Goal: Task Accomplishment & Management: Manage account settings

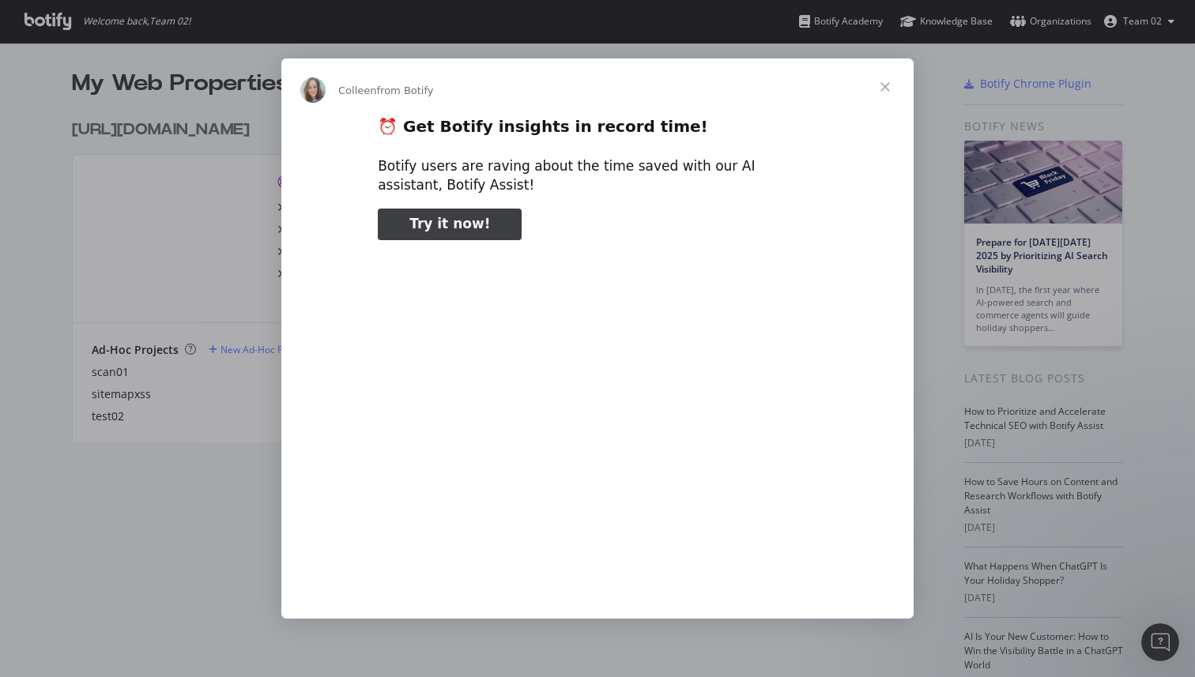
click at [881, 89] on span "Close" at bounding box center [885, 86] width 57 height 57
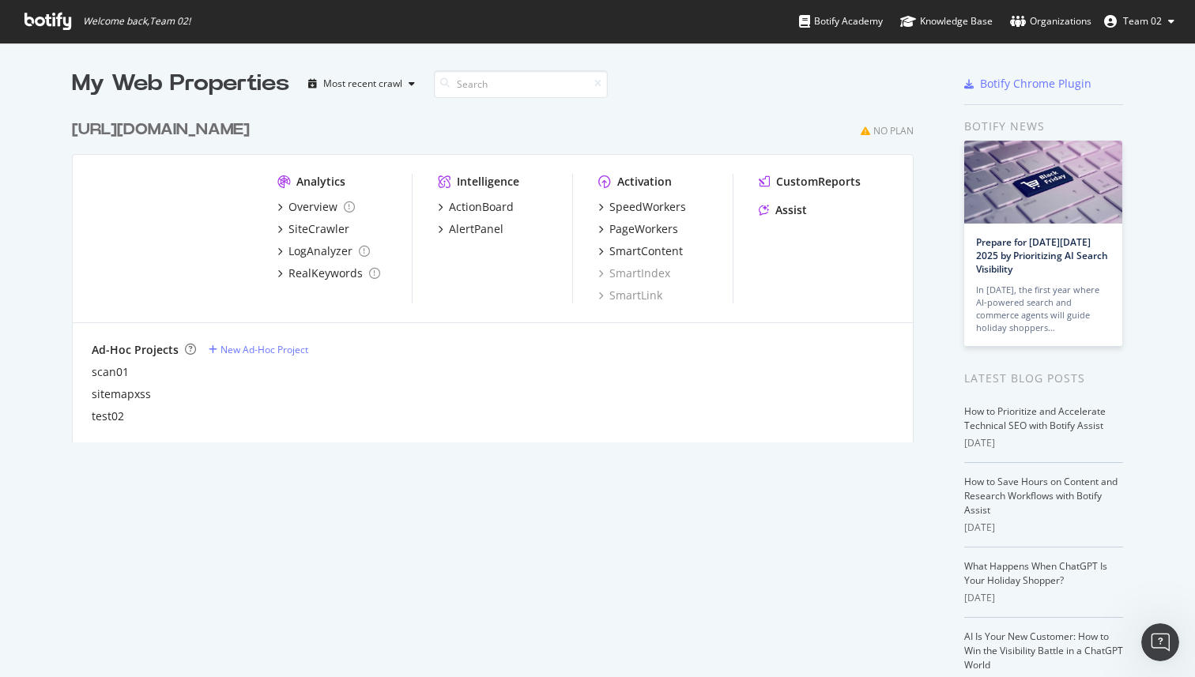
click at [1140, 30] on button "Team 02" at bounding box center [1139, 21] width 96 height 25
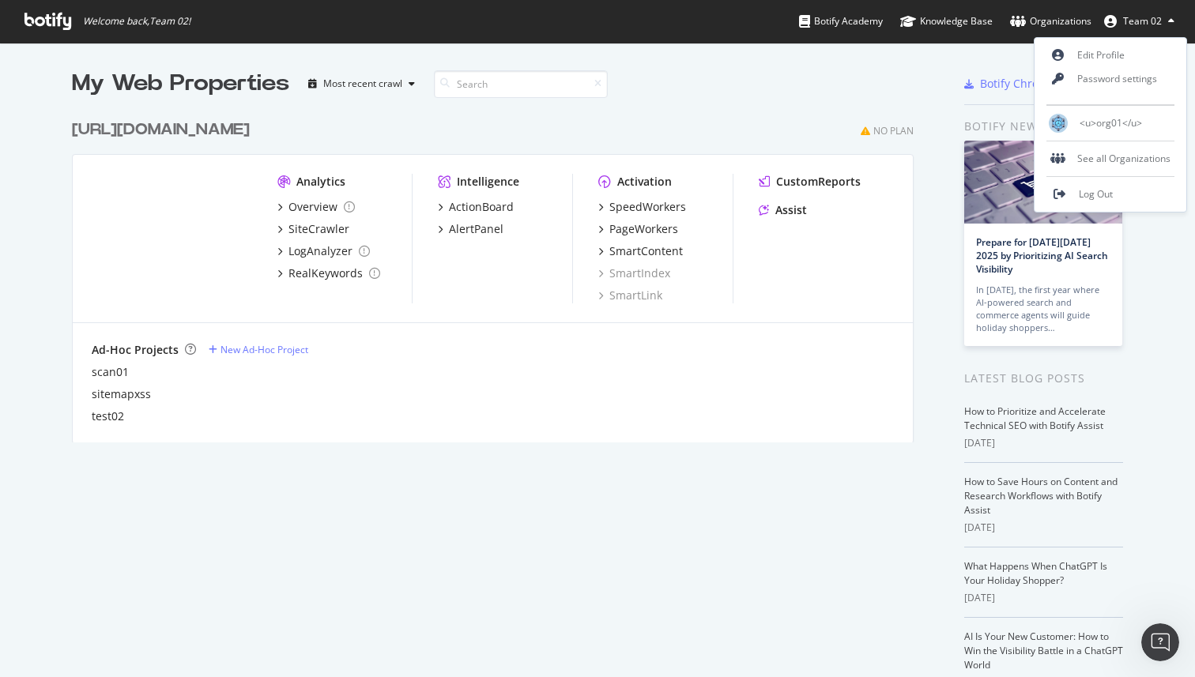
click at [797, 123] on div "http://t.seralys.io No Plan" at bounding box center [493, 130] width 842 height 23
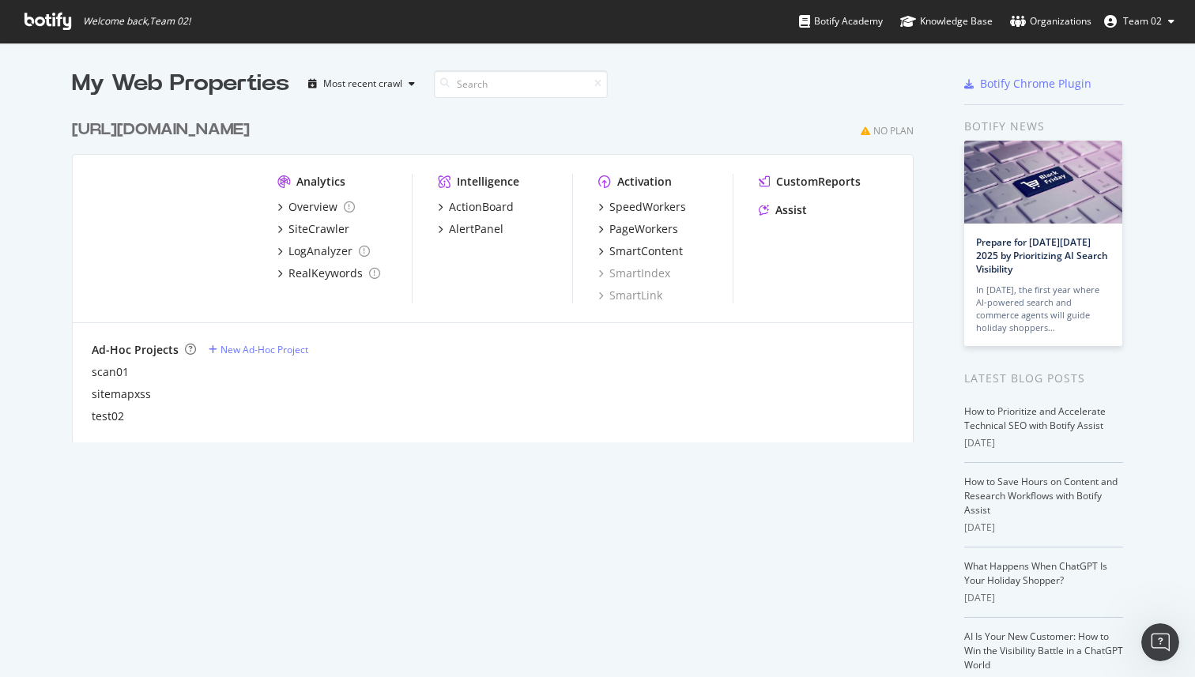
scroll to position [96, 0]
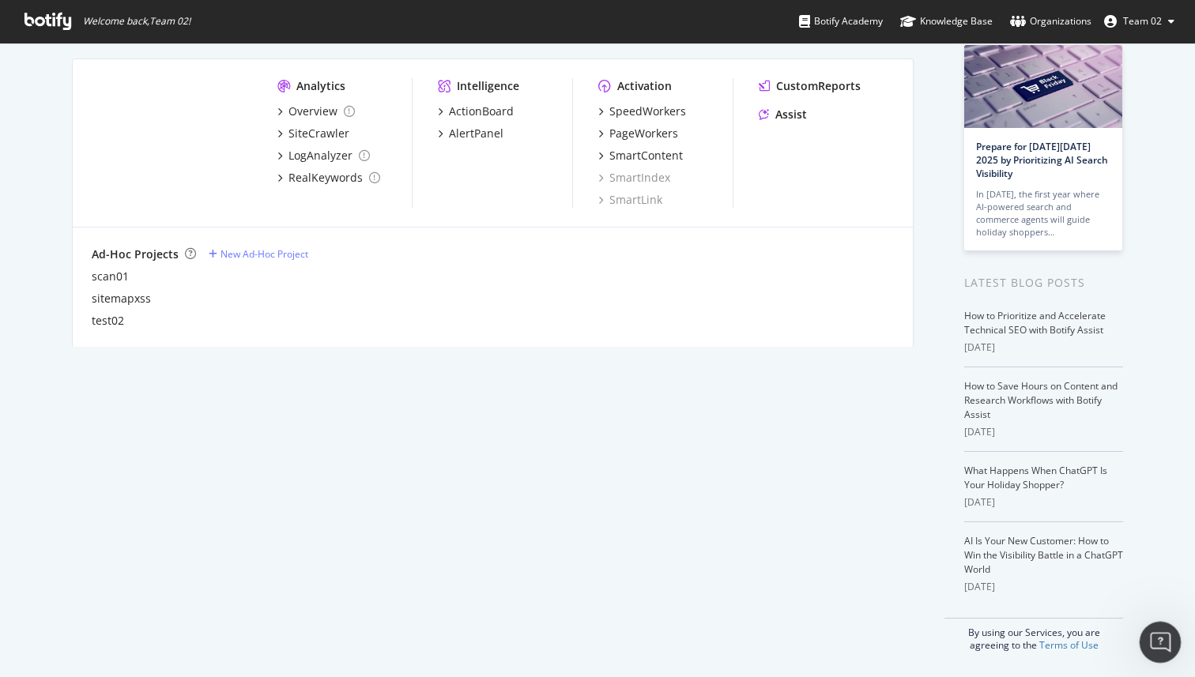
click at [1159, 642] on icon "Open Intercom Messenger" at bounding box center [1158, 640] width 26 height 26
click at [1159, 642] on icon "Close Intercom Messenger" at bounding box center [1157, 640] width 19 height 19
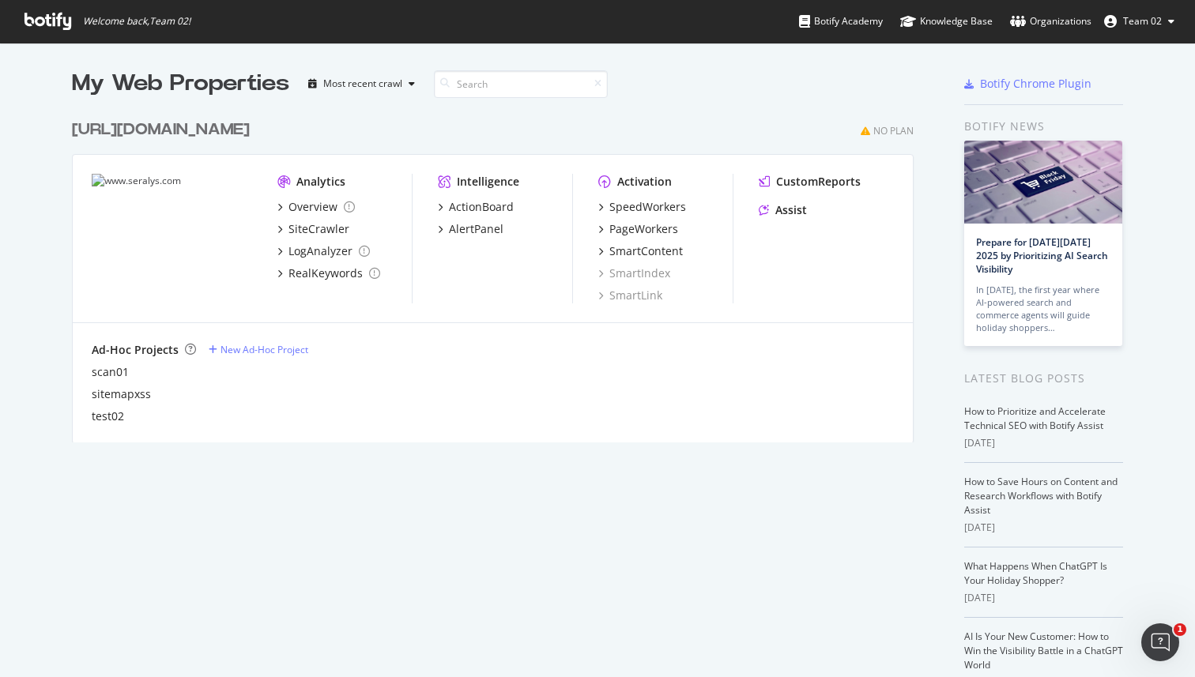
click at [1132, 18] on span "Team 02" at bounding box center [1142, 20] width 39 height 13
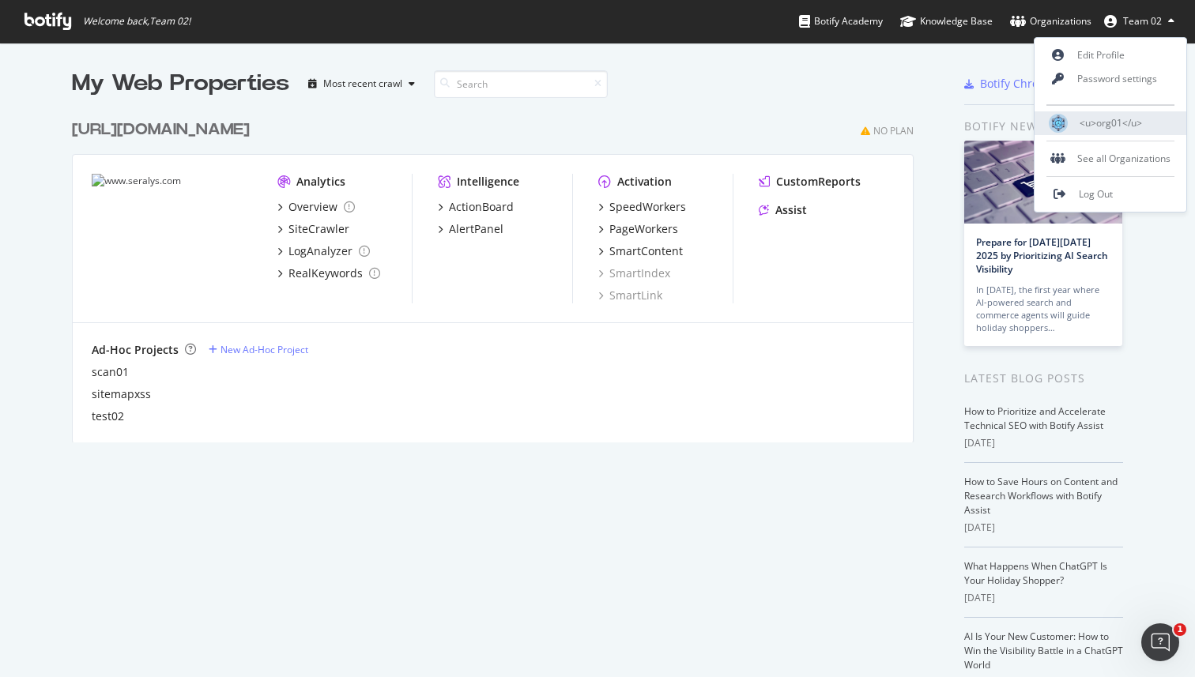
click at [1123, 122] on span "<u>org01</u>" at bounding box center [1110, 122] width 62 height 13
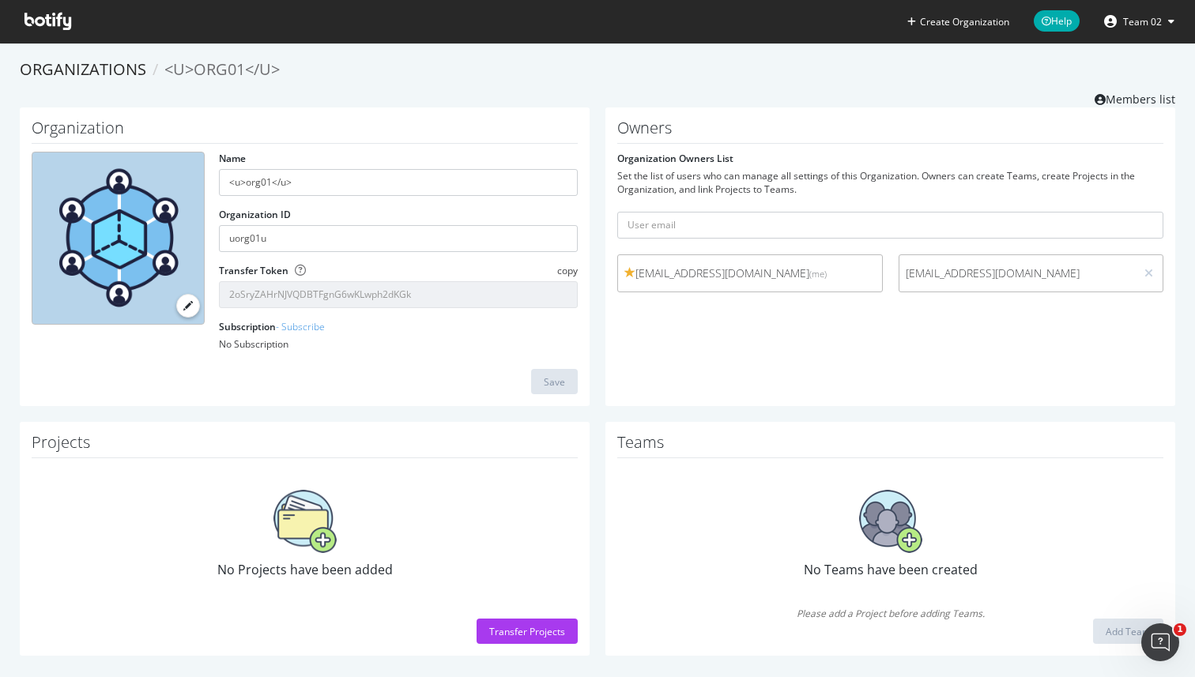
scroll to position [10, 0]
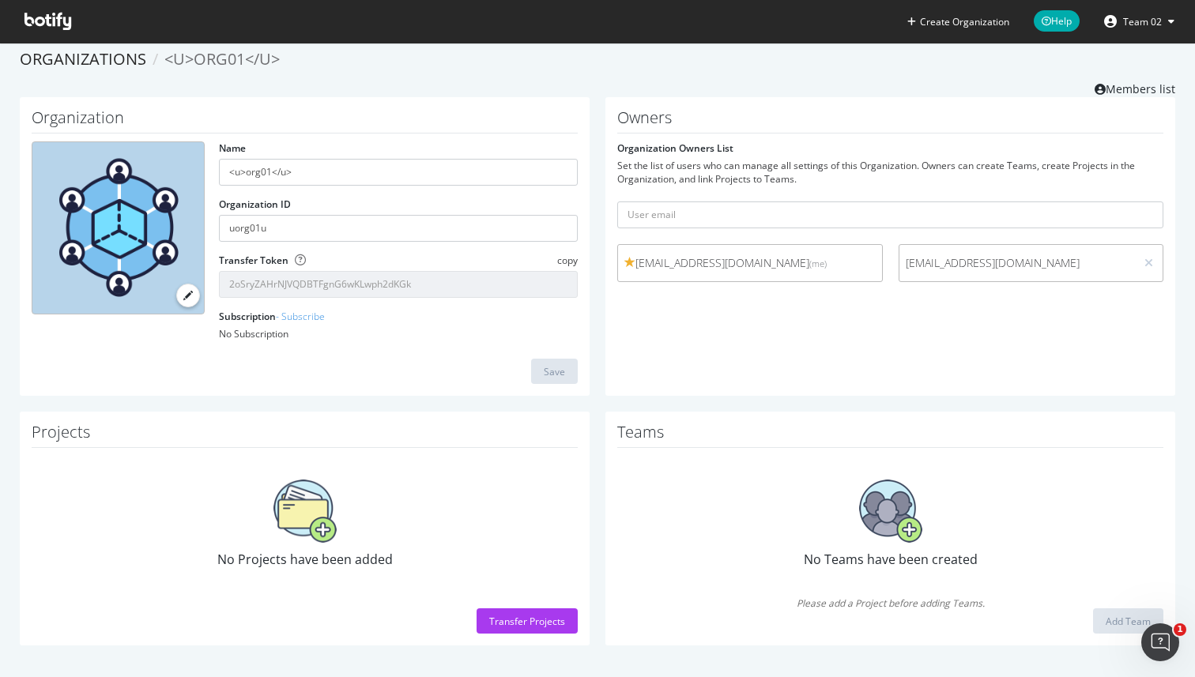
click at [1140, 17] on span "Team 02" at bounding box center [1142, 21] width 39 height 13
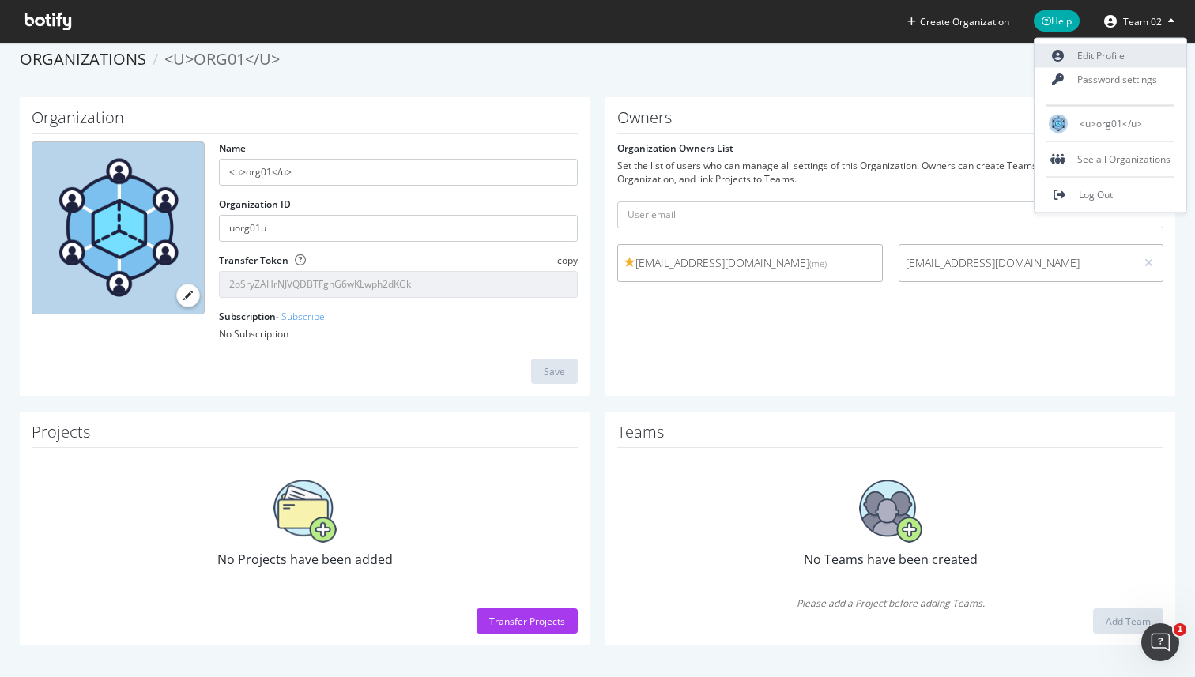
click at [1105, 58] on link "Edit Profile" at bounding box center [1110, 56] width 152 height 24
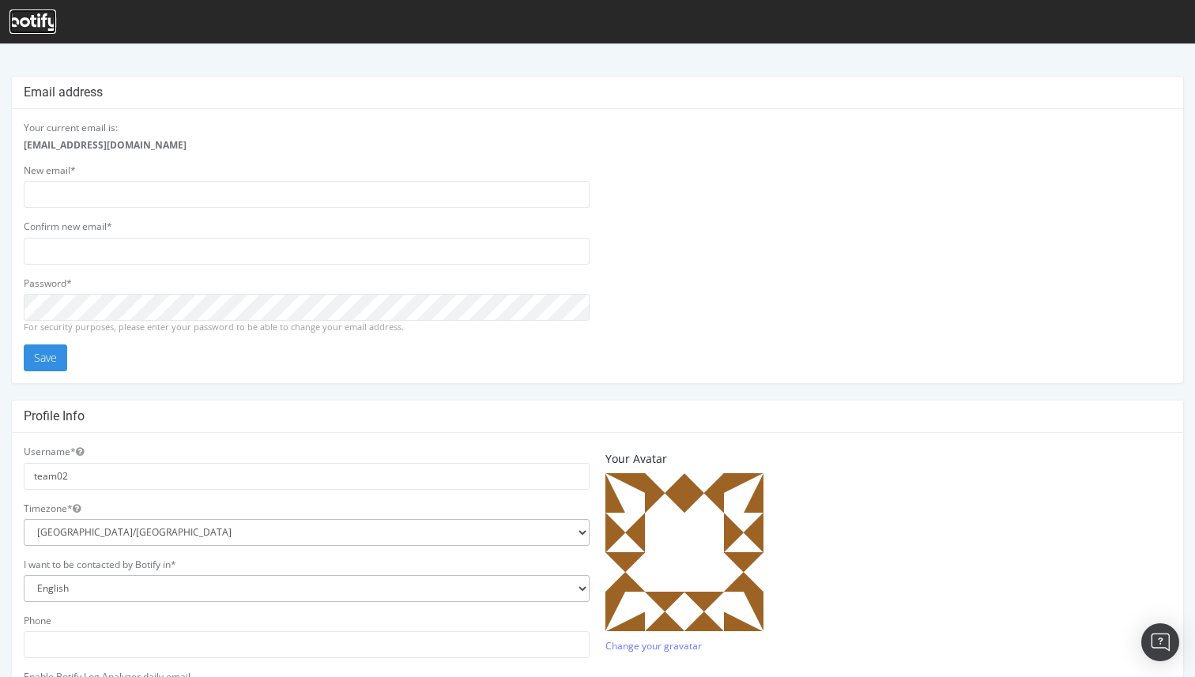
click at [40, 21] on icon at bounding box center [32, 21] width 47 height 17
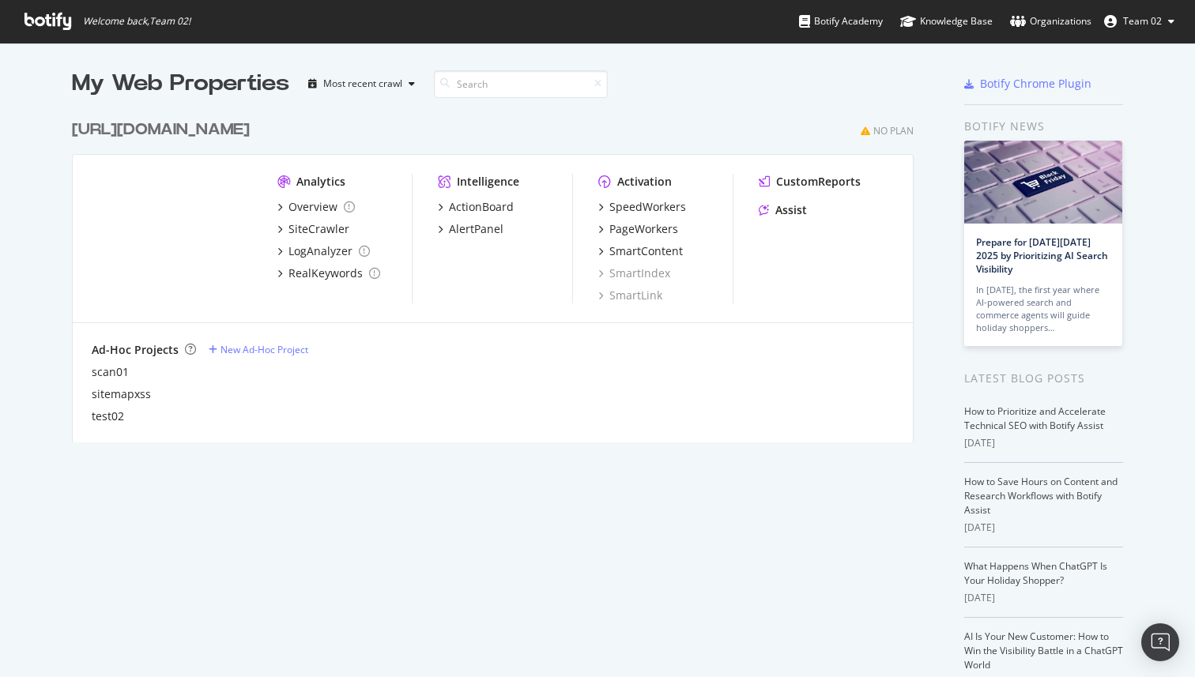
scroll to position [343, 854]
click at [1173, 22] on icon at bounding box center [1171, 21] width 6 height 9
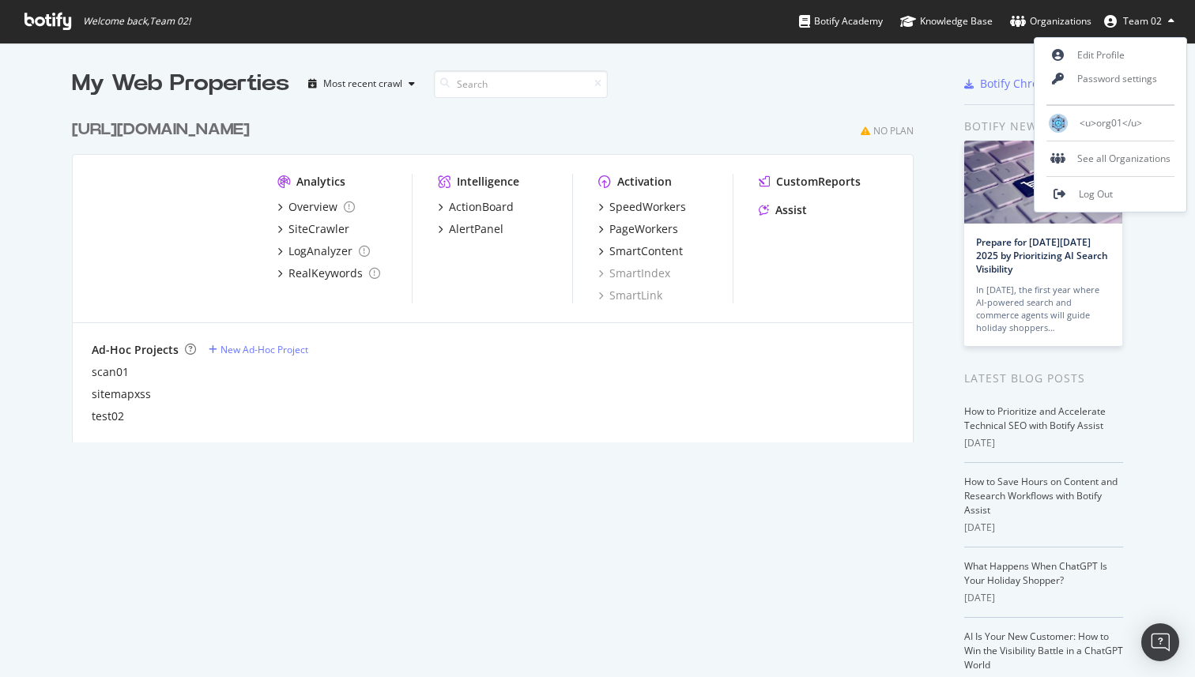
click at [1172, 22] on icon at bounding box center [1171, 21] width 6 height 9
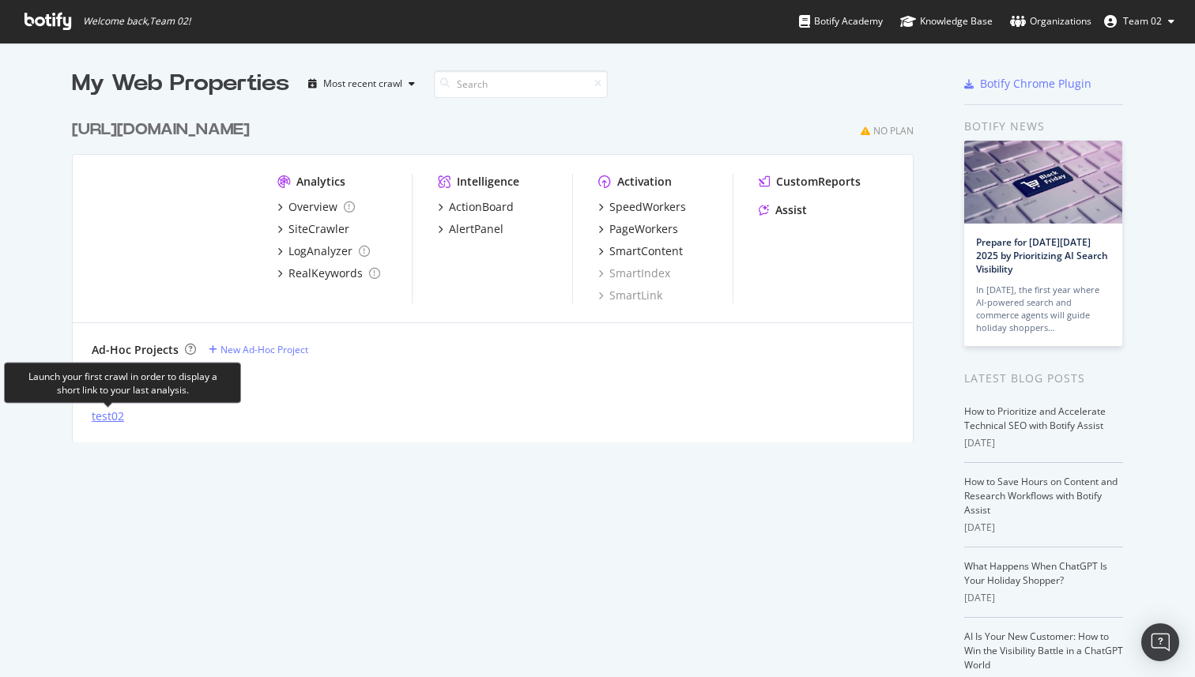
click at [117, 415] on div "test02" at bounding box center [108, 417] width 32 height 16
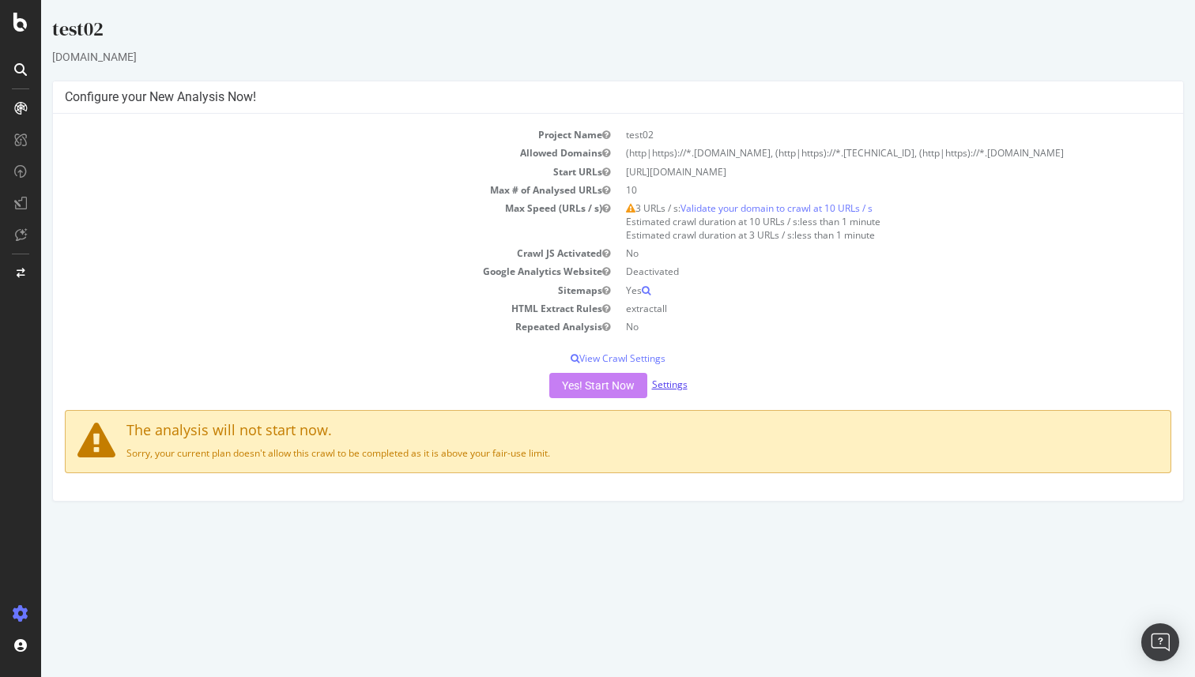
click at [674, 391] on link "Settings" at bounding box center [670, 384] width 36 height 13
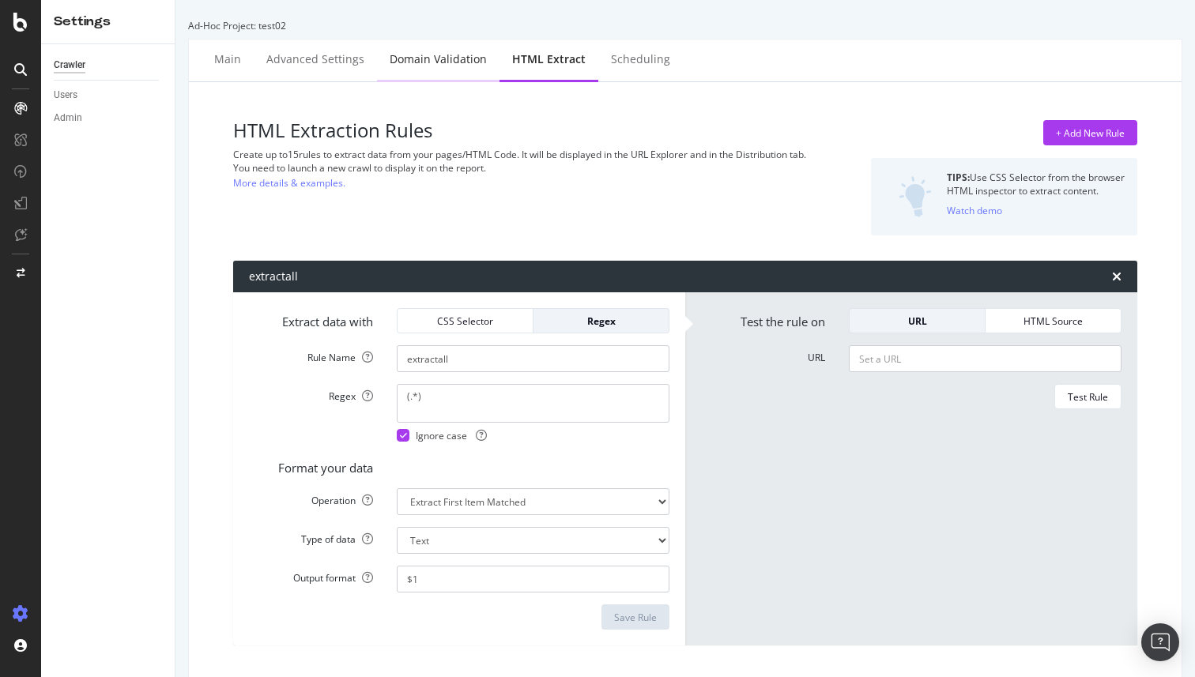
click at [436, 67] on div "Domain Validation" at bounding box center [438, 59] width 97 height 16
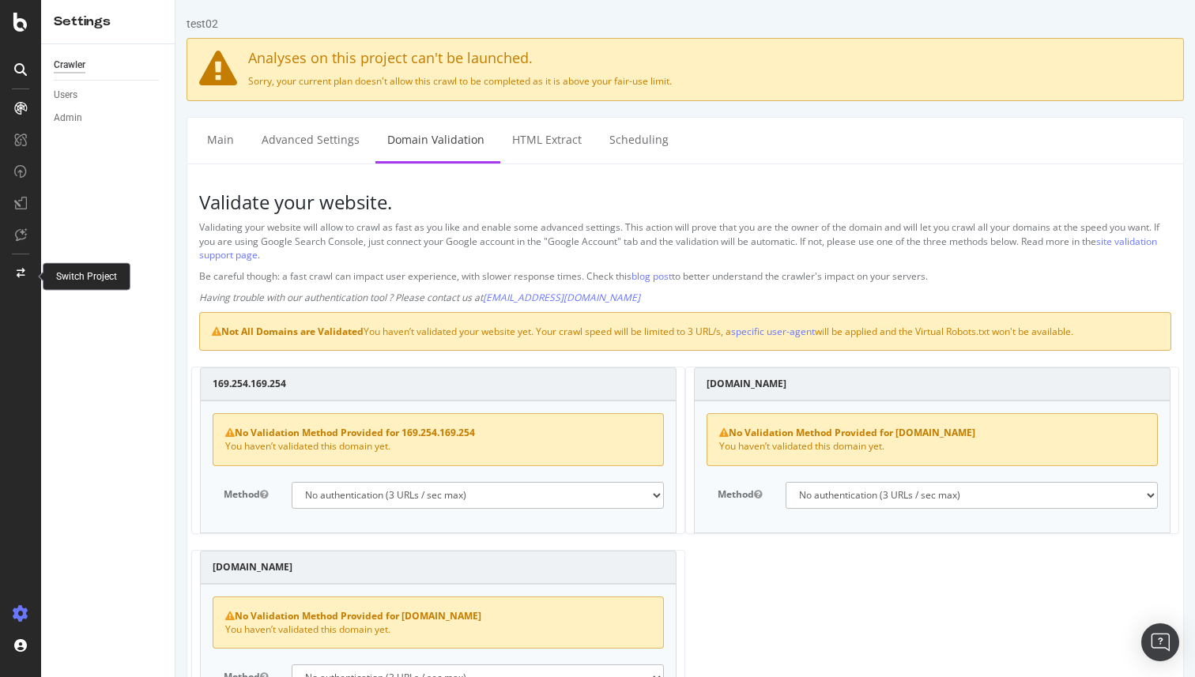
click at [21, 273] on icon at bounding box center [21, 273] width 9 height 9
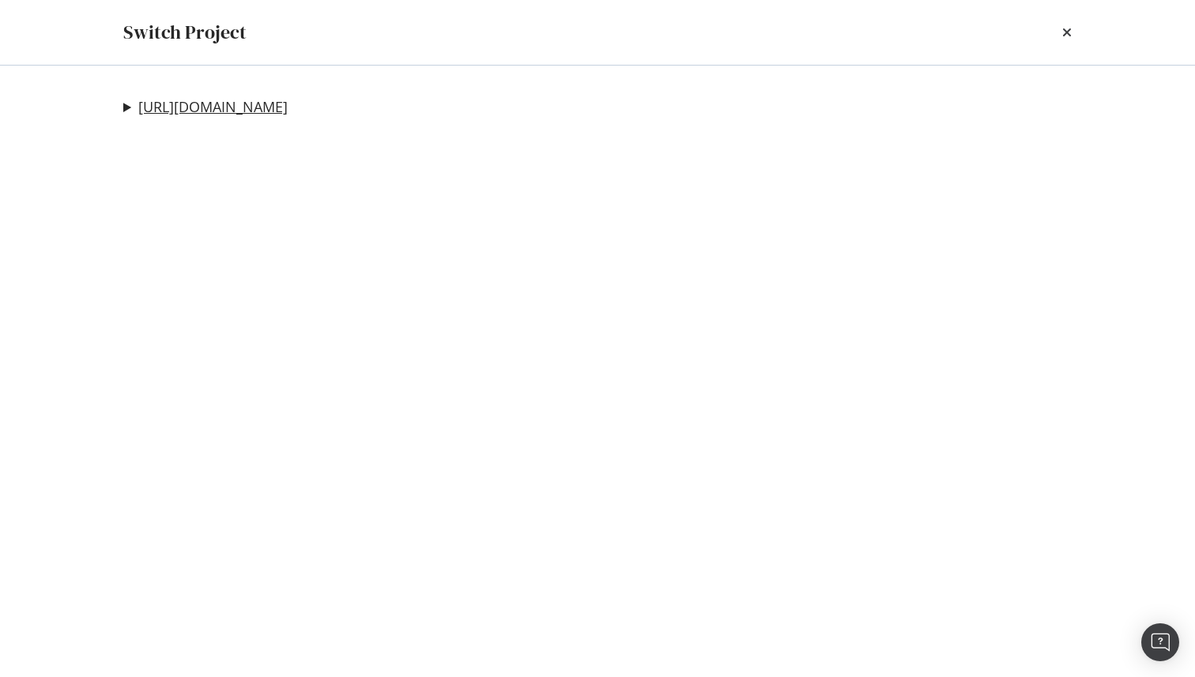
click at [138, 110] on link "[URL][DOMAIN_NAME]" at bounding box center [212, 107] width 149 height 17
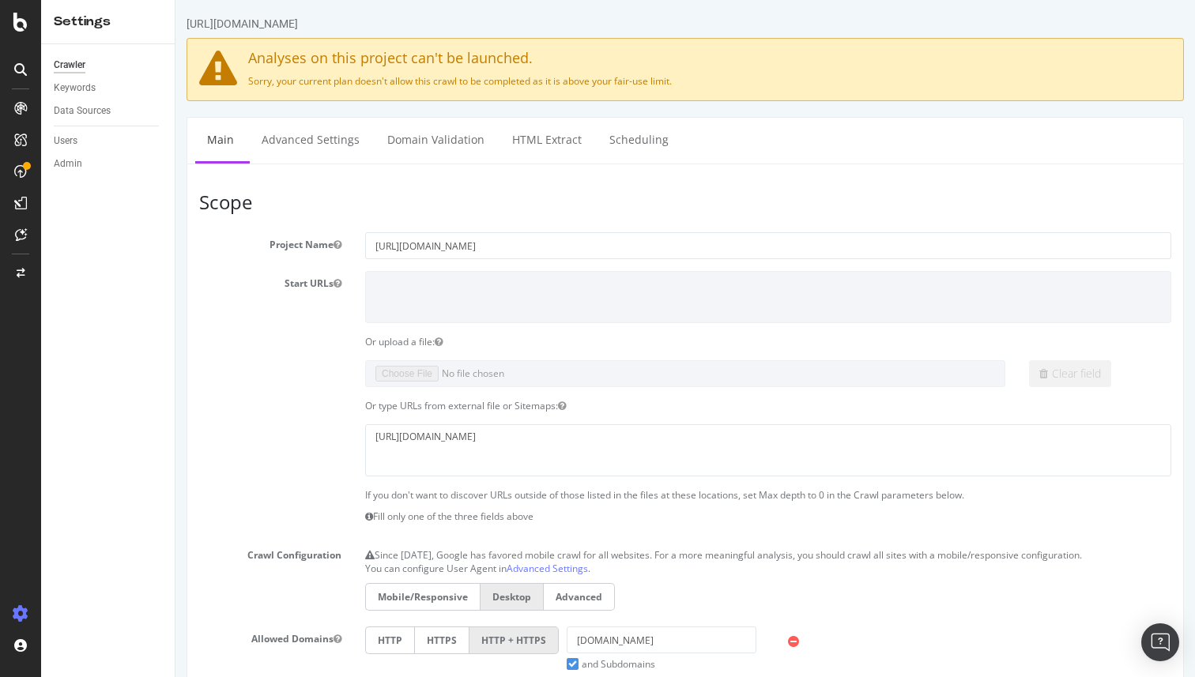
click at [23, 73] on icon at bounding box center [20, 69] width 13 height 13
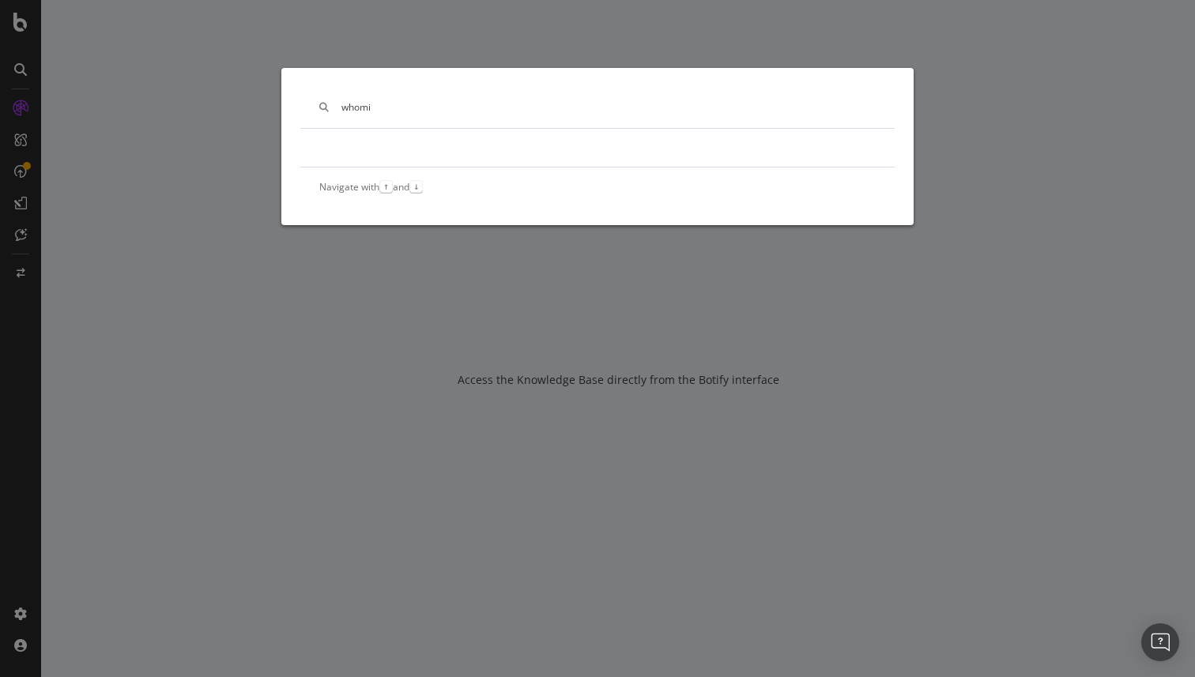
type input "whomi"
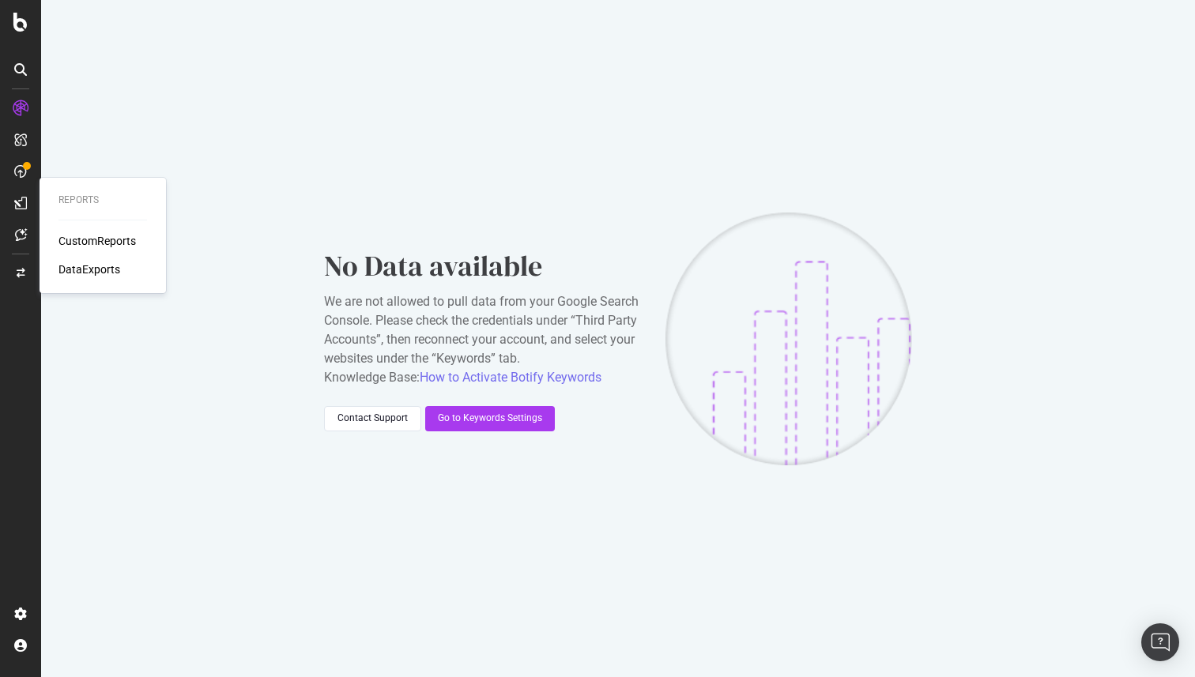
click at [95, 243] on div "CustomReports" at bounding box center [96, 241] width 77 height 16
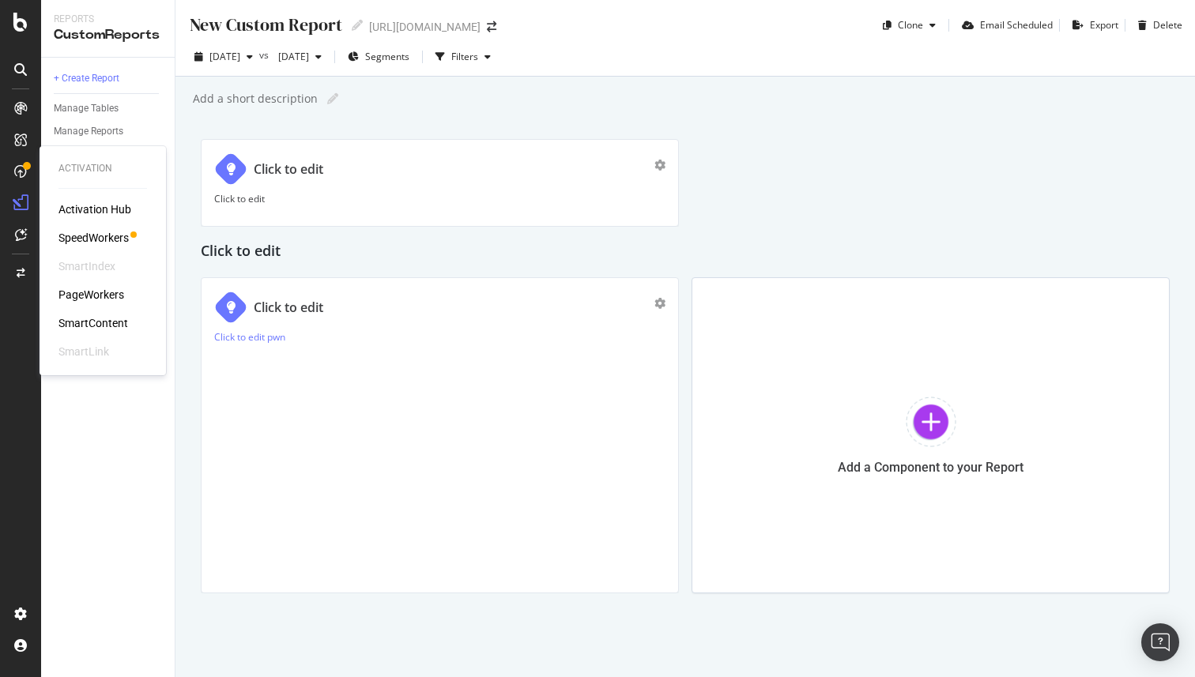
click at [24, 169] on icon at bounding box center [20, 171] width 13 height 13
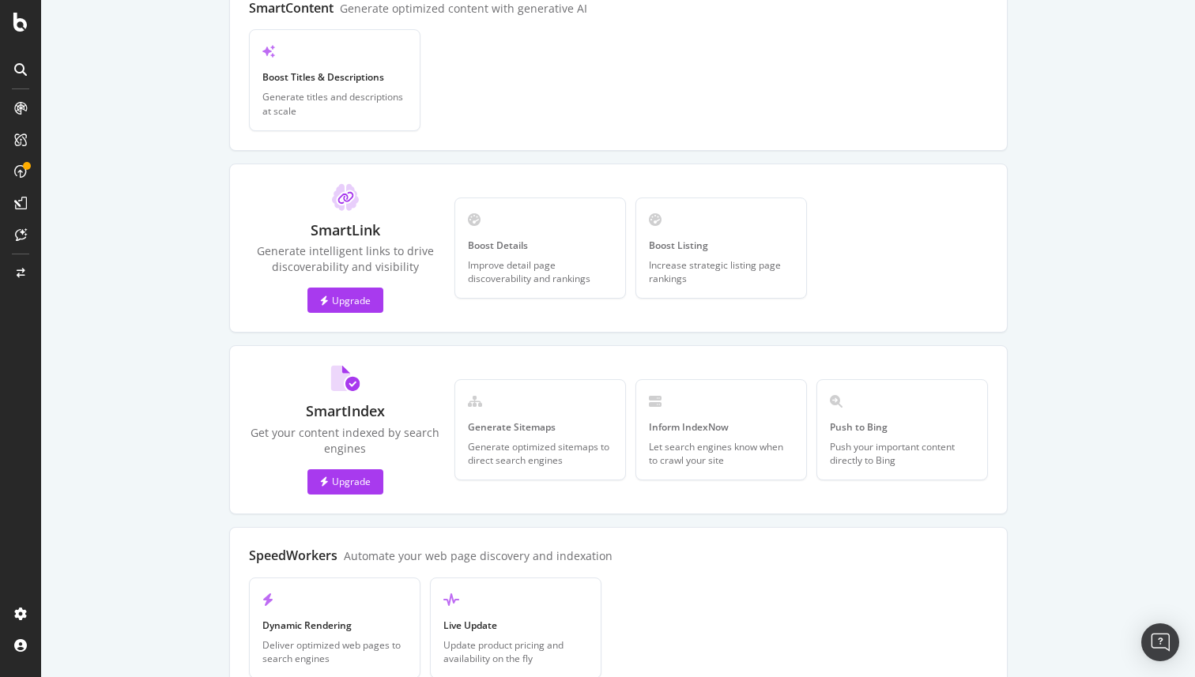
scroll to position [372, 0]
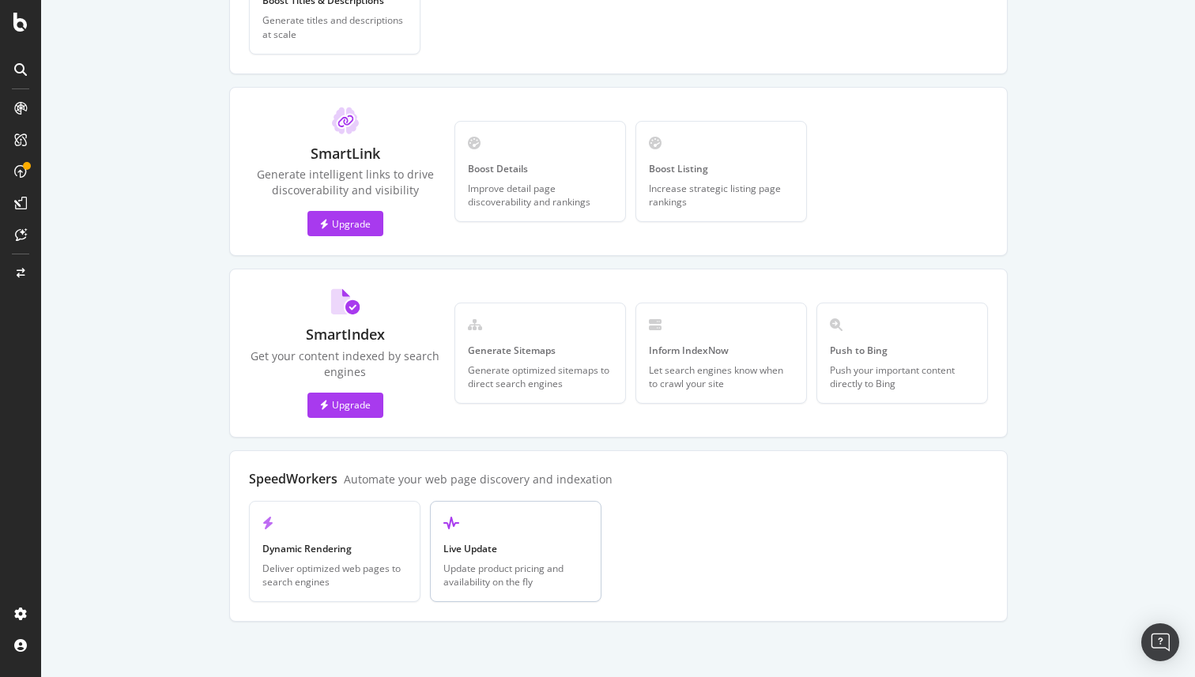
click at [582, 559] on div "Live Update Update product pricing and availability on the fly" at bounding box center [515, 551] width 171 height 101
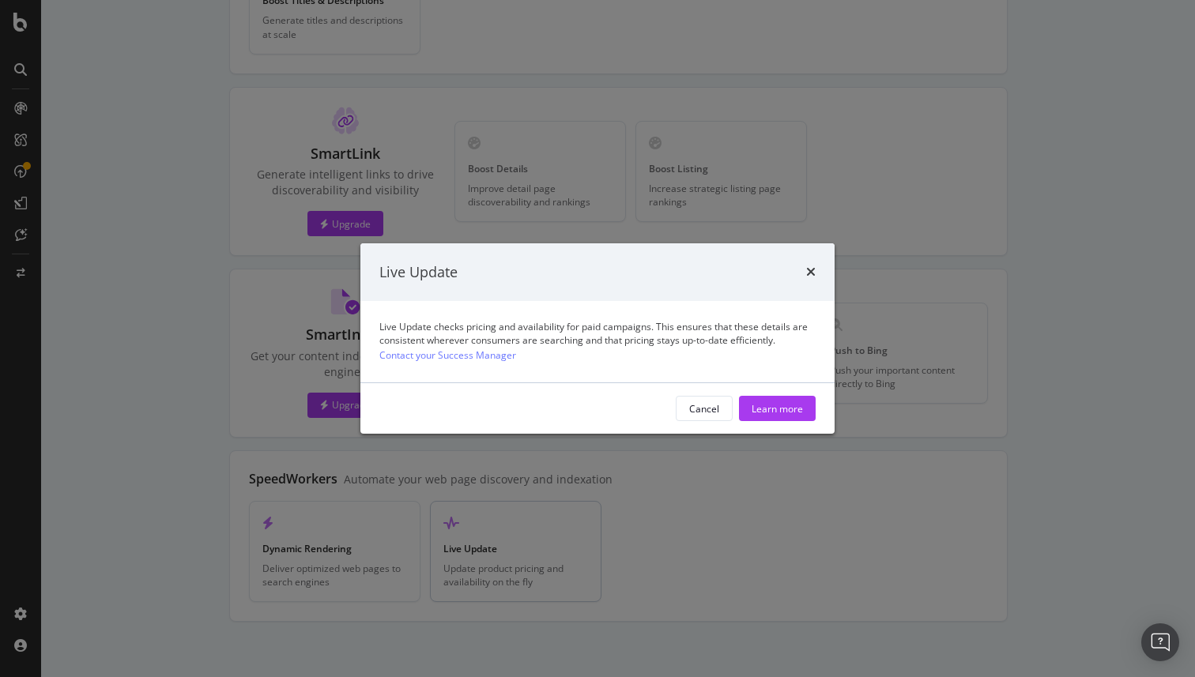
click at [804, 269] on div "Live Update" at bounding box center [597, 272] width 436 height 21
click at [296, 594] on div "Live Update Live Update checks pricing and availability for paid campaigns. Thi…" at bounding box center [597, 338] width 1195 height 677
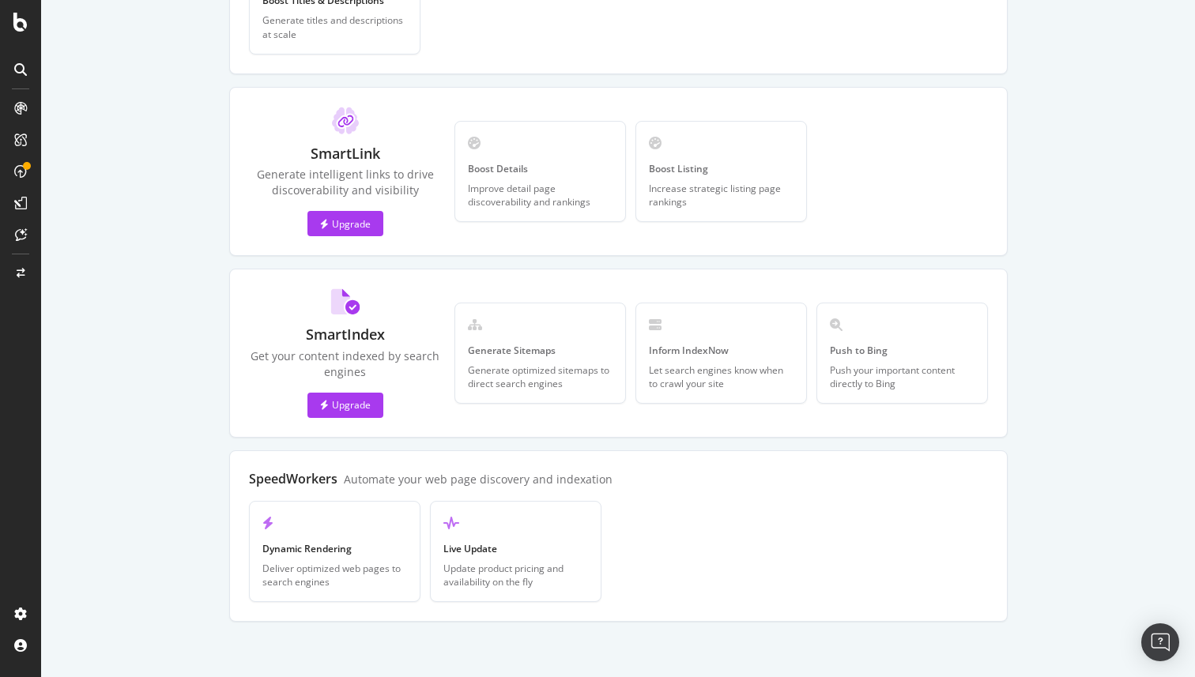
click at [269, 607] on div "SpeedWorkers Automate your web page discovery and indexation Open Dynamic Rende…" at bounding box center [618, 535] width 778 height 171
click at [311, 572] on div "Deliver optimized web pages to search engines" at bounding box center [334, 575] width 145 height 27
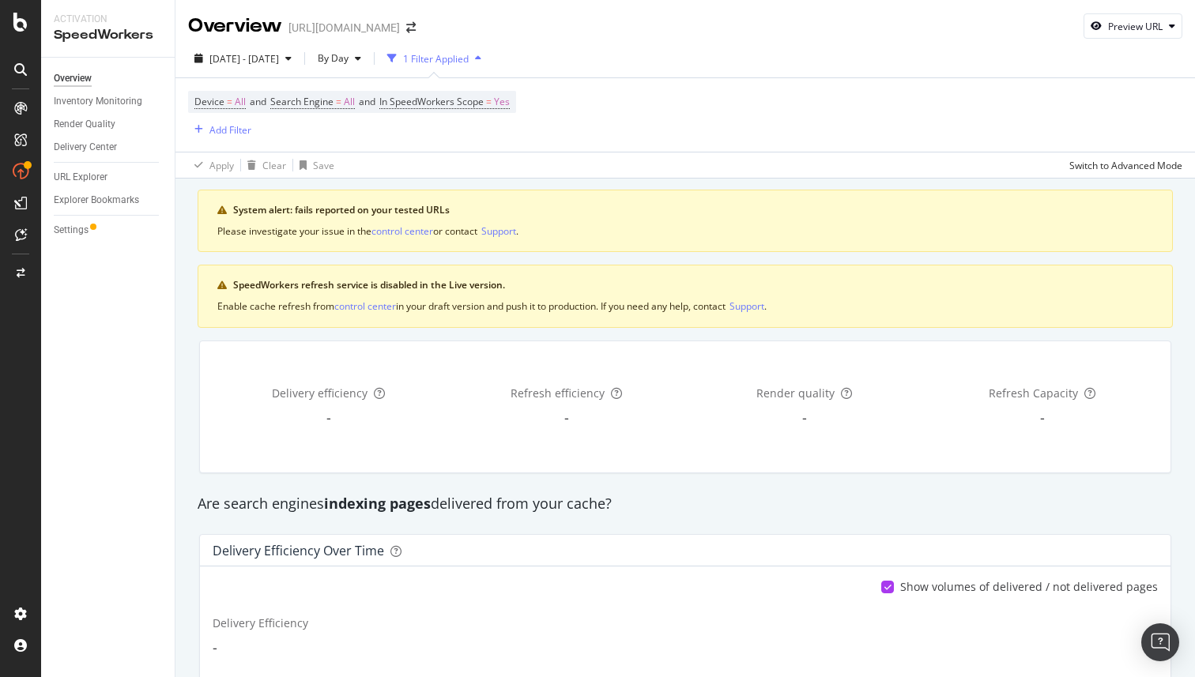
click at [543, 103] on div "Device = All and Search Engine = All and In SpeedWorkers Scope = Yes Add Filter" at bounding box center [685, 114] width 994 height 73
click at [217, 133] on div "Add Filter" at bounding box center [230, 129] width 42 height 13
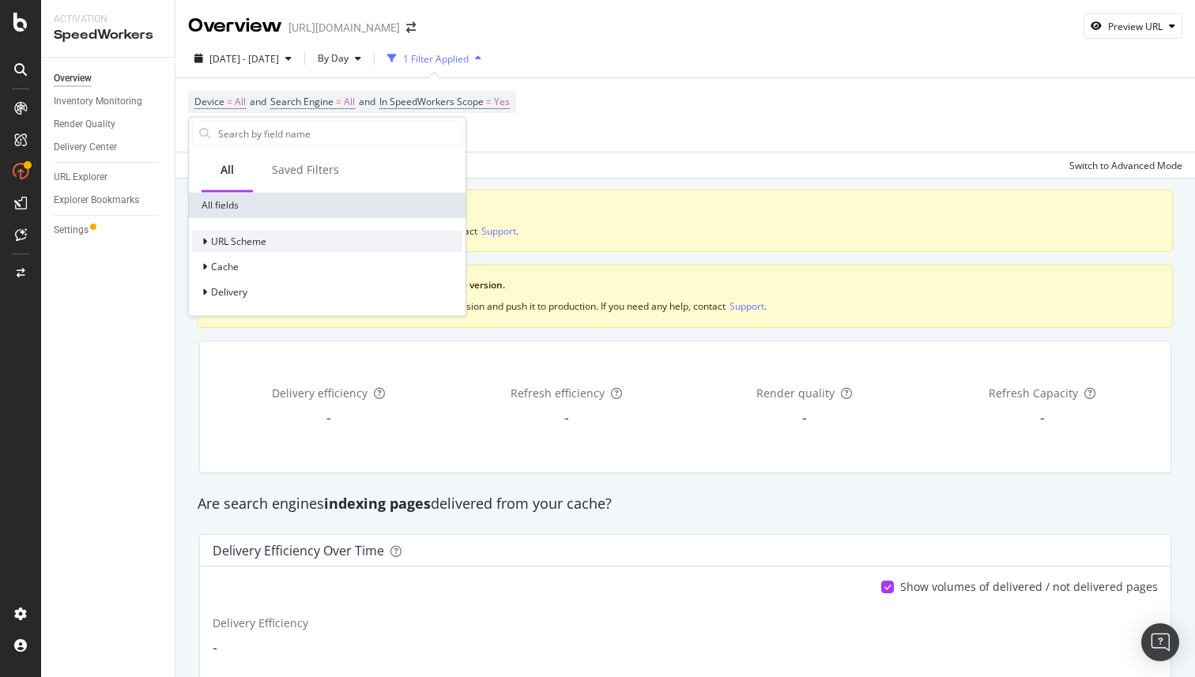
click at [202, 244] on div at bounding box center [206, 242] width 9 height 16
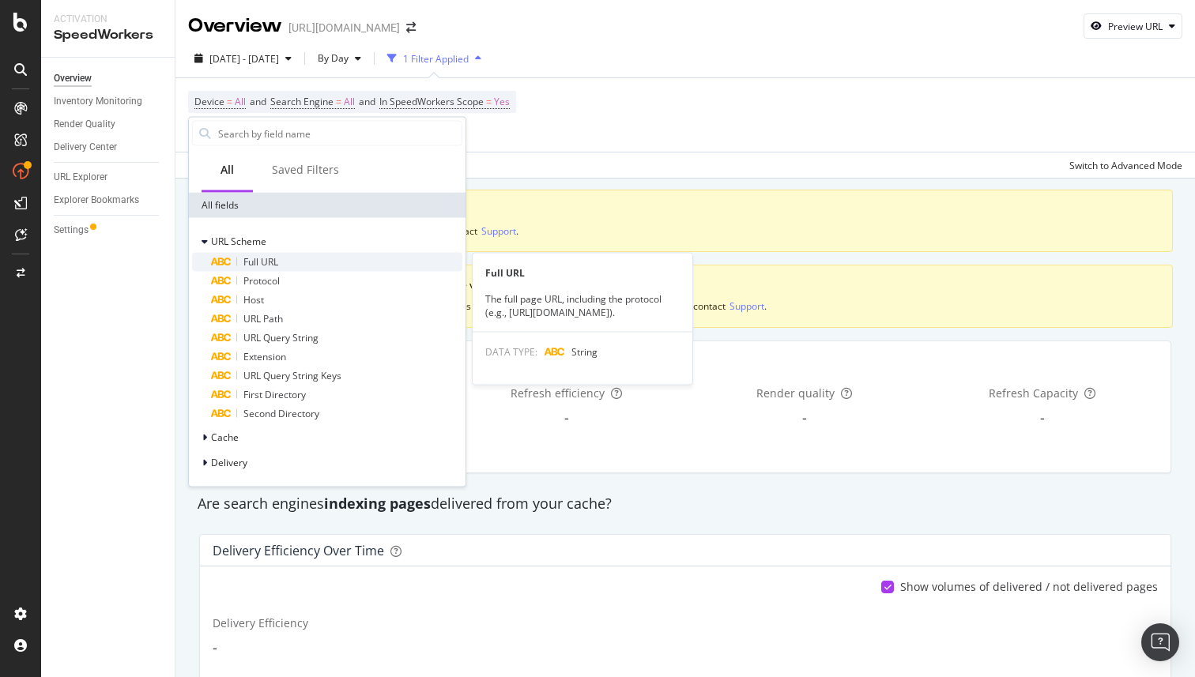
click at [259, 263] on span "Full URL" at bounding box center [260, 261] width 35 height 13
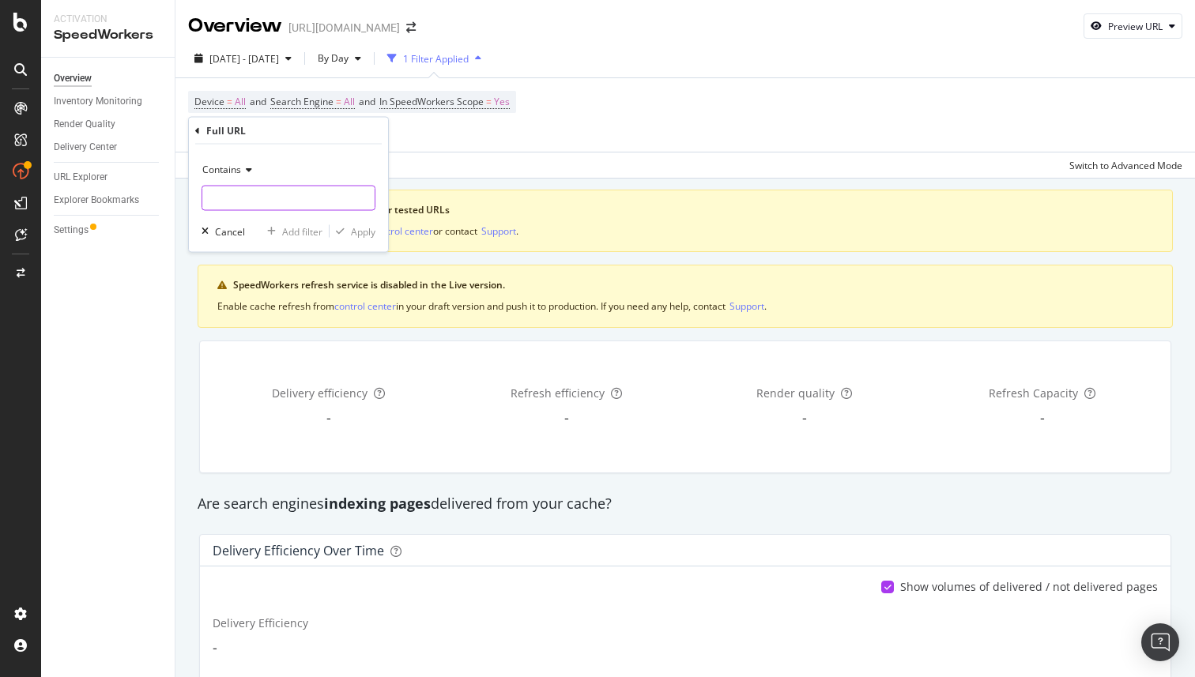
click at [292, 202] on input "text" at bounding box center [288, 198] width 172 height 25
type input "test"
click at [360, 226] on div "Apply" at bounding box center [363, 230] width 24 height 13
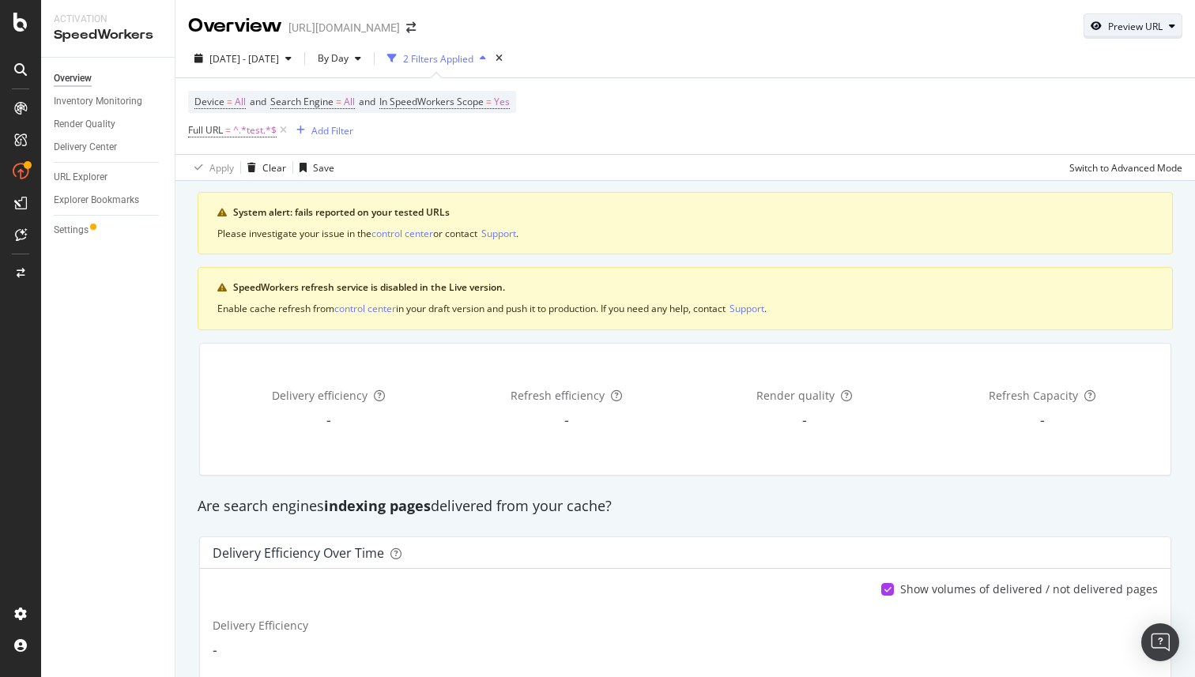
click at [1113, 26] on div "Preview URL" at bounding box center [1135, 26] width 55 height 13
click at [1102, 100] on input "url" at bounding box center [1084, 99] width 172 height 28
click at [925, 43] on div "2025 Aug. 29th - Sep. 25th By Day 2 Filters Applied Device = All and Search Eng…" at bounding box center [684, 110] width 1019 height 141
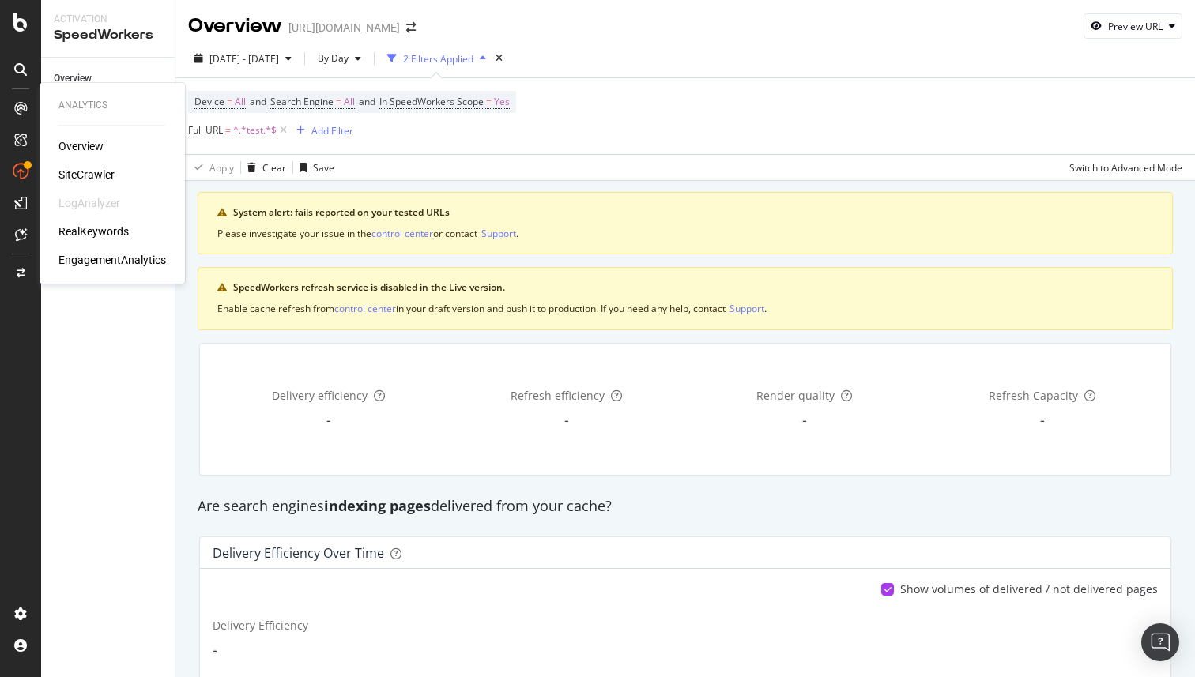
click at [104, 176] on div "SiteCrawler" at bounding box center [86, 175] width 56 height 16
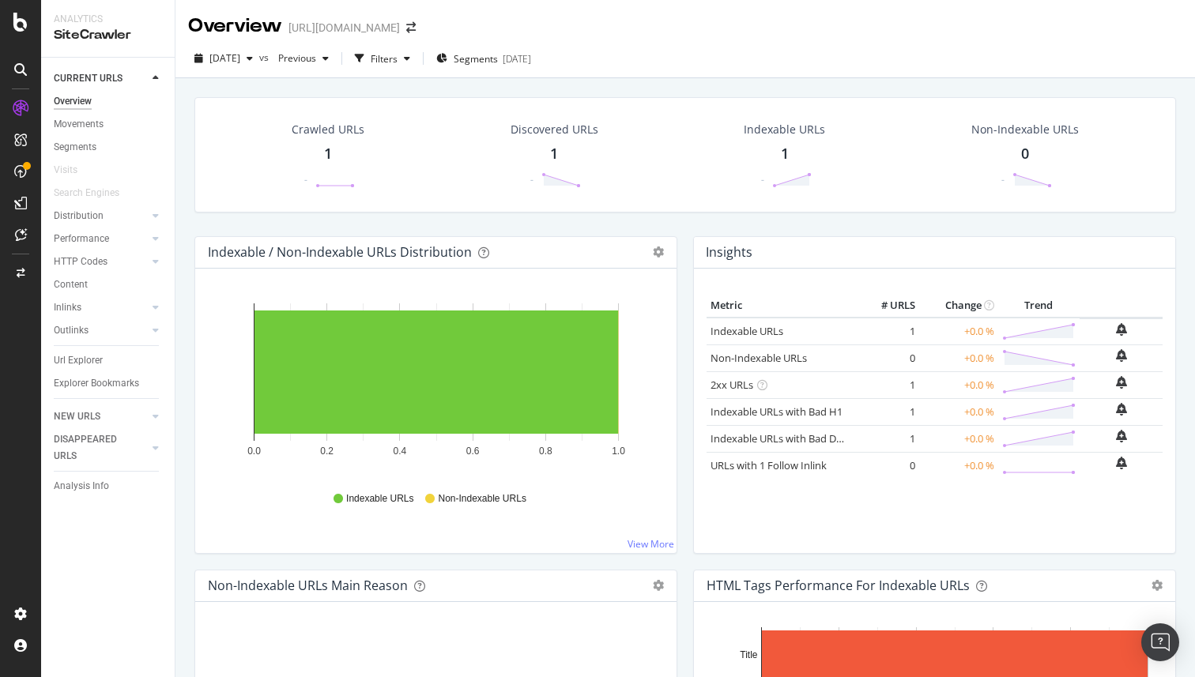
click at [156, 253] on div "HTTP Codes" at bounding box center [114, 262] width 121 height 23
click at [148, 262] on div at bounding box center [156, 262] width 16 height 16
click at [145, 505] on link "DISAPPEARED URLS" at bounding box center [101, 516] width 94 height 33
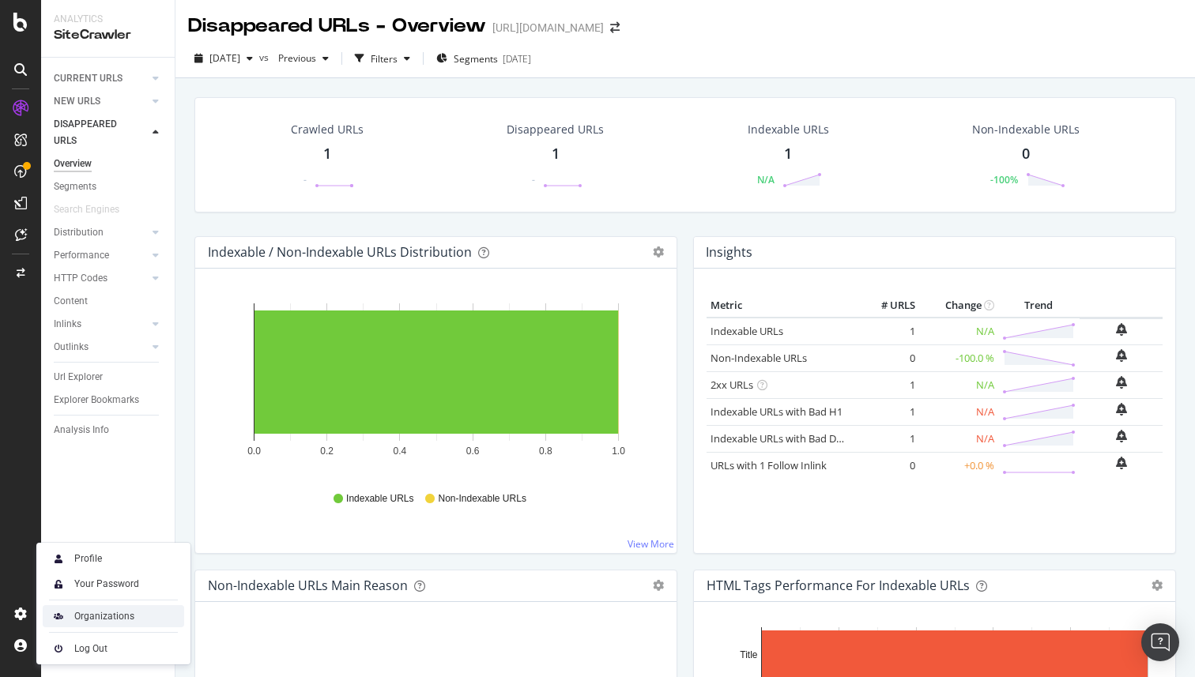
click at [128, 612] on div "Organizations" at bounding box center [104, 616] width 60 height 13
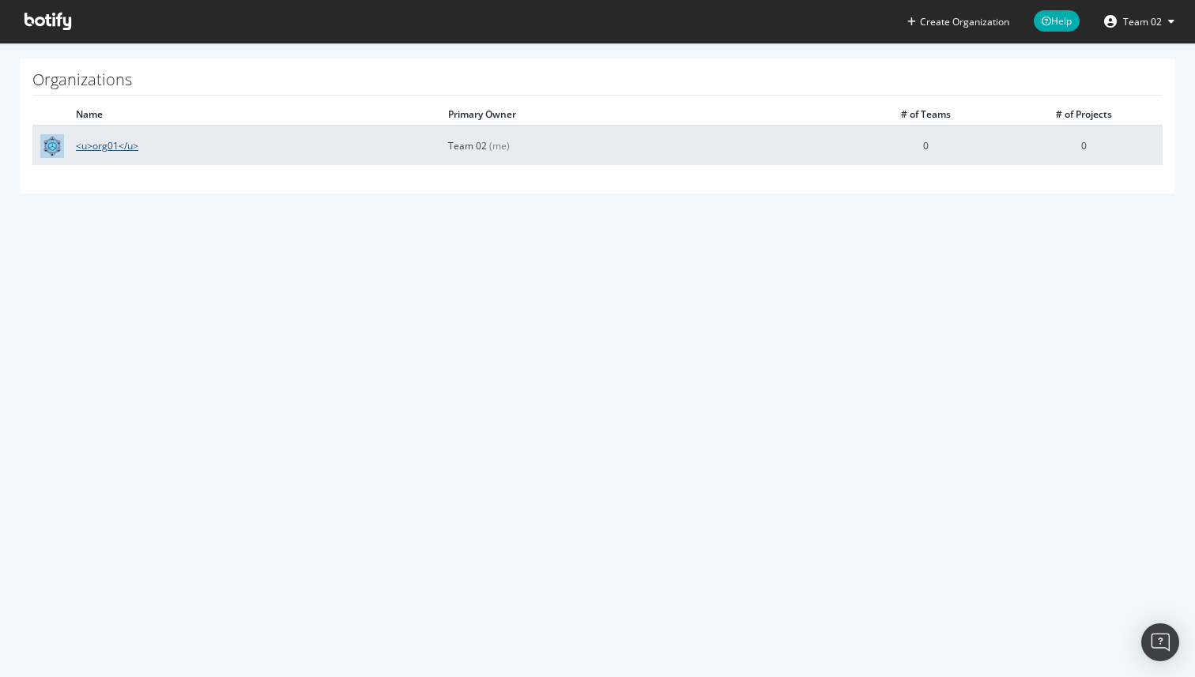
click at [119, 142] on link "<u>org01</u>" at bounding box center [107, 145] width 62 height 13
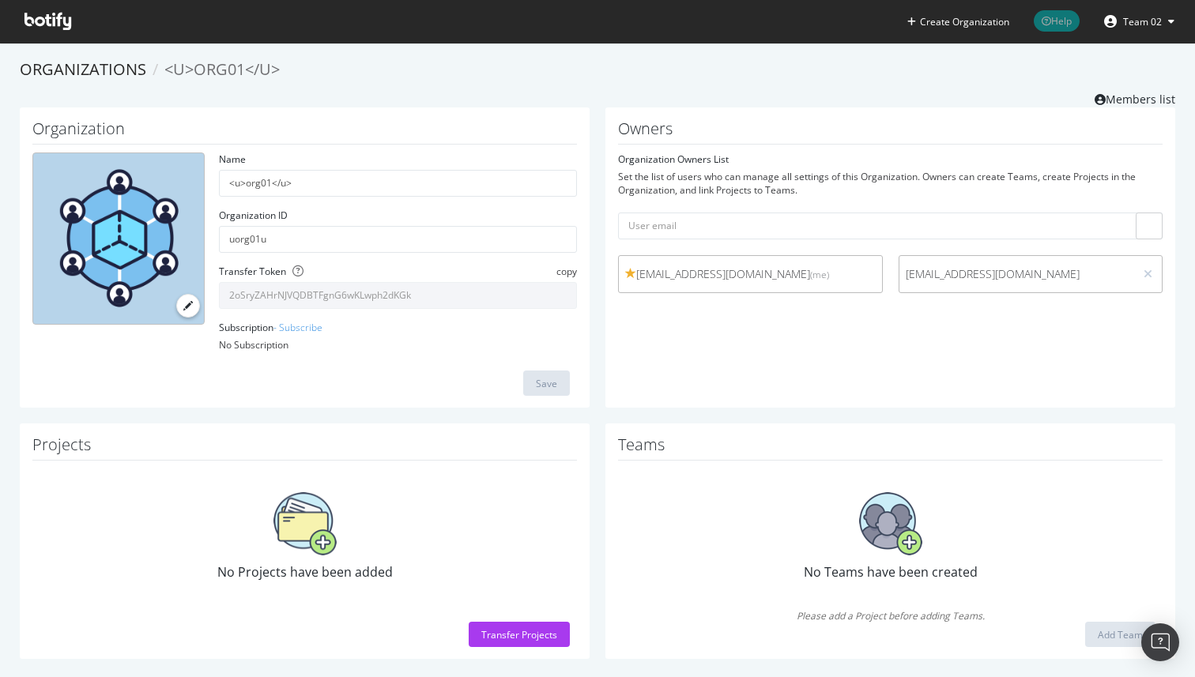
click at [1046, 21] on icon at bounding box center [1046, 21] width 9 height 9
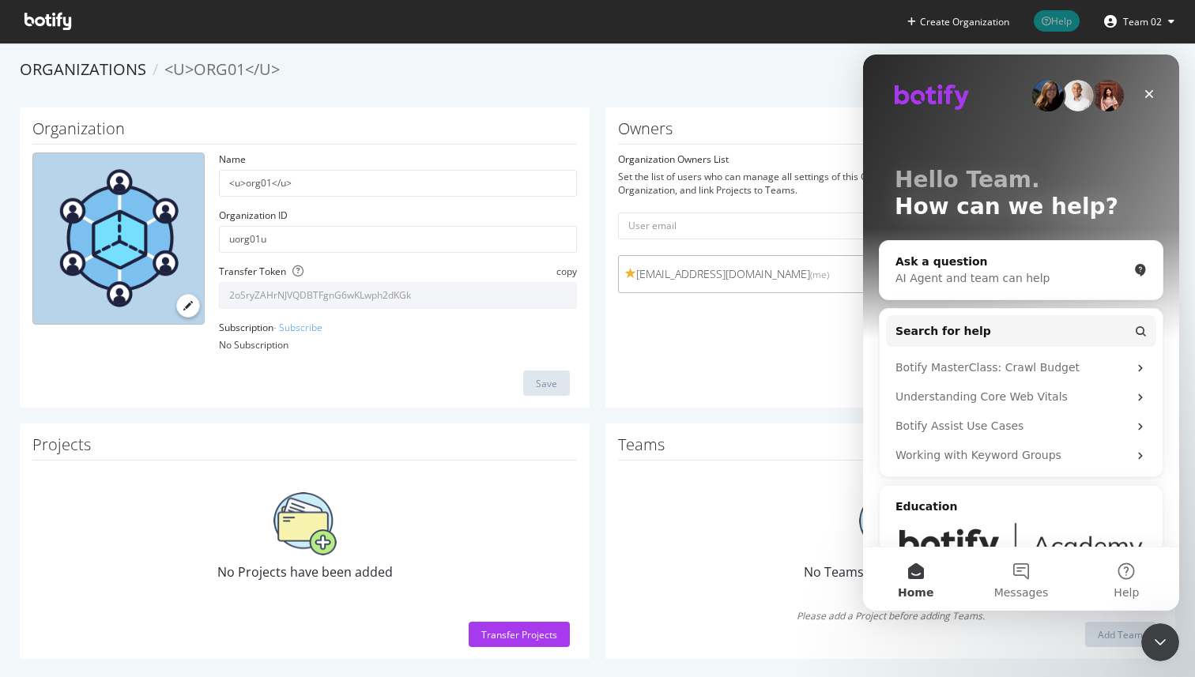
click at [1042, 21] on icon at bounding box center [1046, 21] width 9 height 9
click at [1060, 20] on span "Help" at bounding box center [1057, 20] width 46 height 21
click at [1154, 623] on div "Close Intercom Messenger" at bounding box center [1158, 640] width 38 height 38
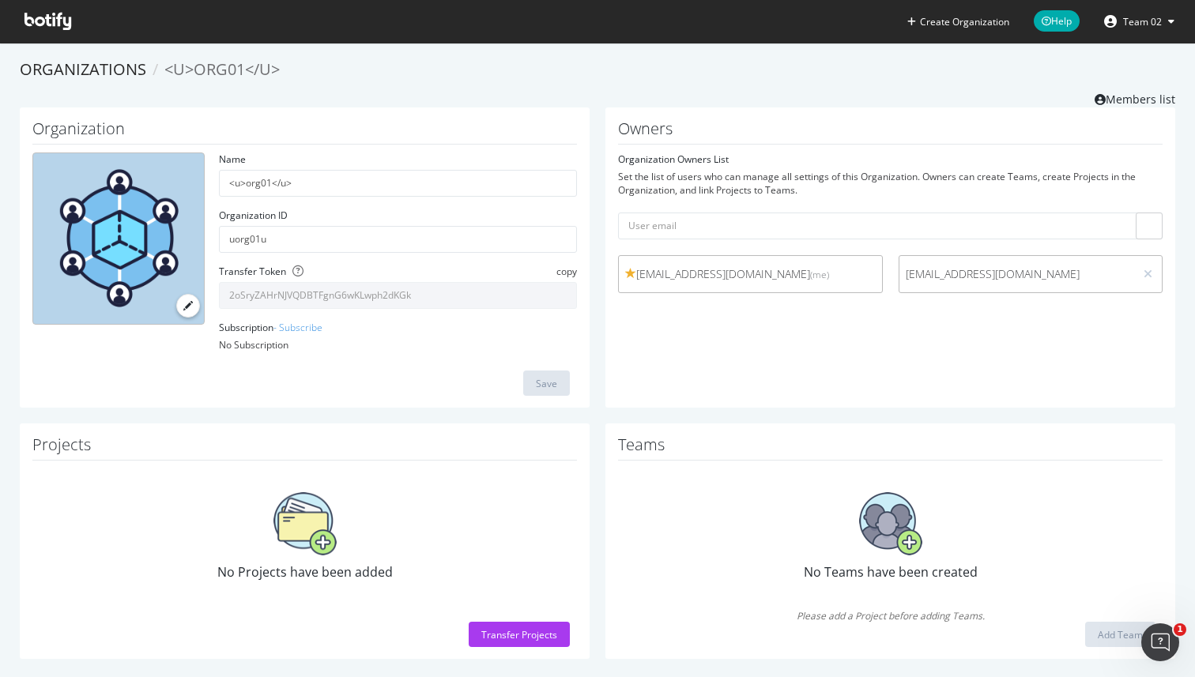
scroll to position [13, 0]
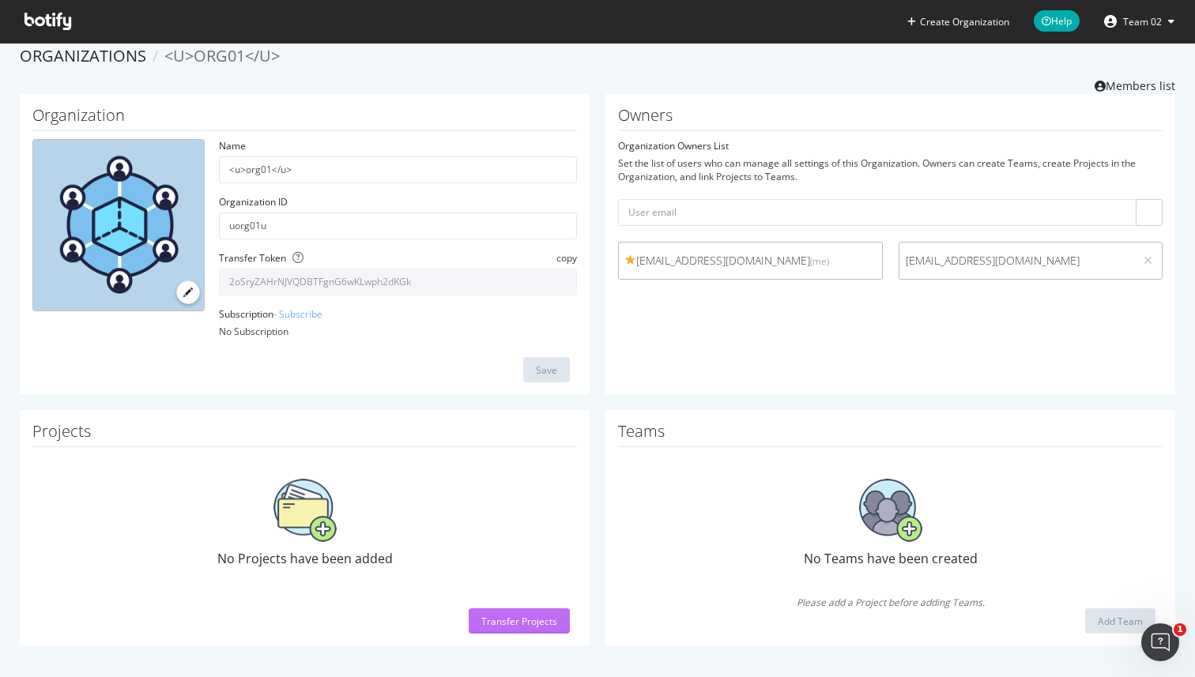
drag, startPoint x: 532, startPoint y: 620, endPoint x: 15, endPoint y: 0, distance: 807.4
click at [532, 620] on div "Transfer Projects" at bounding box center [519, 621] width 76 height 13
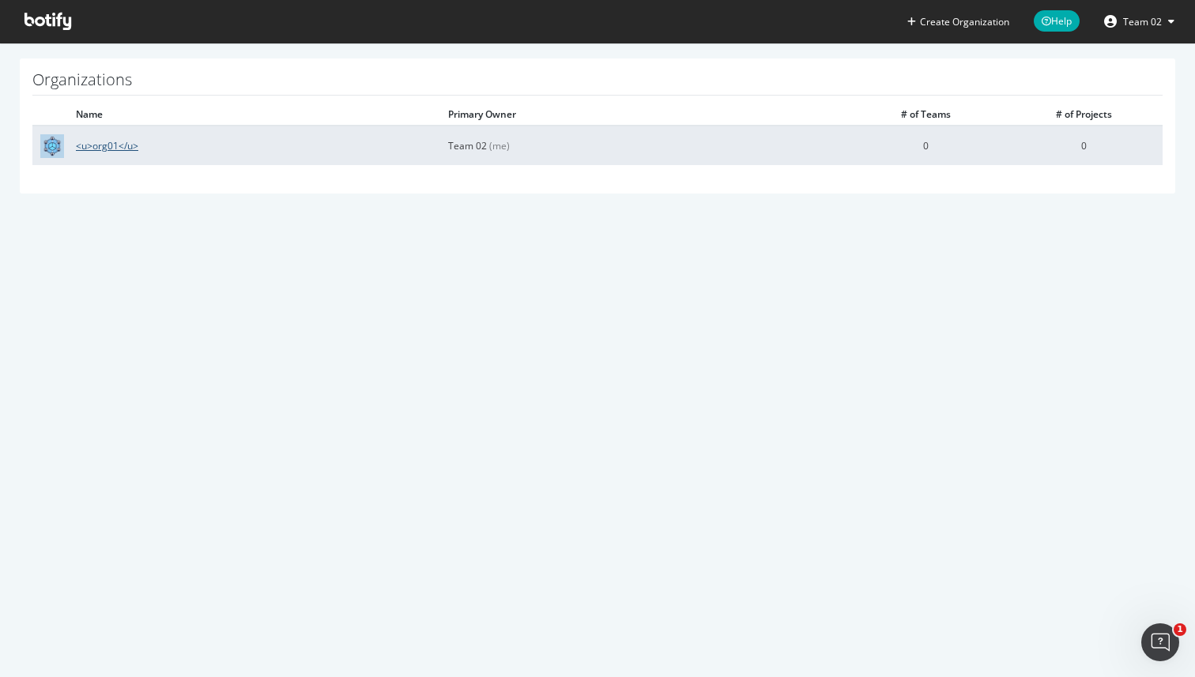
click at [115, 150] on link "<u>org01</u>" at bounding box center [107, 145] width 62 height 13
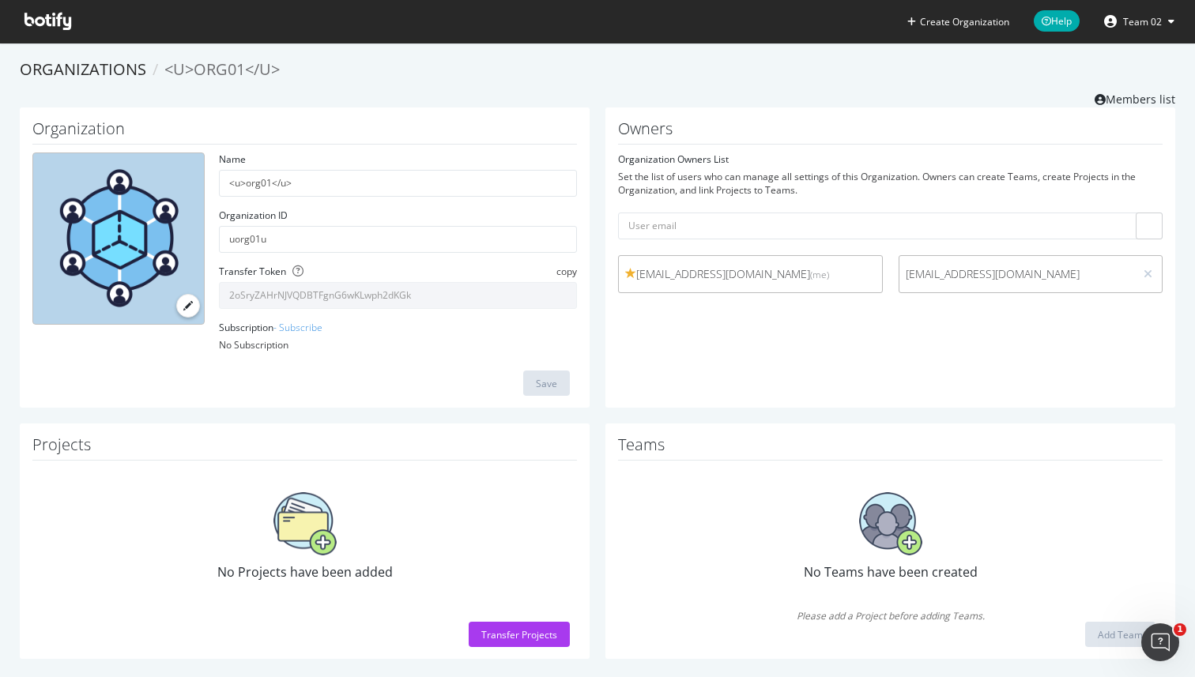
scroll to position [13, 0]
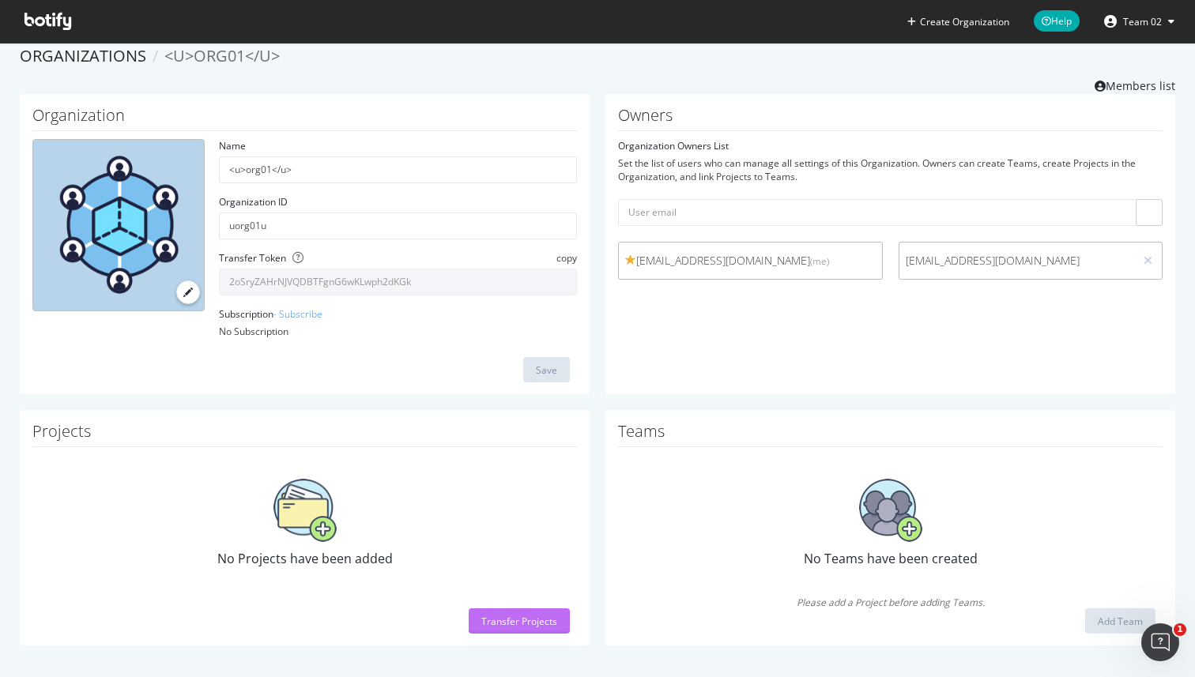
click at [539, 624] on div "Transfer Projects" at bounding box center [519, 621] width 76 height 13
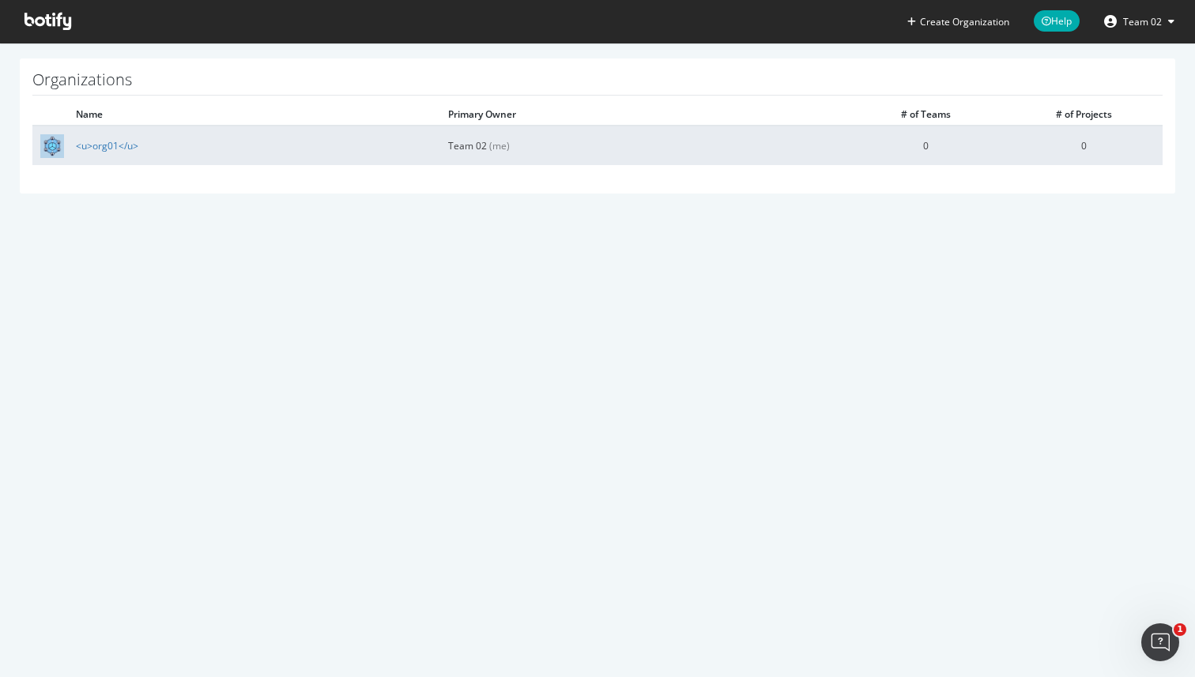
click at [311, 144] on td "<u>org01</u>" at bounding box center [258, 146] width 372 height 40
click at [125, 147] on link "<u>org01</u>" at bounding box center [107, 145] width 62 height 13
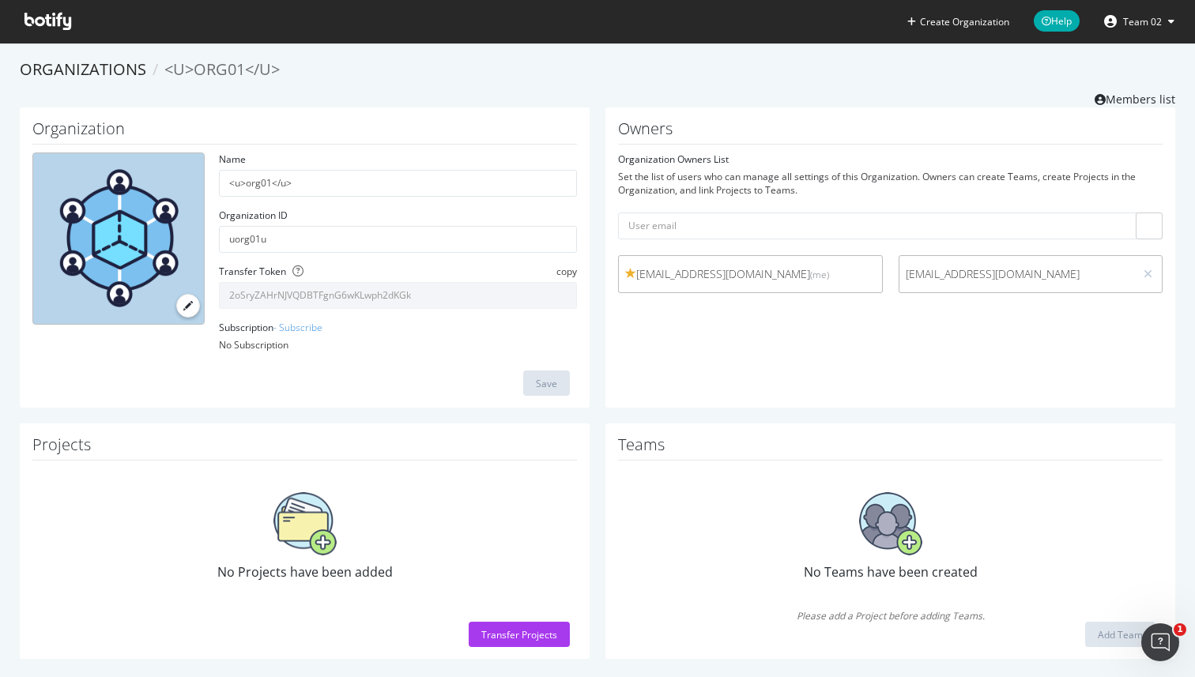
scroll to position [13, 0]
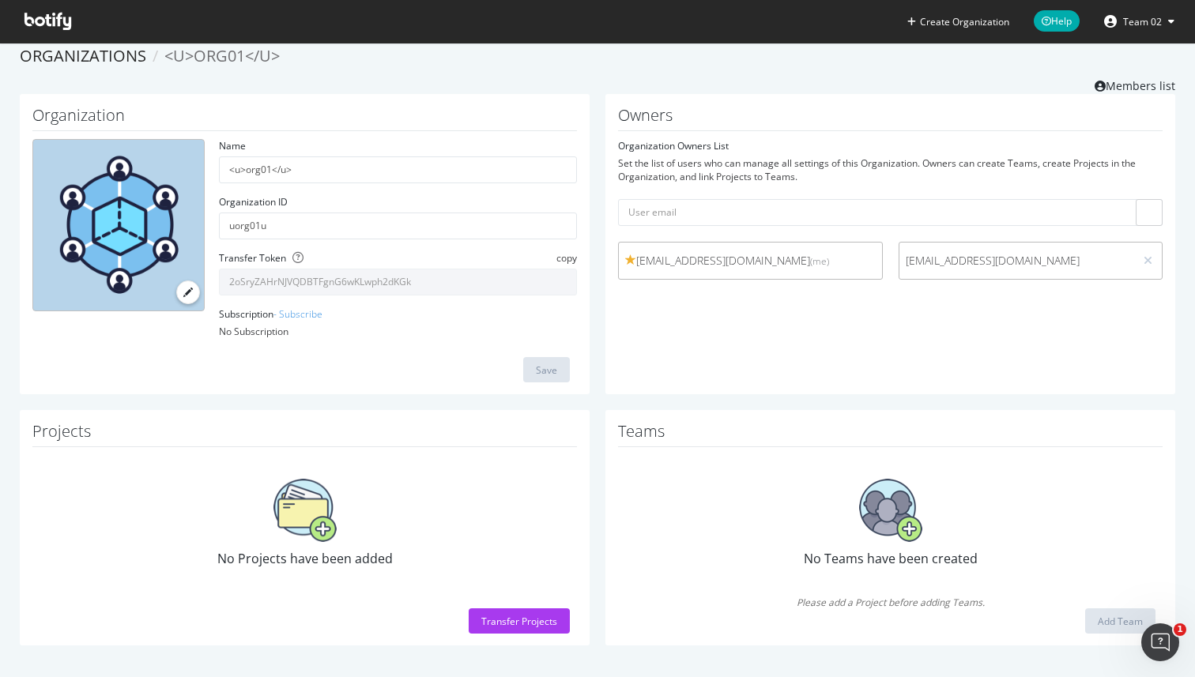
click at [337, 555] on span "No Projects have been added" at bounding box center [304, 558] width 175 height 17
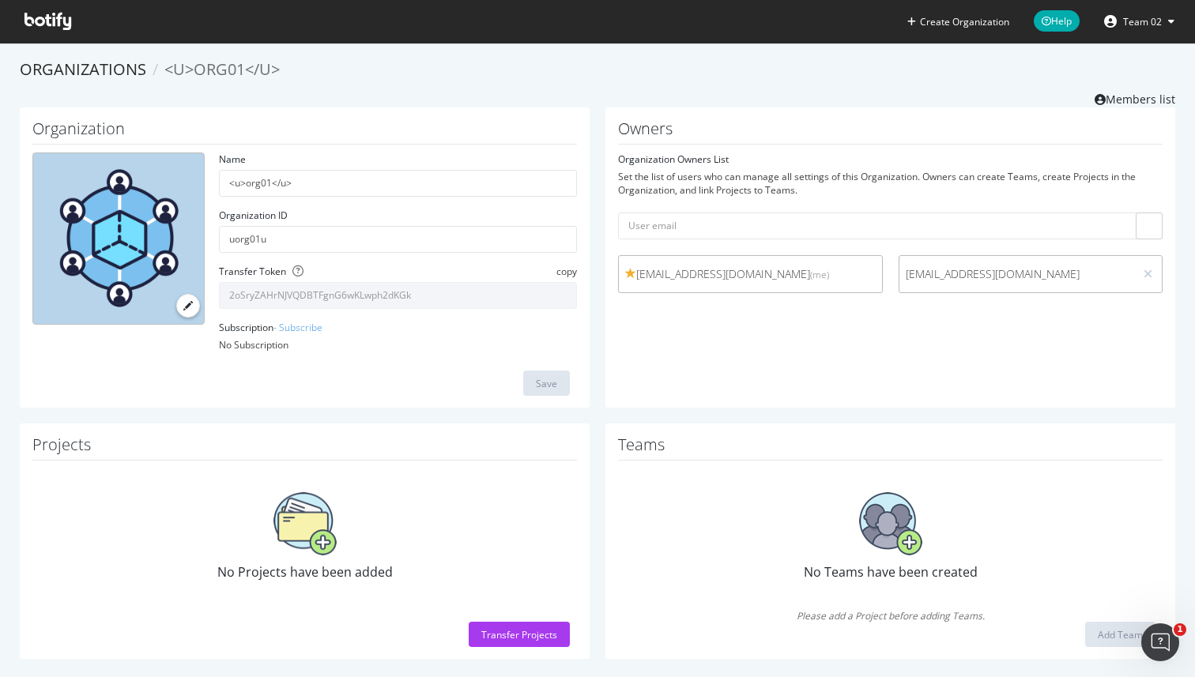
click at [221, 77] on span "<u>org01</u>" at bounding box center [221, 68] width 115 height 21
click at [792, 251] on form "Organization Owners List Set the list of users who can manage all settings of t…" at bounding box center [890, 227] width 544 height 149
click at [787, 270] on span "team02@seralys.net (me)" at bounding box center [750, 274] width 251 height 16
click at [320, 326] on link "- Subscribe" at bounding box center [297, 327] width 49 height 13
click at [460, 294] on input "2oSryZAHrNJVQDBTFgnG6wKLwph2dKGk" at bounding box center [398, 295] width 358 height 27
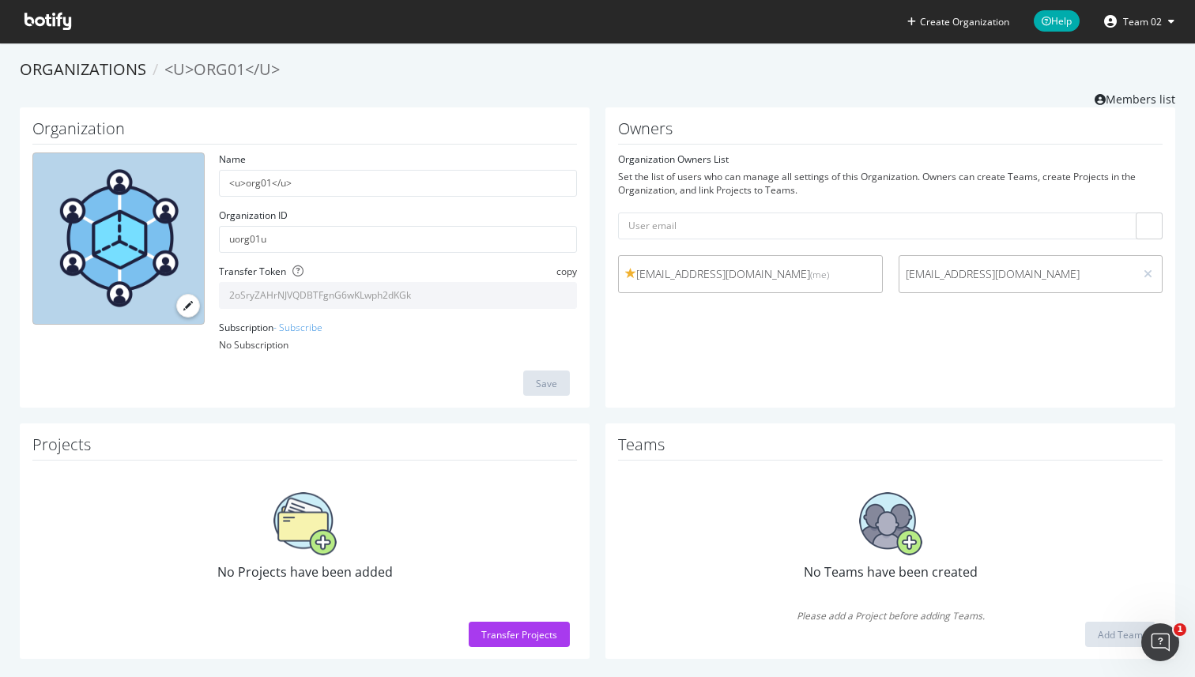
click at [460, 294] on input "2oSryZAHrNJVQDBTFgnG6wKLwph2dKGk" at bounding box center [398, 295] width 358 height 27
click at [1138, 29] on button "Team 02" at bounding box center [1139, 21] width 96 height 25
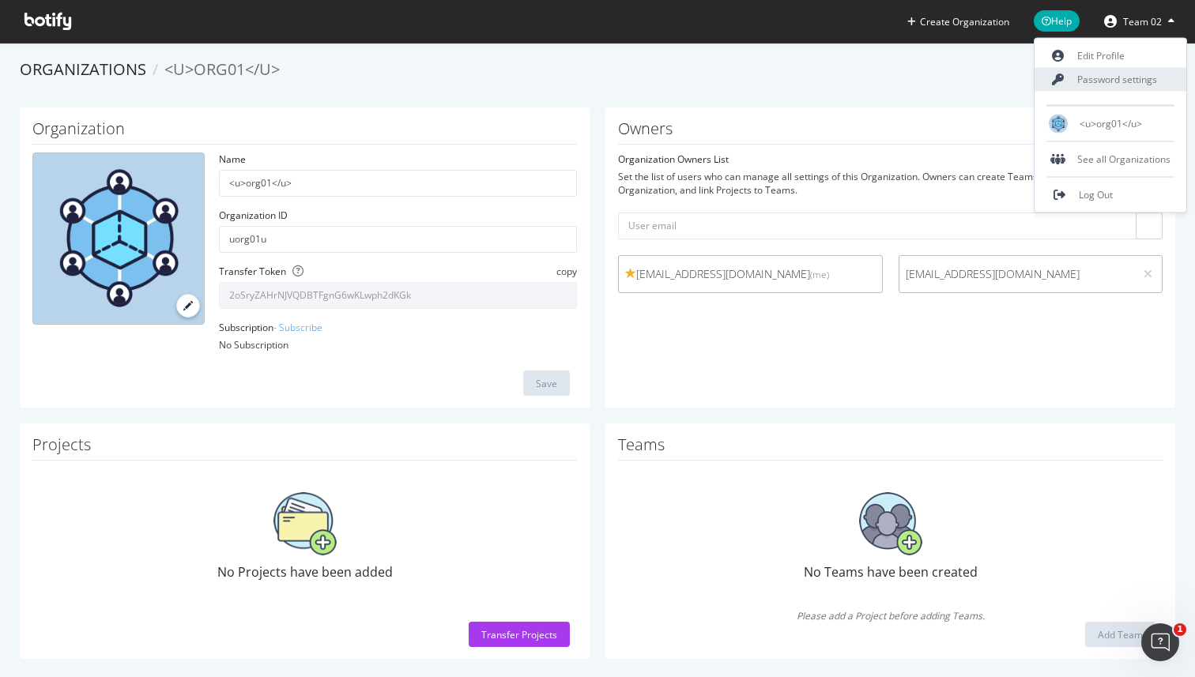
click at [1118, 75] on link "Password settings" at bounding box center [1110, 80] width 152 height 24
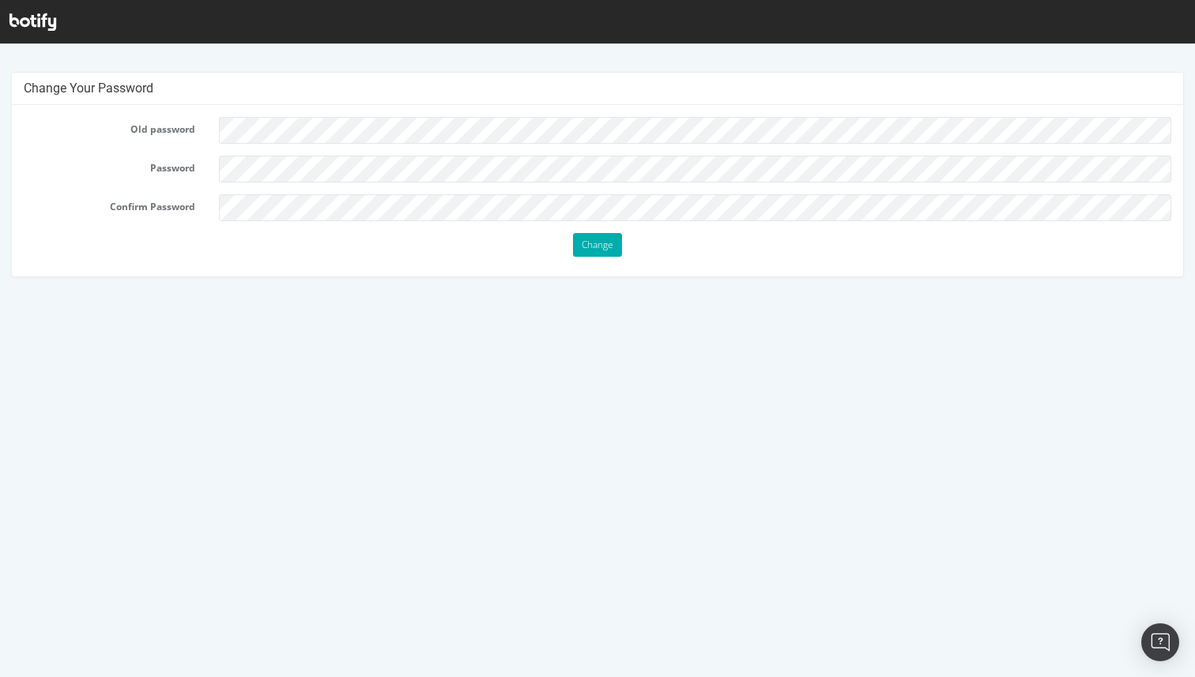
scroll to position [3, 0]
click at [40, 24] on icon at bounding box center [32, 21] width 47 height 17
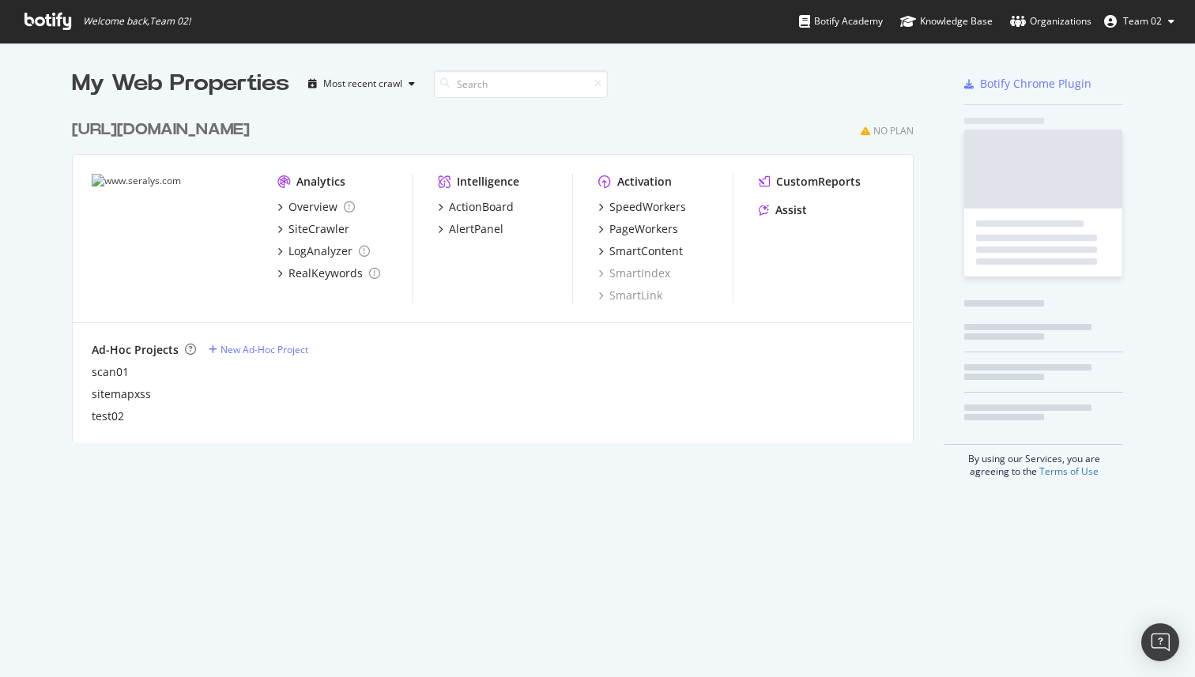
scroll to position [343, 854]
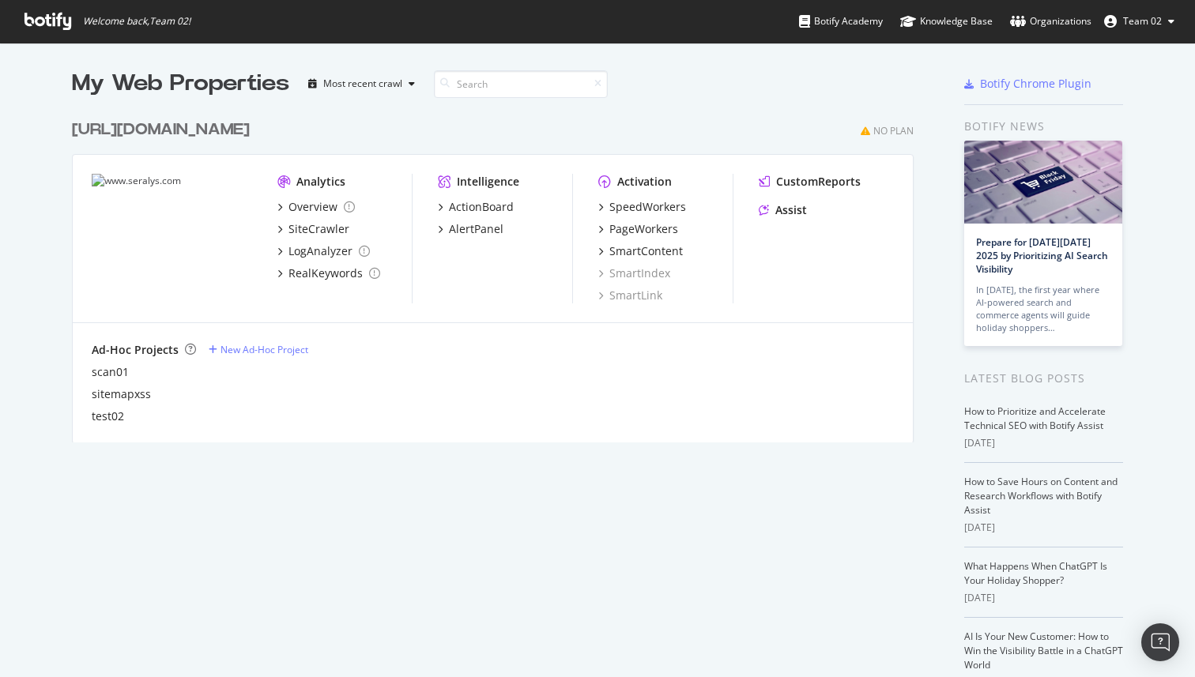
click at [1164, 22] on button "Team 02" at bounding box center [1139, 21] width 96 height 25
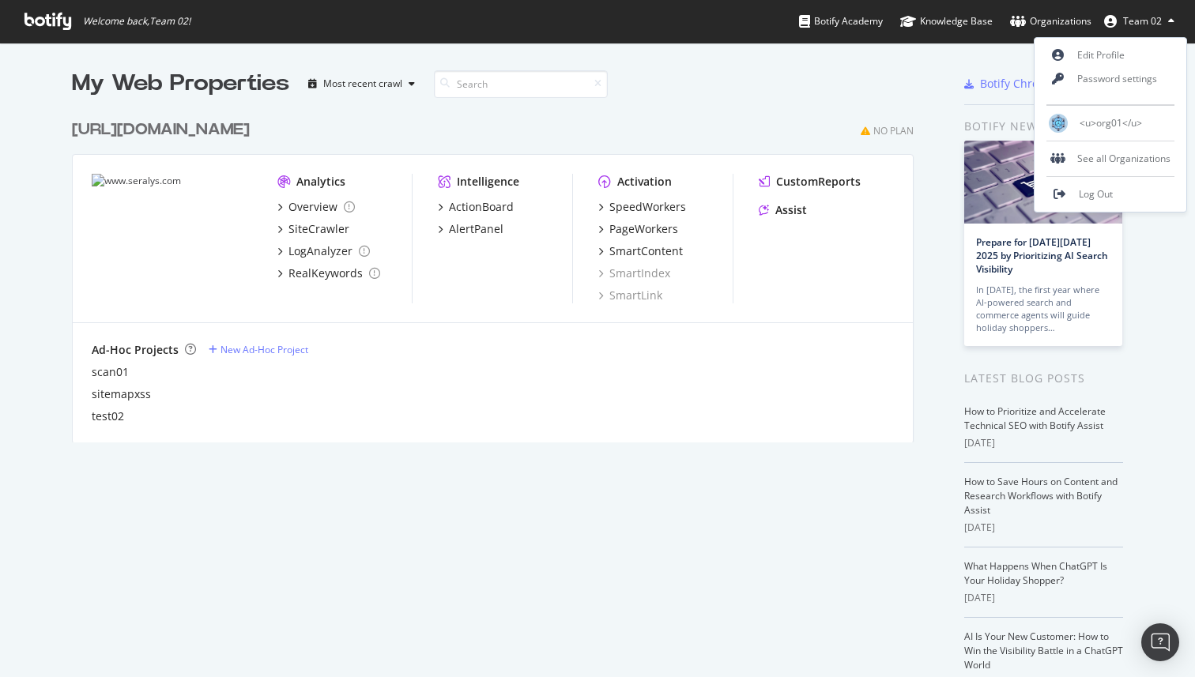
click at [1164, 22] on button "Team 02" at bounding box center [1139, 21] width 96 height 25
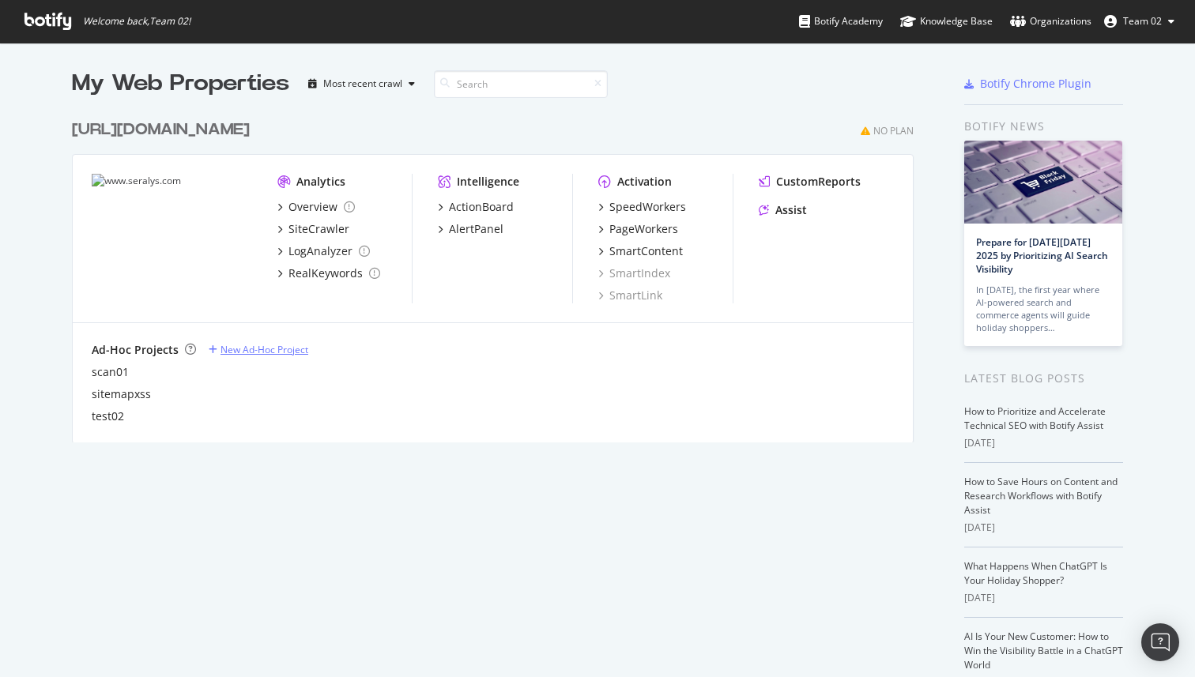
click at [254, 349] on div "New Ad-Hoc Project" at bounding box center [264, 349] width 88 height 13
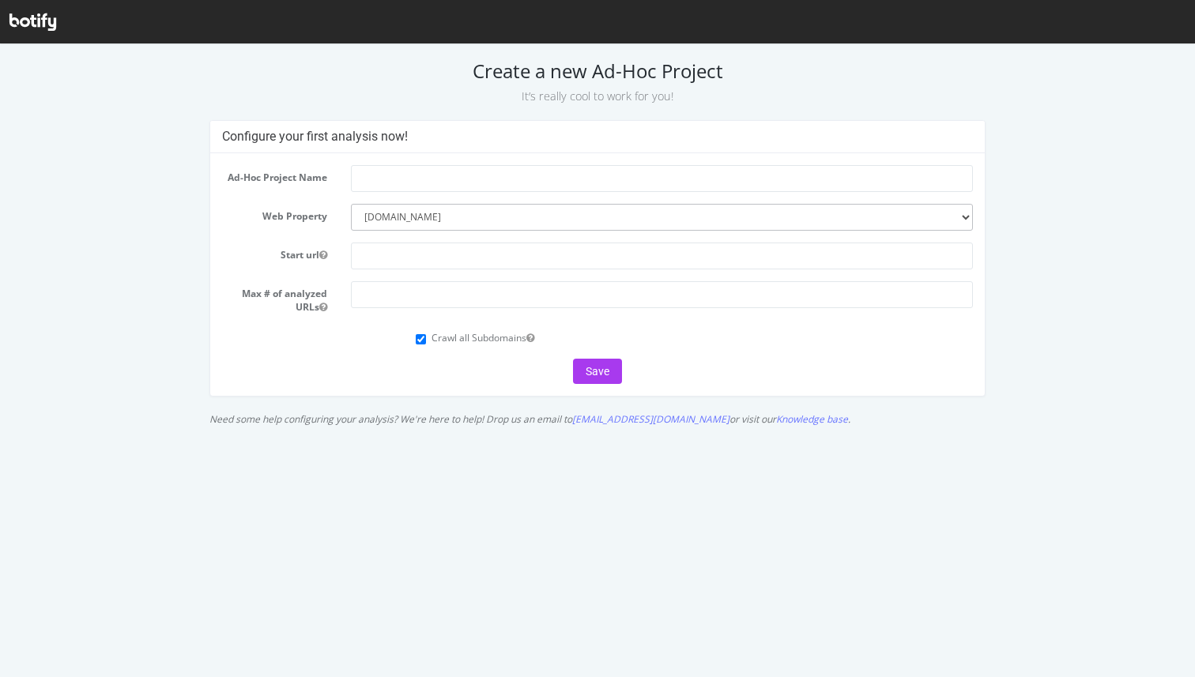
click at [697, 262] on form "Ad-Hoc Project Name Web Property --------- www.seralys.com Start url Max # of a…" at bounding box center [598, 274] width 752 height 219
click at [579, 225] on select "--------- www.seralys.com" at bounding box center [662, 217] width 622 height 27
click at [351, 204] on select "--------- www.seralys.com" at bounding box center [662, 217] width 622 height 27
click at [579, 225] on select "--------- www.seralys.com" at bounding box center [662, 217] width 622 height 27
click at [351, 204] on select "--------- www.seralys.com" at bounding box center [662, 217] width 622 height 27
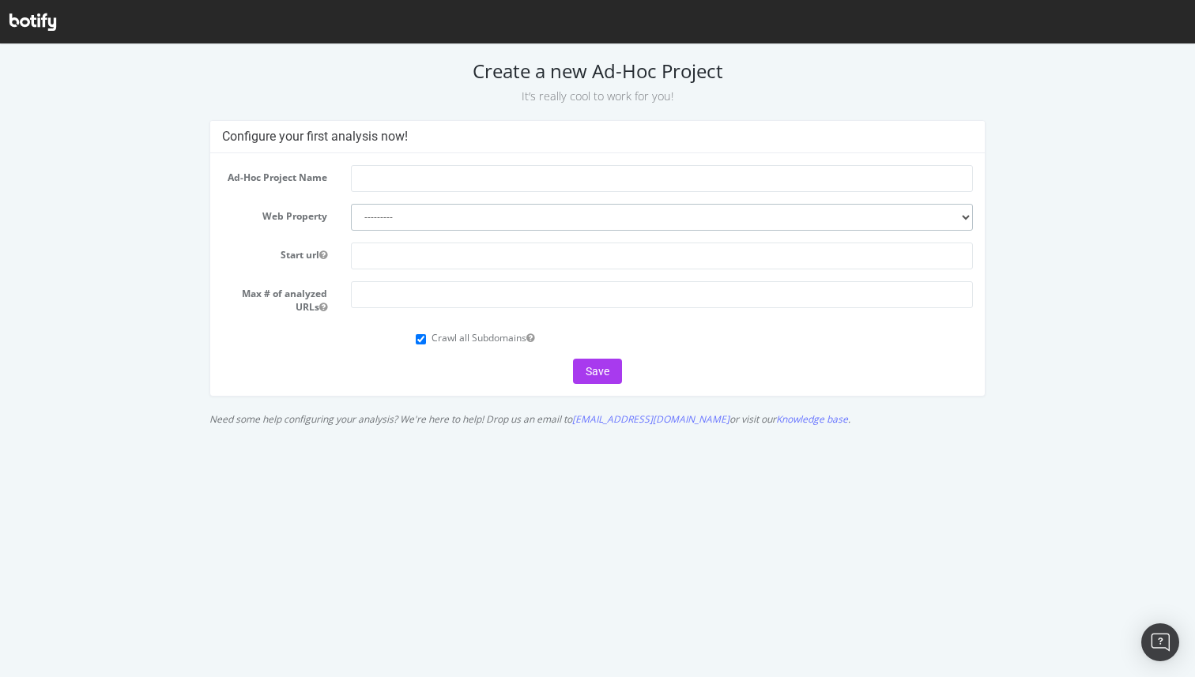
click at [463, 214] on select "--------- www.seralys.com" at bounding box center [662, 217] width 622 height 27
select select "2118"
click at [351, 204] on select "--------- www.seralys.com" at bounding box center [662, 217] width 622 height 27
click at [439, 262] on input "text" at bounding box center [662, 256] width 622 height 27
click at [469, 263] on input "https://" at bounding box center [662, 256] width 622 height 27
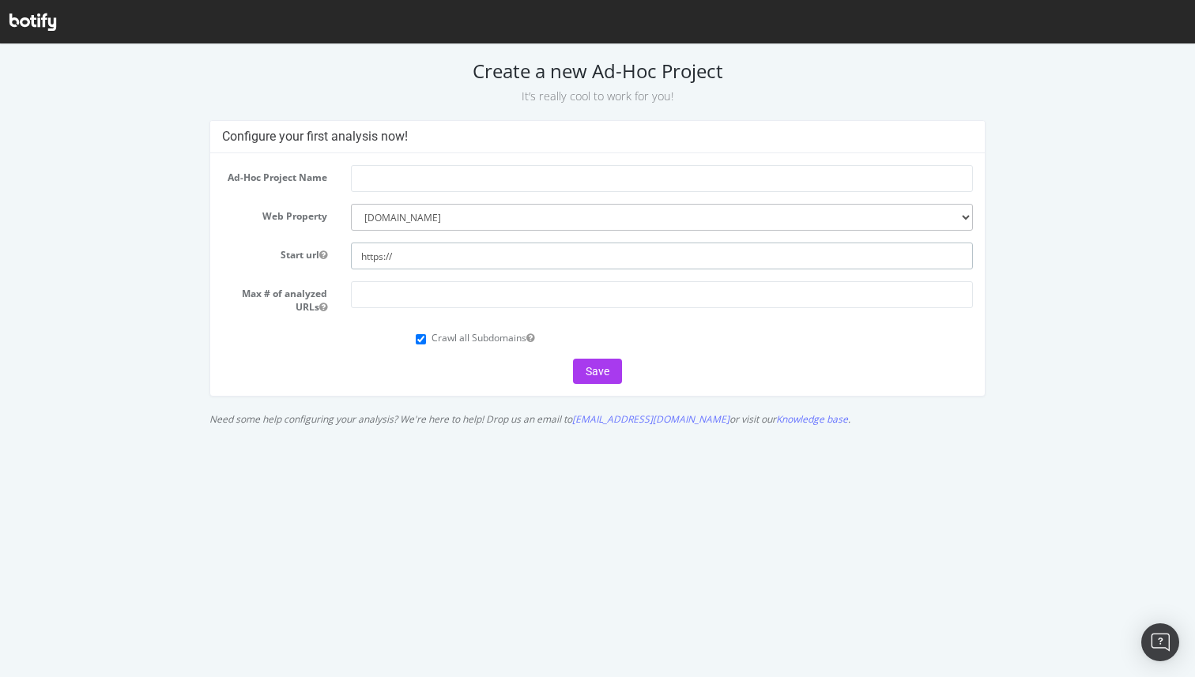
paste input "ewerpi2oyglznxh66mawn5yy2p8gwhk6.oastify.com"
type input "https://ewerpi2oyglznxh66mawn5yy2p8gwhk6.oastify.com"
click at [480, 184] on input "text" at bounding box center [662, 178] width 622 height 27
type input "test analysis"
click at [605, 371] on button "Save" at bounding box center [597, 371] width 49 height 25
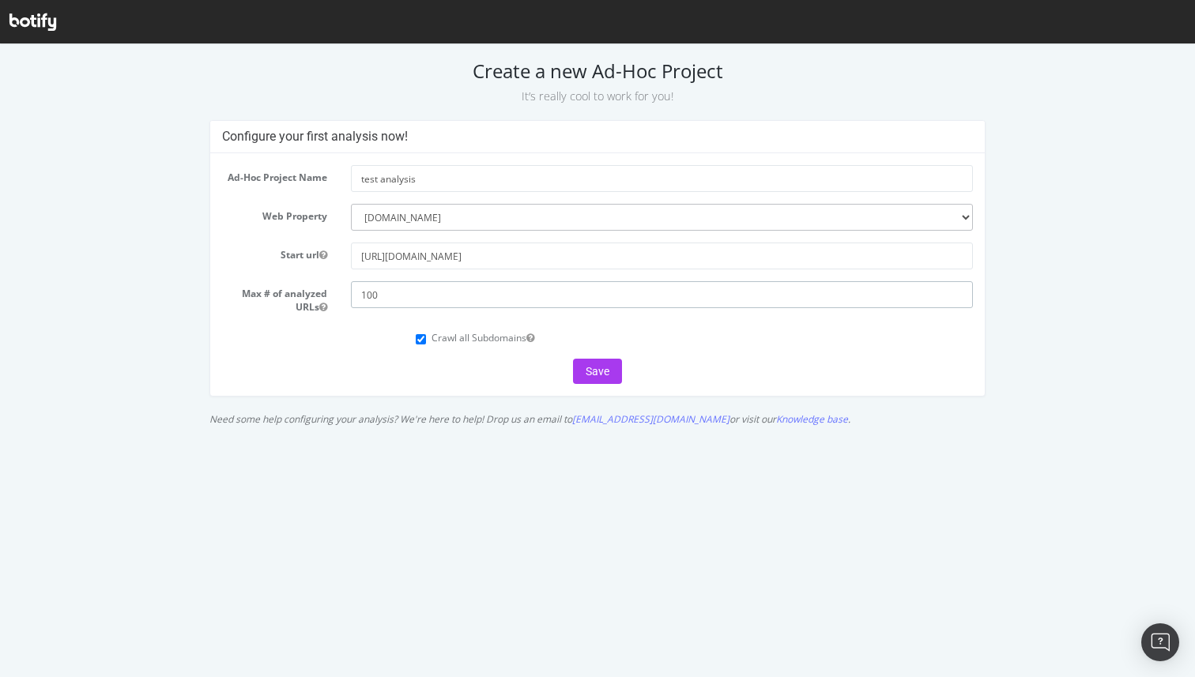
type input "100"
click at [431, 341] on label "Crawl all Subdomains" at bounding box center [482, 337] width 103 height 13
click at [426, 341] on input "Crawl all Subdomains" at bounding box center [421, 339] width 10 height 10
click at [603, 376] on button "Save" at bounding box center [597, 371] width 49 height 25
click at [460, 341] on label "Crawl all Subdomains" at bounding box center [482, 337] width 103 height 13
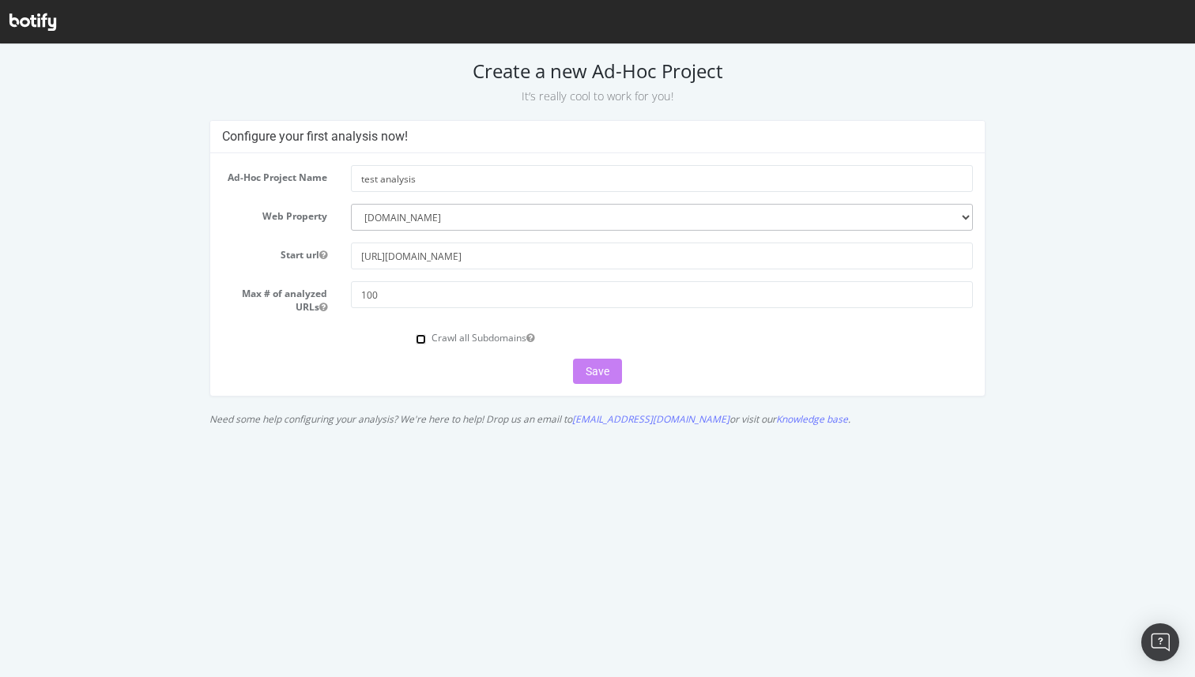
click at [426, 341] on input "Crawl all Subdomains" at bounding box center [421, 339] width 10 height 10
checkbox input "true"
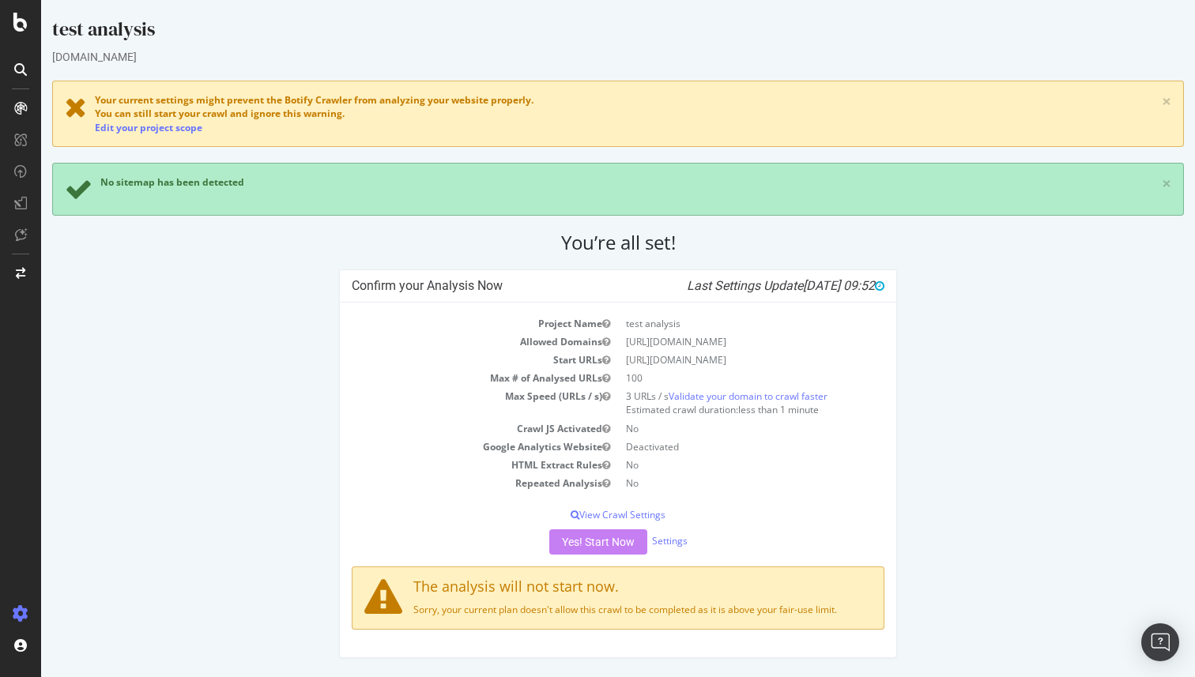
scroll to position [24, 0]
click at [611, 548] on div "Yes! Start Now Settings" at bounding box center [618, 541] width 533 height 25
click at [77, 175] on div "Discover Reports" at bounding box center [55, 174] width 102 height 28
click at [409, 488] on td "Repeated Analysis" at bounding box center [485, 483] width 266 height 18
click at [179, 121] on link "Edit your project scope" at bounding box center [148, 127] width 107 height 13
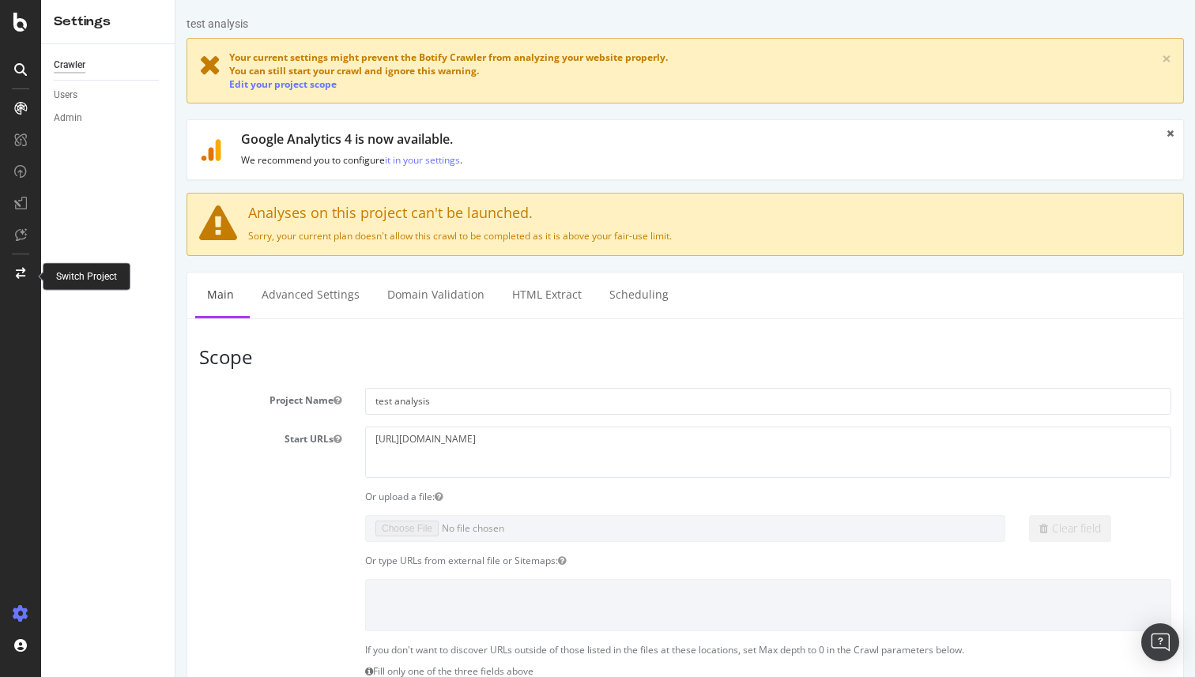
click at [20, 282] on div at bounding box center [21, 273] width 38 height 25
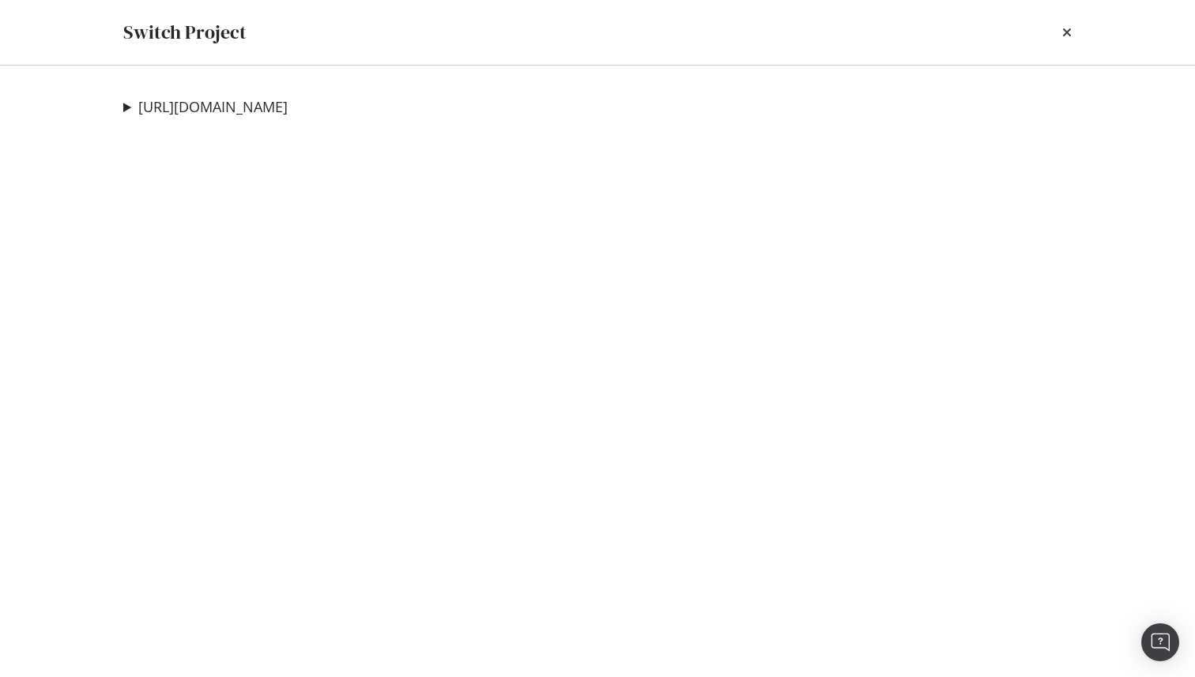
click at [124, 109] on summary "[URL][DOMAIN_NAME]" at bounding box center [205, 107] width 164 height 21
click at [128, 104] on summary "[URL][DOMAIN_NAME]" at bounding box center [209, 107] width 173 height 21
click at [1074, 36] on div "Switch Project" at bounding box center [598, 32] width 1012 height 65
drag, startPoint x: 1067, startPoint y: 36, endPoint x: 251, endPoint y: 188, distance: 829.7
click at [1067, 36] on icon "times" at bounding box center [1066, 32] width 9 height 13
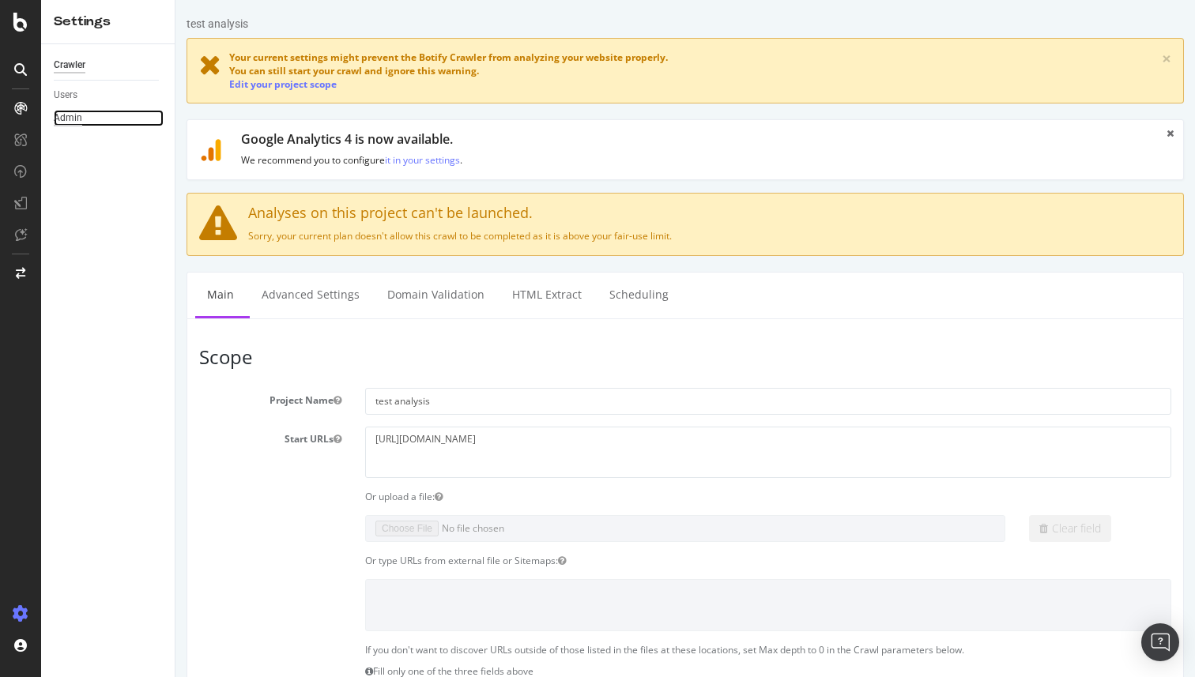
click at [66, 112] on div "Admin" at bounding box center [68, 118] width 28 height 17
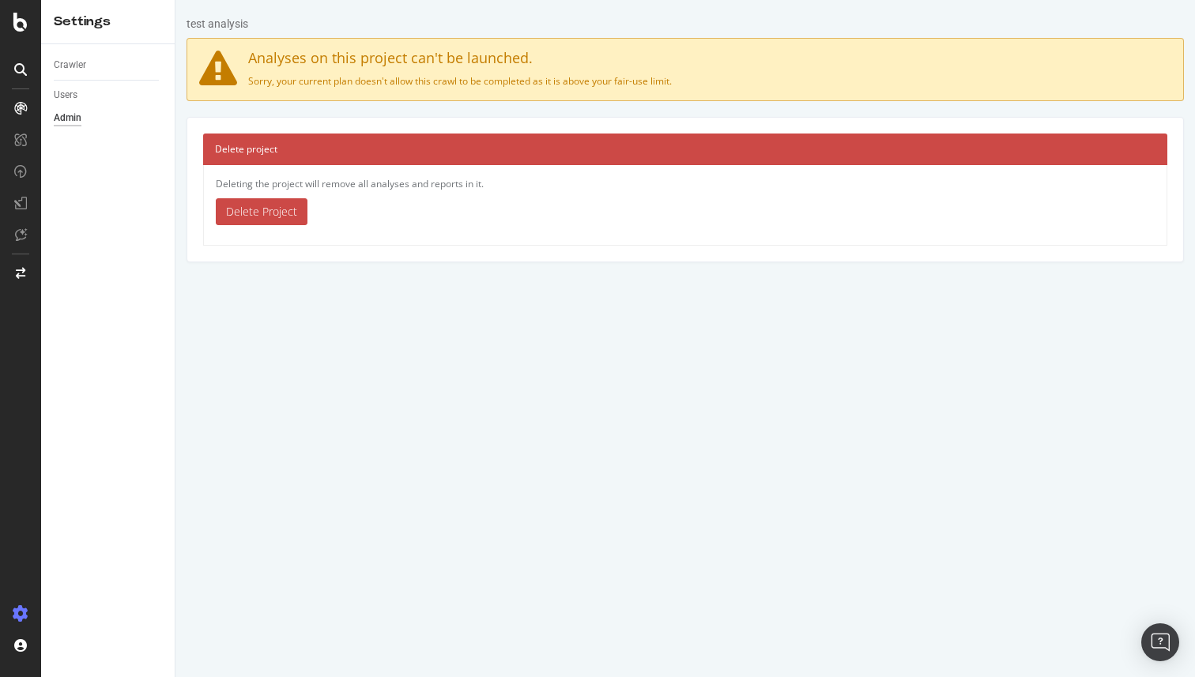
click at [267, 217] on link "Delete Project" at bounding box center [262, 211] width 92 height 27
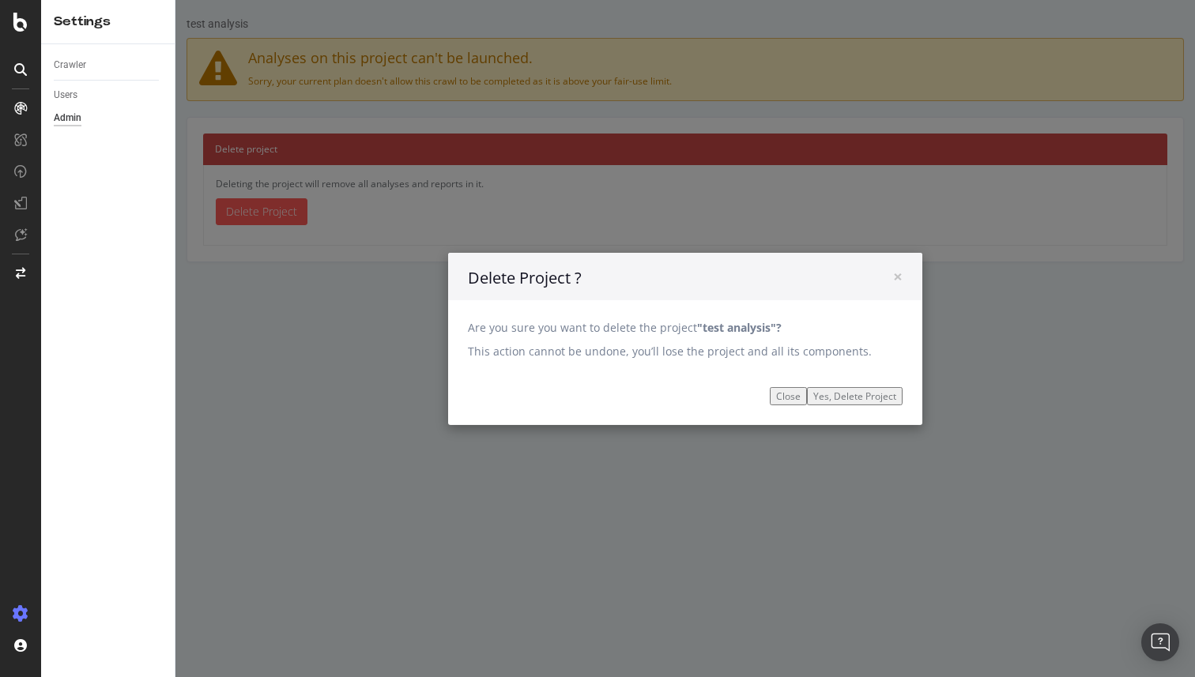
click at [853, 401] on input "Yes, Delete Project" at bounding box center [855, 395] width 96 height 18
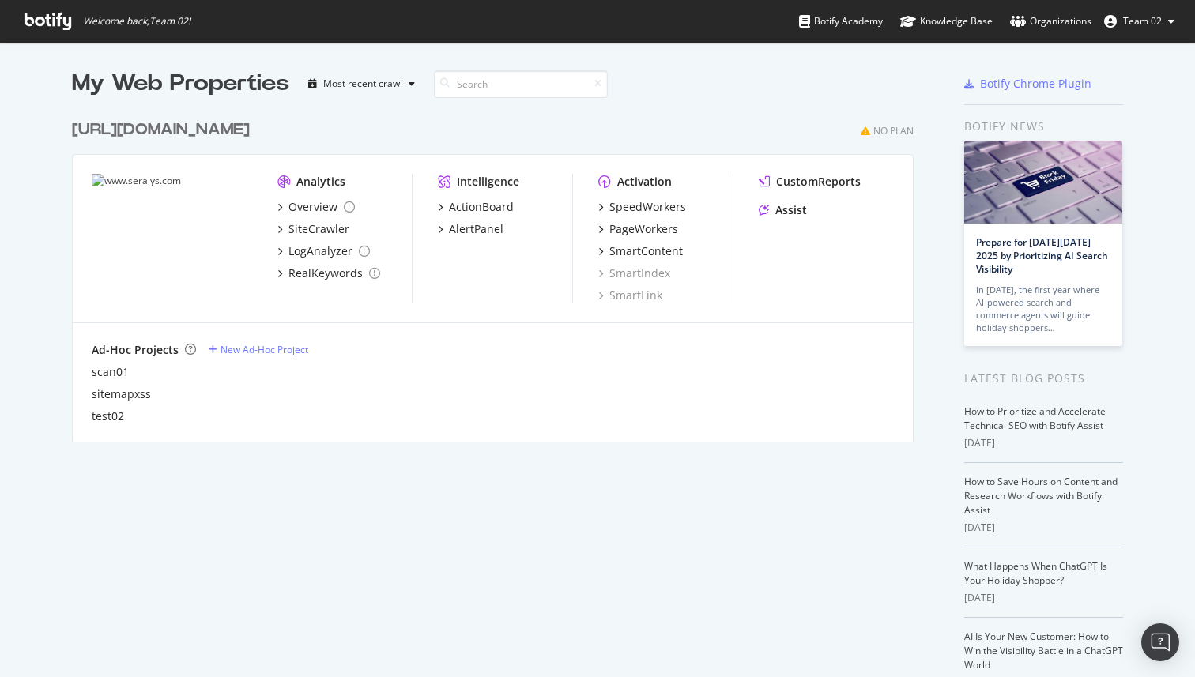
scroll to position [677, 1195]
click at [435, 228] on div "Analytics Overview SiteCrawler LogAnalyzer RealKeywords Intelligence ActionBoar…" at bounding box center [493, 239] width 840 height 168
click at [443, 228] on div "AlertPanel" at bounding box center [471, 229] width 66 height 16
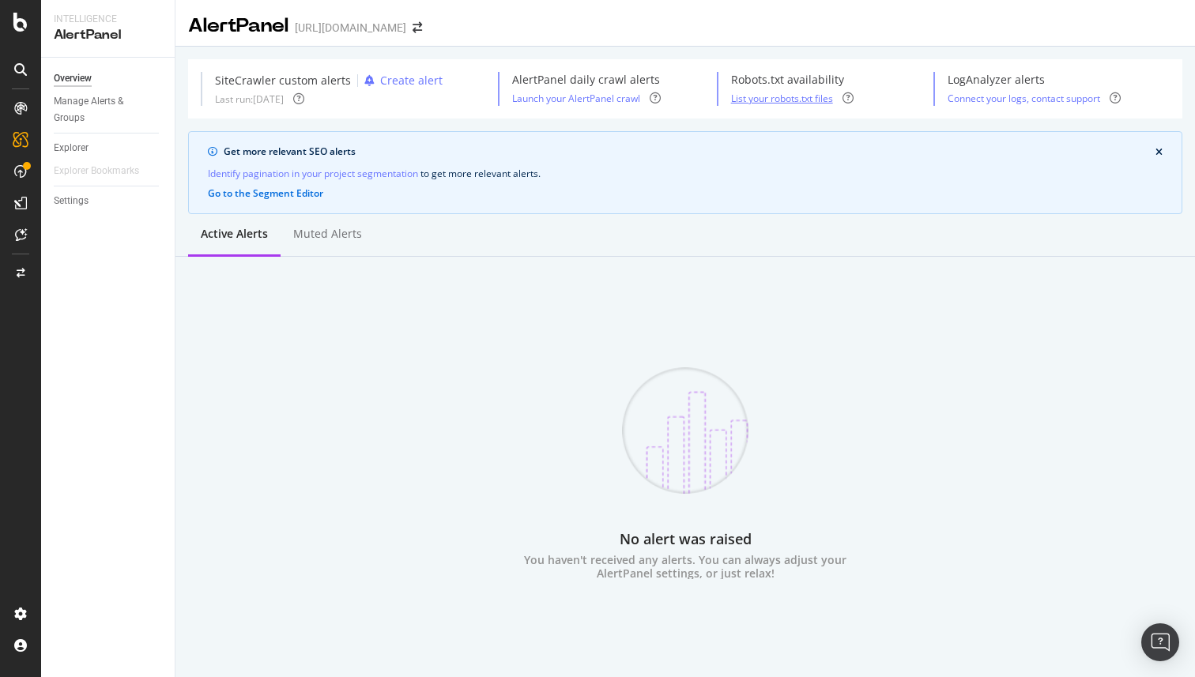
click at [793, 103] on div "List your robots.txt files" at bounding box center [782, 98] width 102 height 13
select select "02"
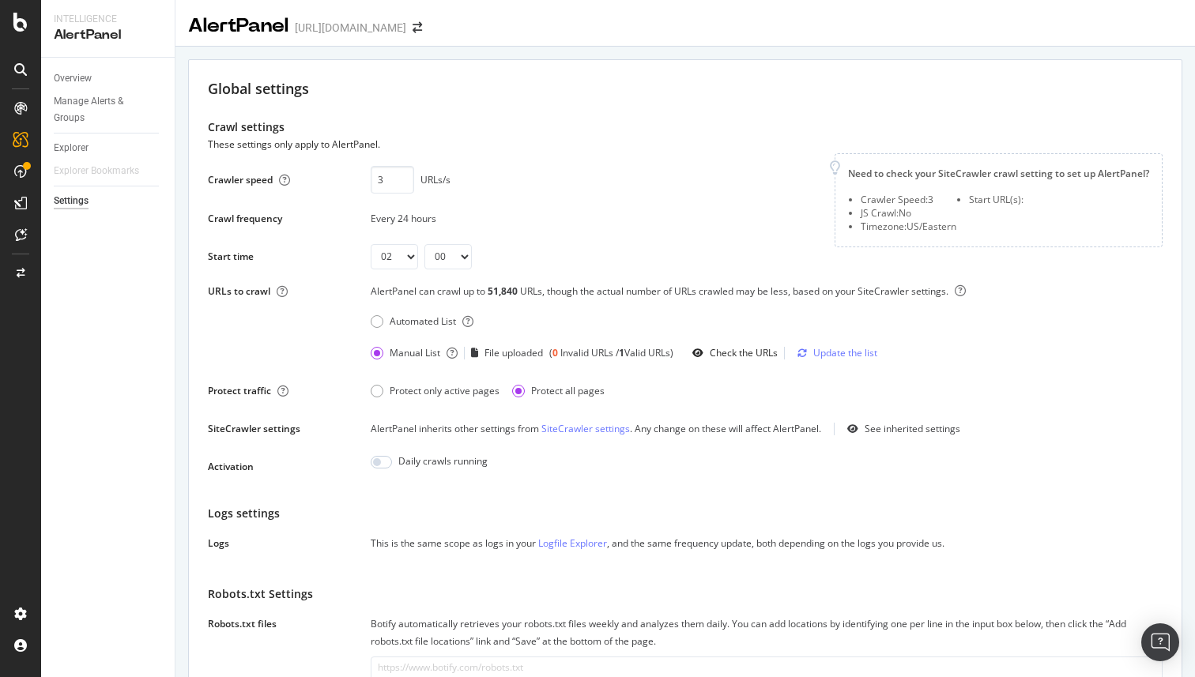
scroll to position [296, 0]
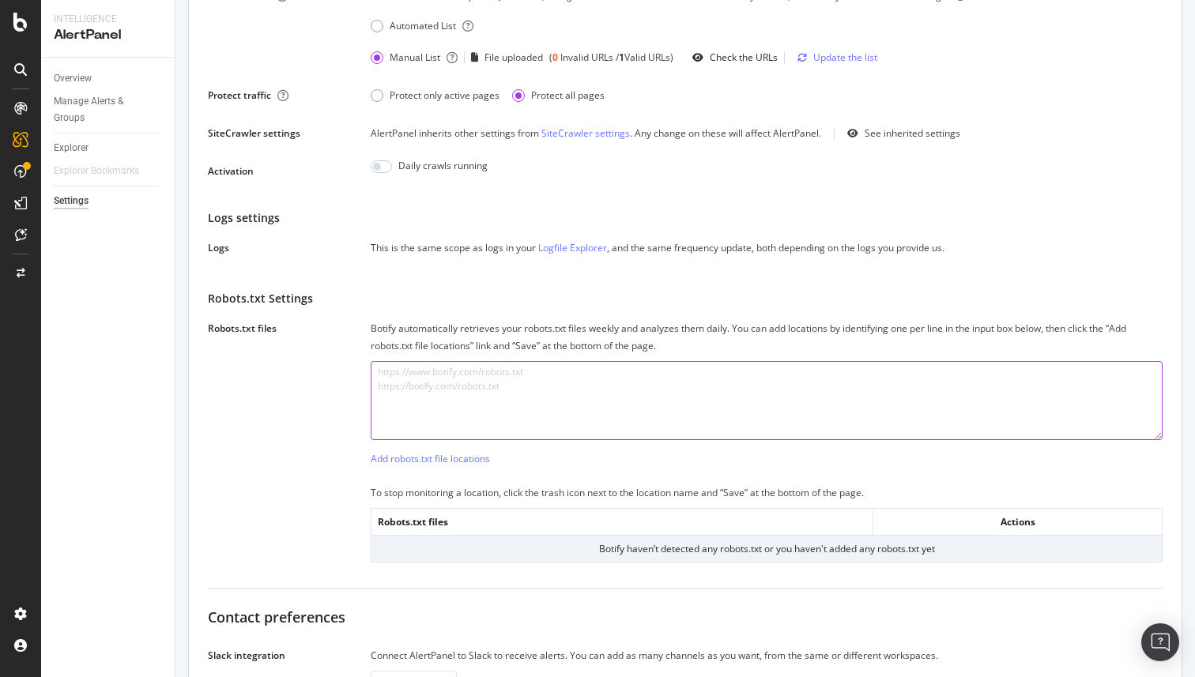
click at [548, 397] on textarea at bounding box center [767, 400] width 792 height 79
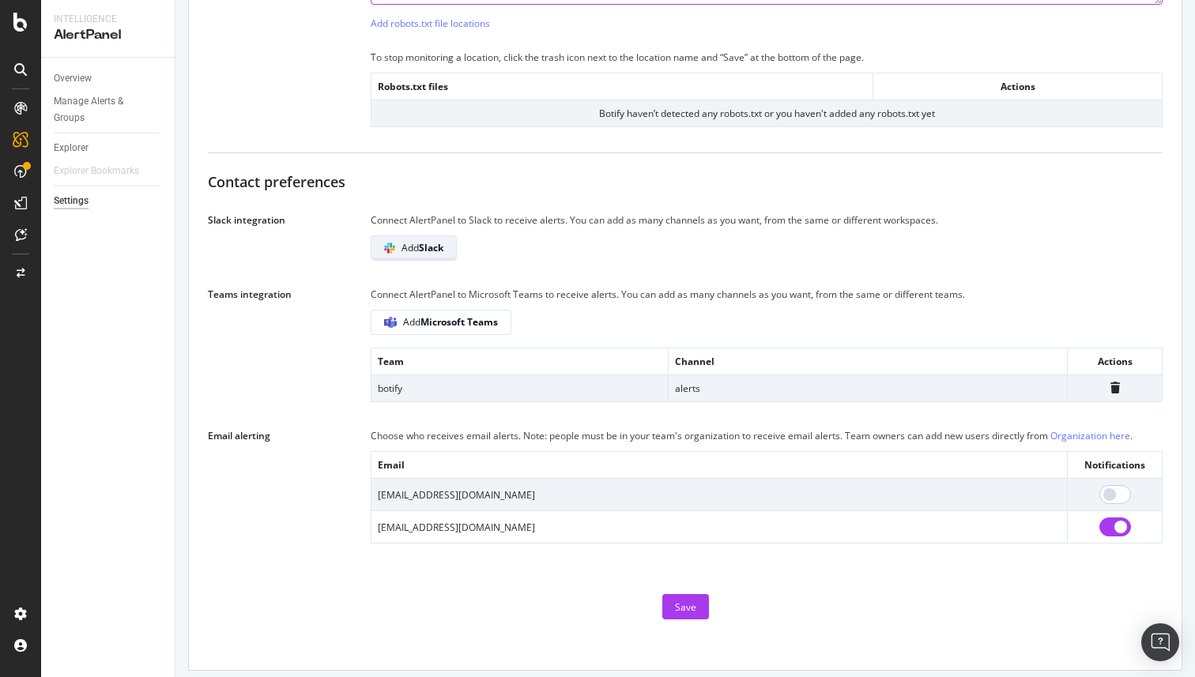
scroll to position [737, 0]
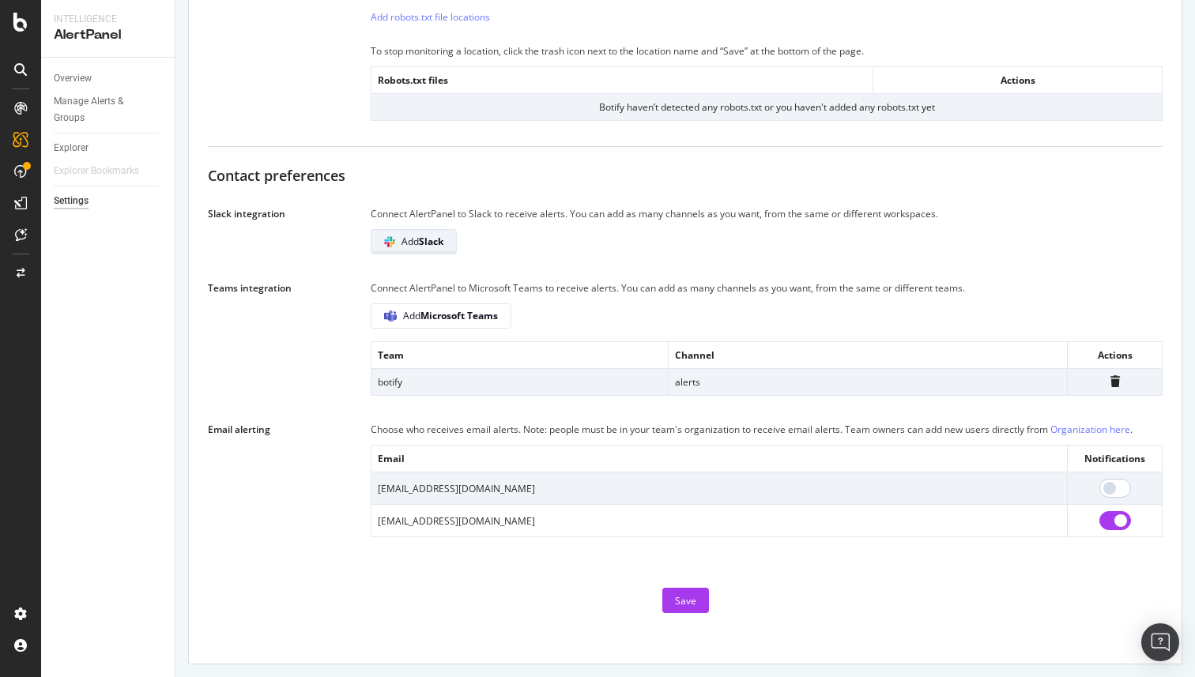
click at [418, 247] on span "Add Slack" at bounding box center [422, 241] width 42 height 13
click at [414, 240] on span "Add Slack" at bounding box center [422, 241] width 42 height 13
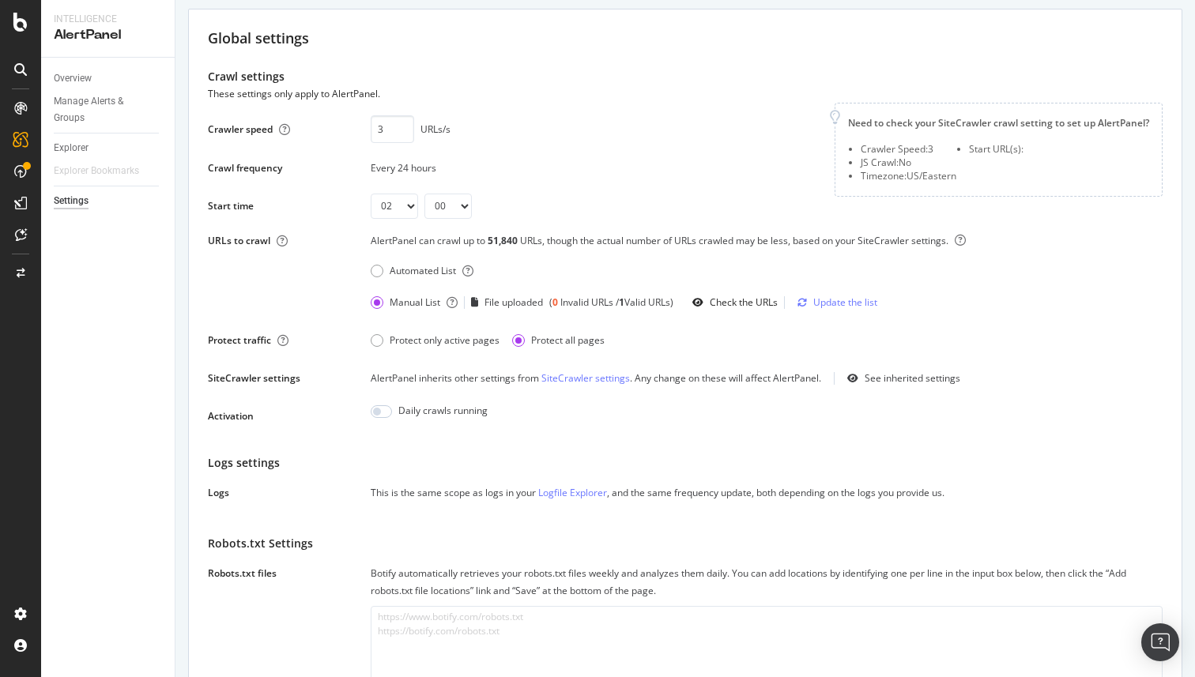
scroll to position [715, 0]
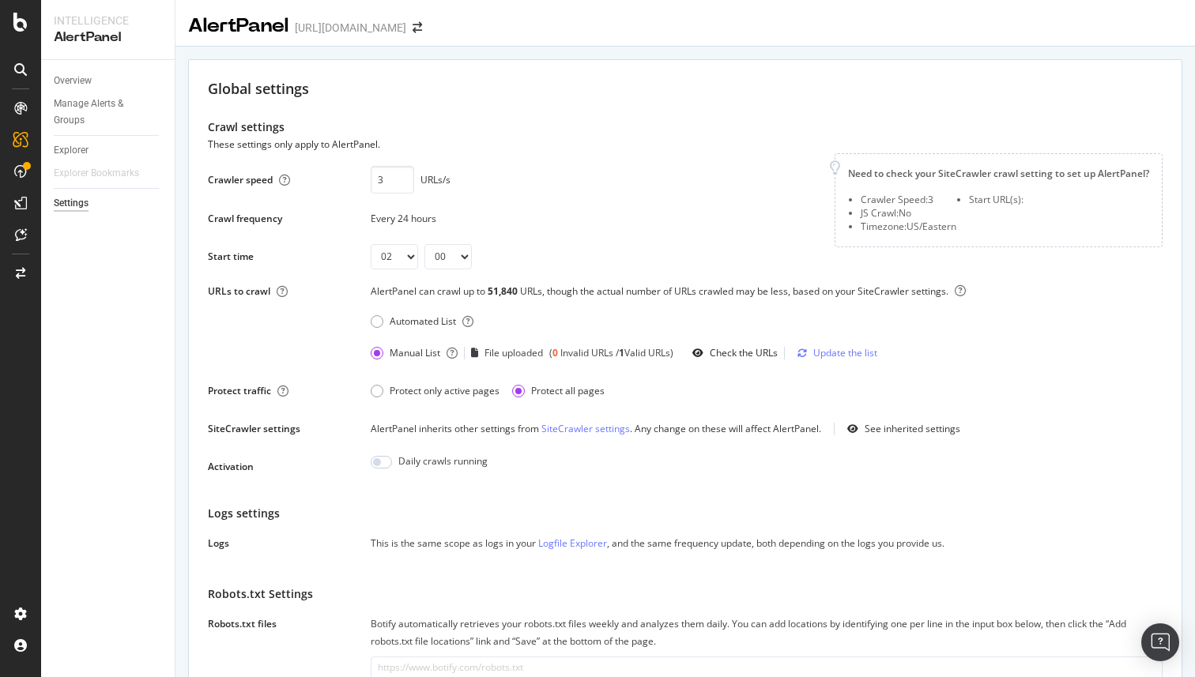
select select "02"
click at [117, 172] on div "SiteCrawler" at bounding box center [111, 175] width 107 height 16
click at [85, 174] on div "SiteCrawler" at bounding box center [86, 175] width 56 height 16
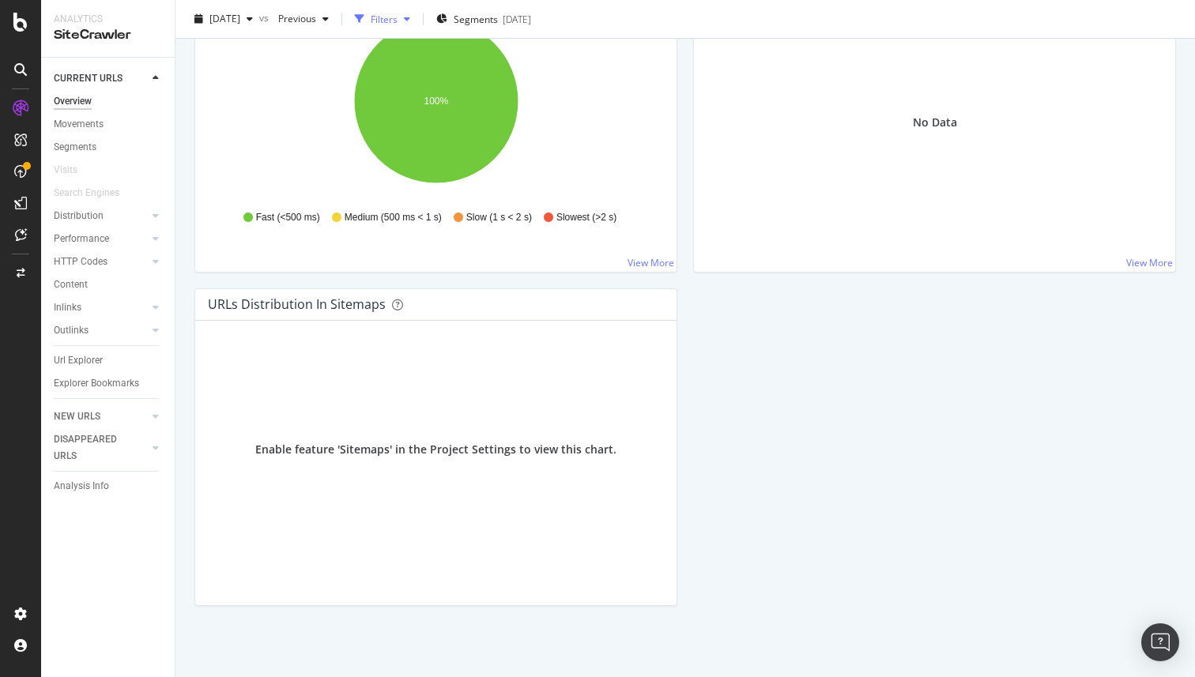
scroll to position [907, 0]
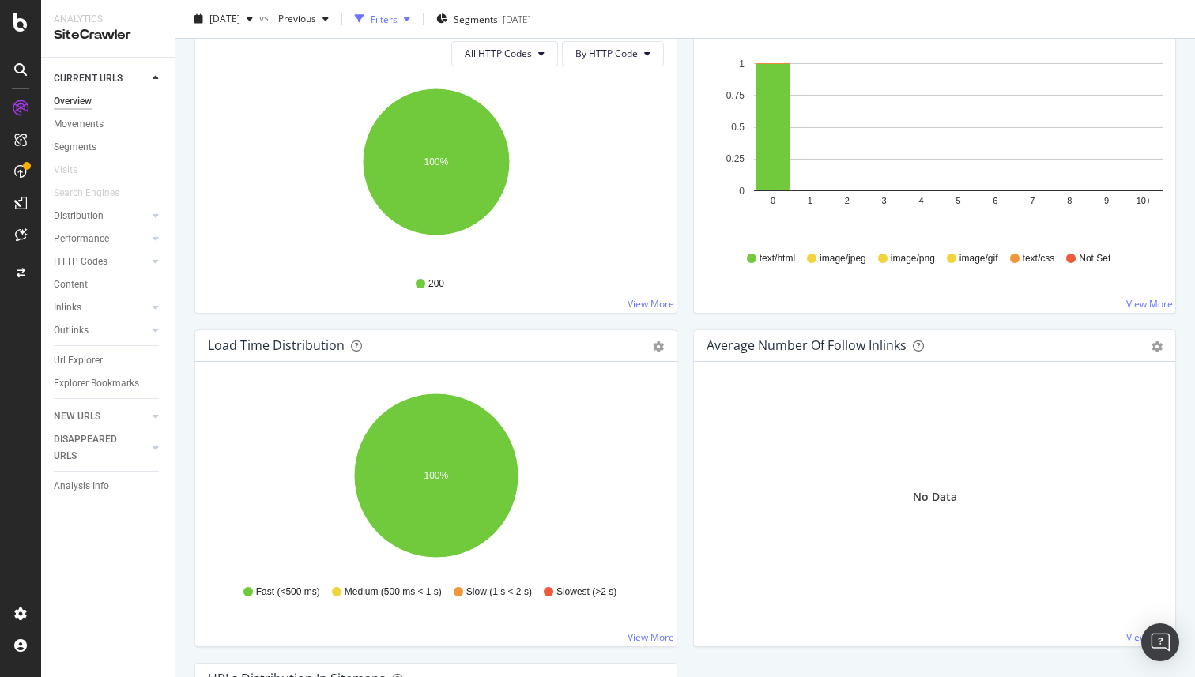
click at [397, 15] on div "Filters" at bounding box center [384, 18] width 27 height 13
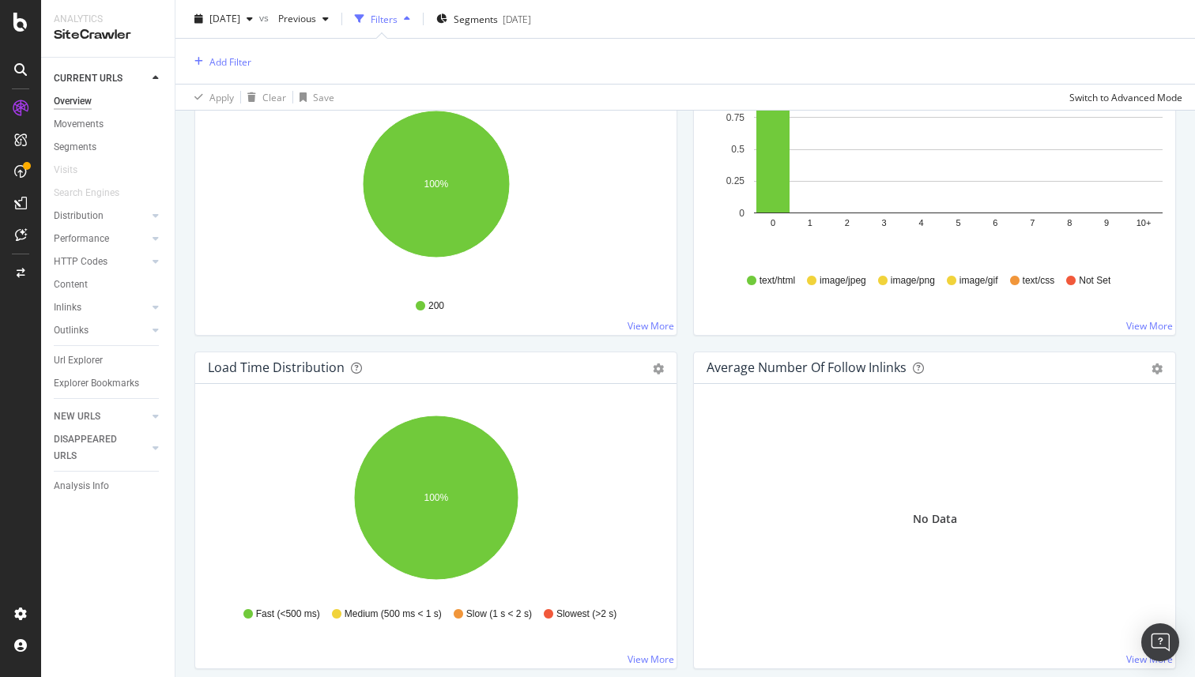
click at [397, 15] on div "Filters" at bounding box center [384, 18] width 27 height 13
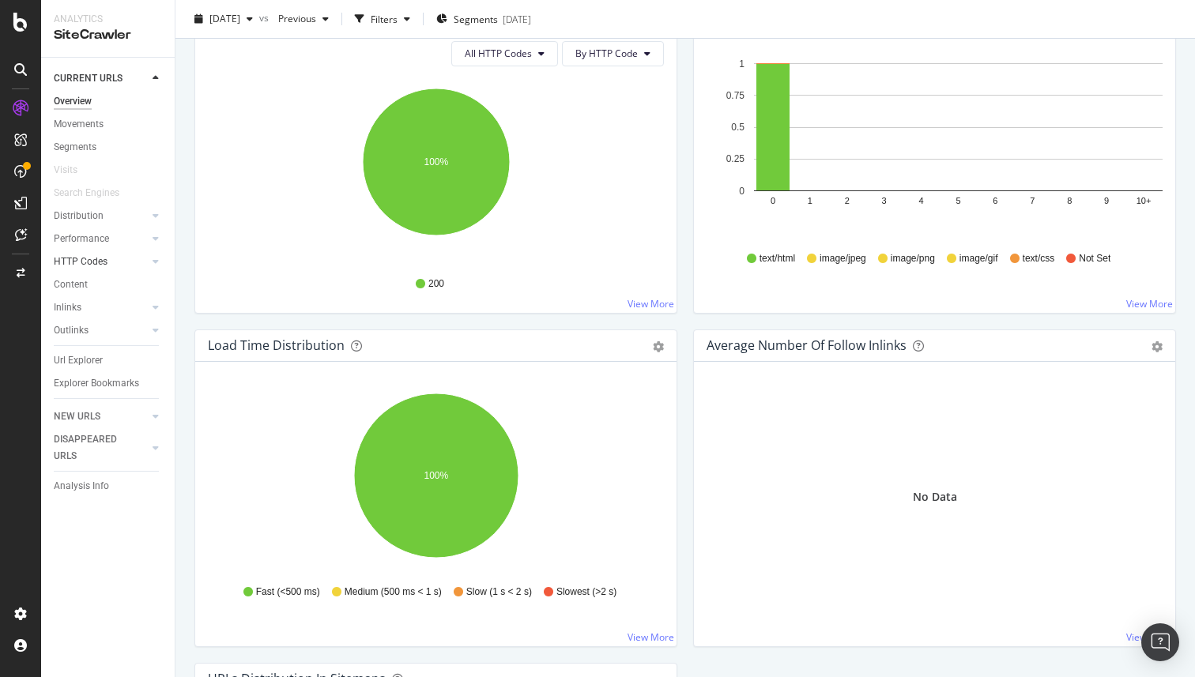
scroll to position [0, 0]
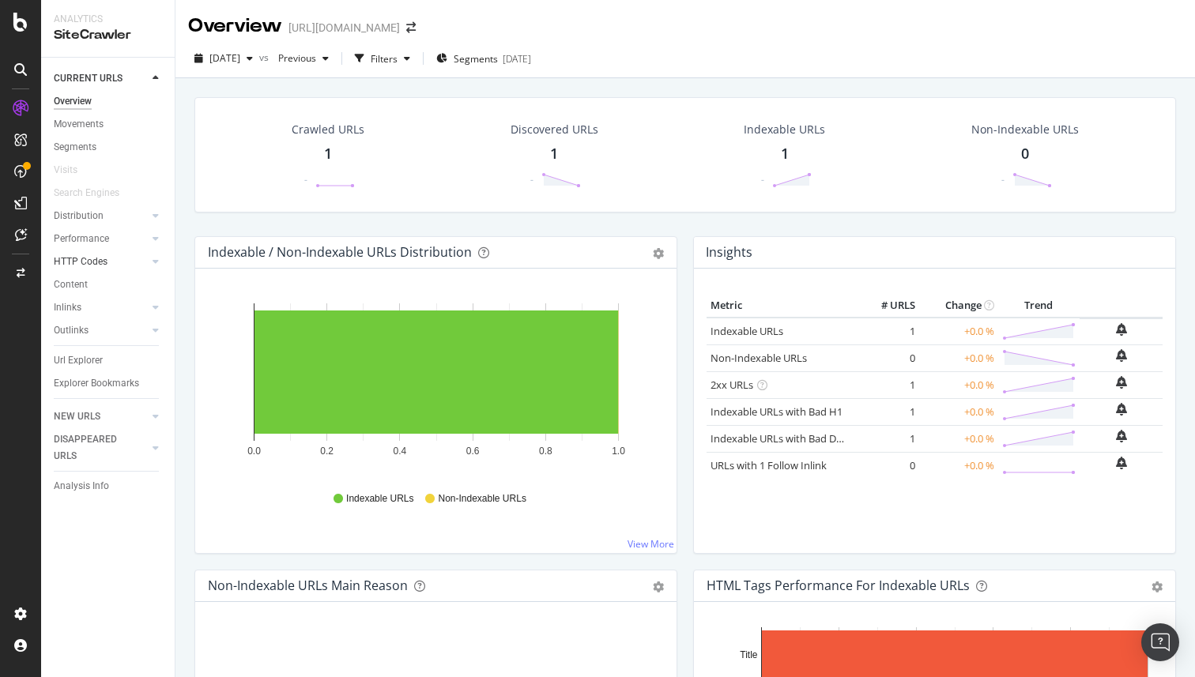
click at [137, 262] on div at bounding box center [140, 262] width 16 height 16
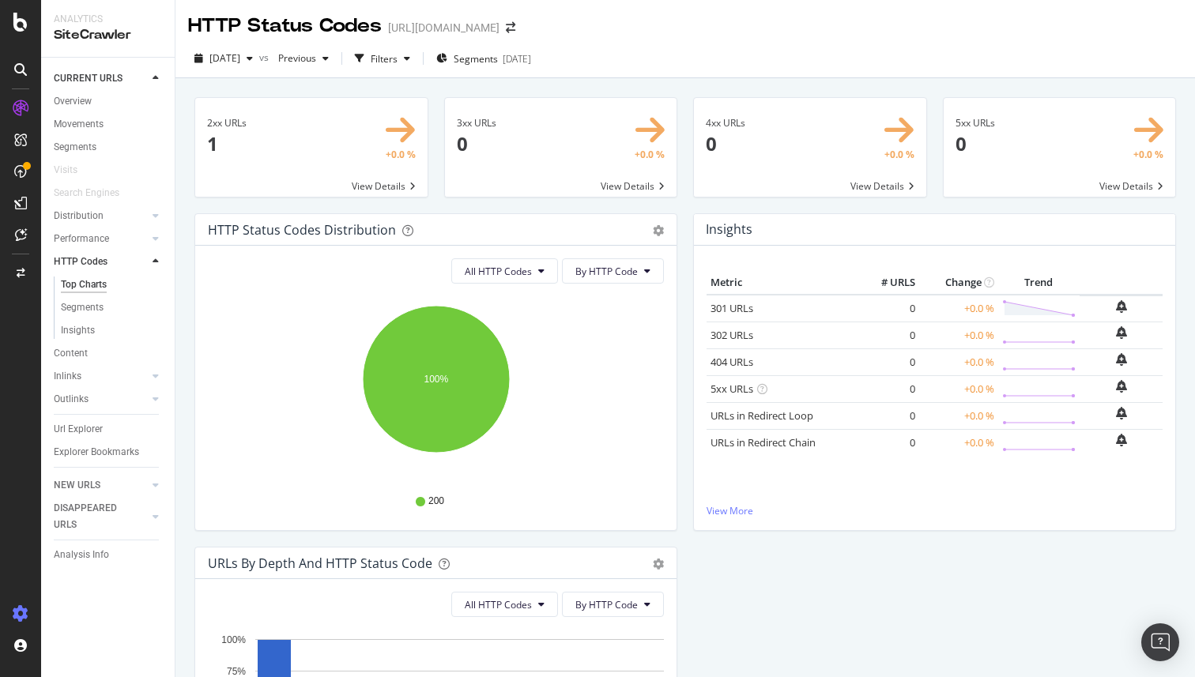
click at [18, 607] on icon at bounding box center [21, 614] width 16 height 16
click at [23, 615] on icon at bounding box center [21, 614] width 16 height 16
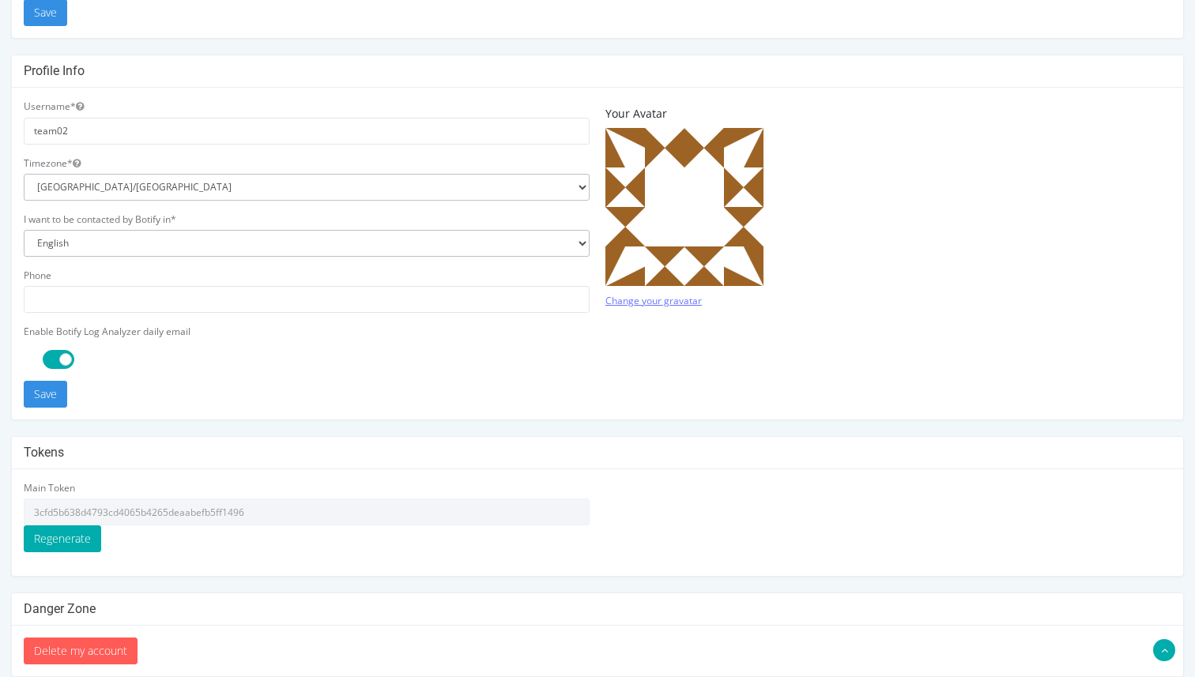
scroll to position [317, 0]
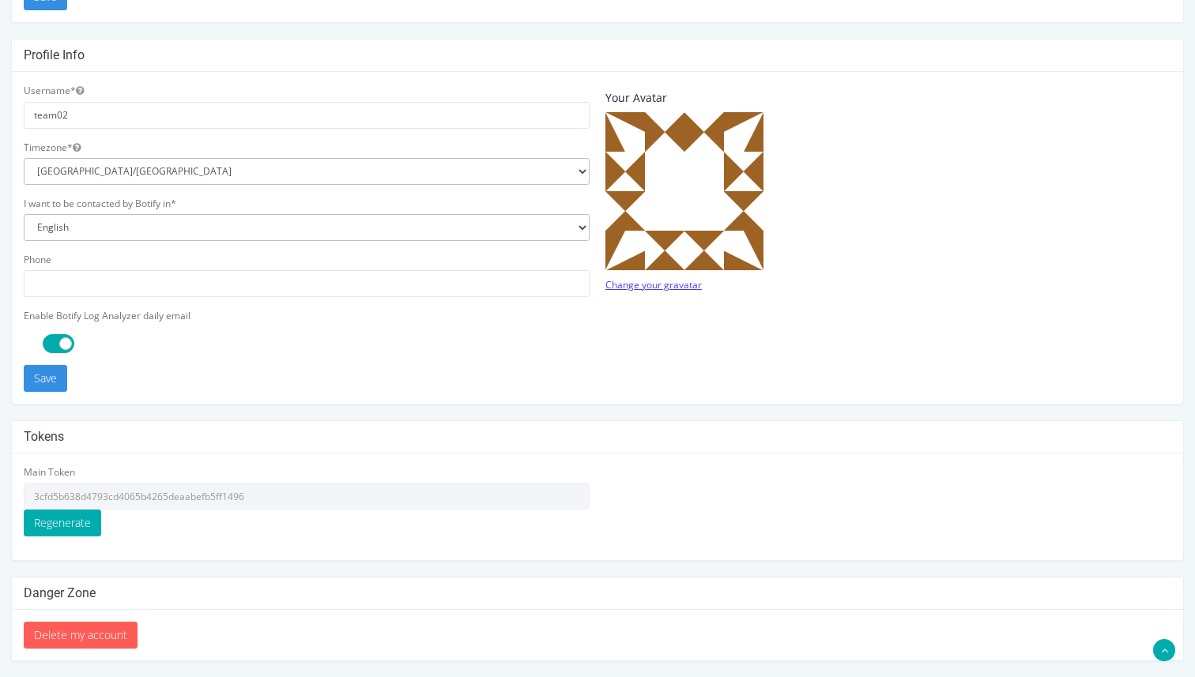
click at [680, 285] on link "Change your gravatar" at bounding box center [653, 284] width 96 height 13
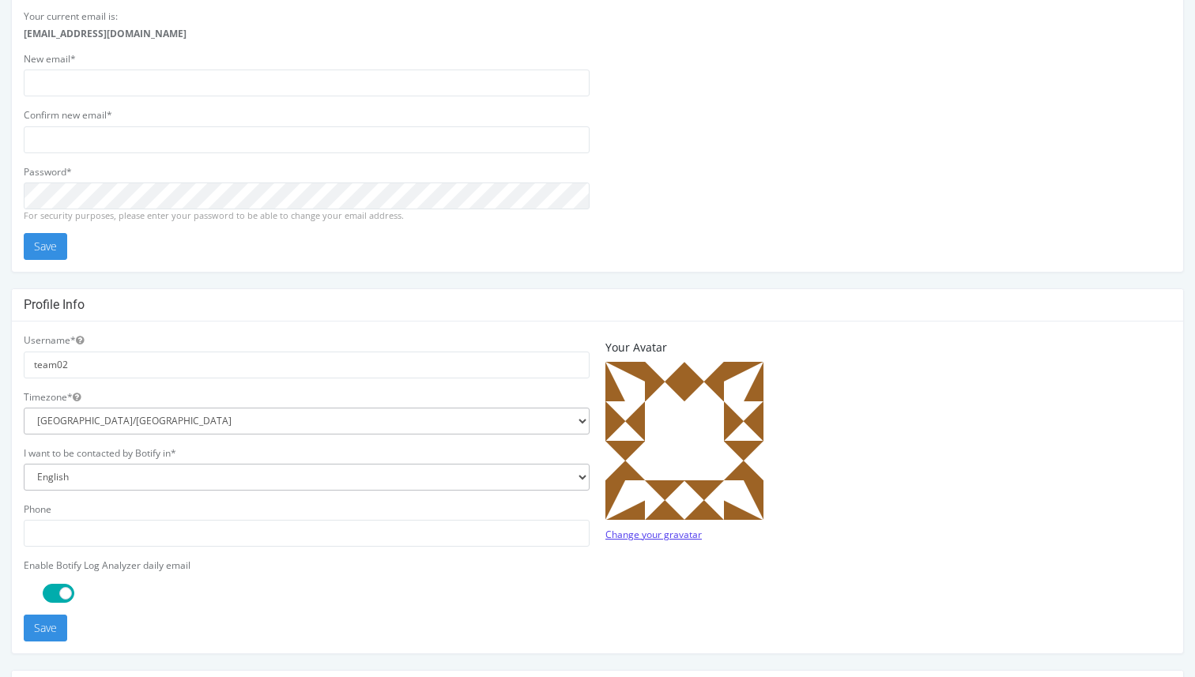
scroll to position [0, 0]
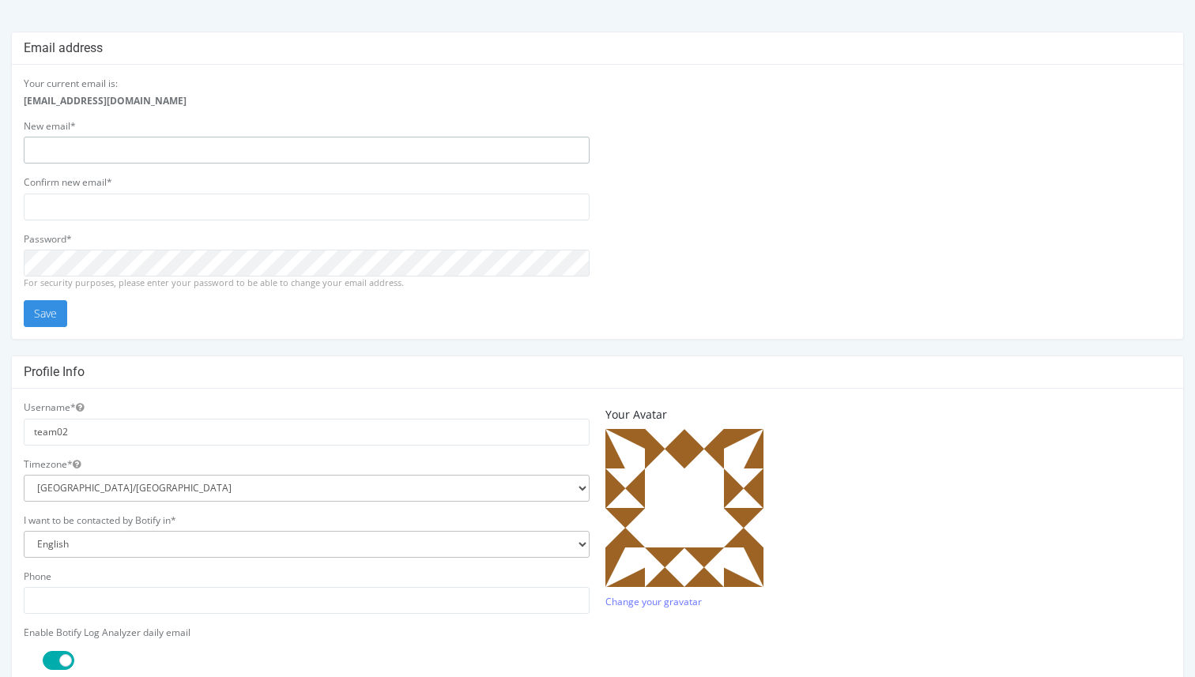
click at [292, 153] on input "email" at bounding box center [307, 150] width 566 height 27
drag, startPoint x: 124, startPoint y: 97, endPoint x: 9, endPoint y: 101, distance: 114.7
click at [9, 101] on div "Email address Your current email is: [EMAIL_ADDRESS][DOMAIN_NAME] New email* Co…" at bounding box center [597, 505] width 1195 height 947
copy strong "[EMAIL_ADDRESS][DOMAIN_NAME]"
click at [121, 163] on input "email" at bounding box center [307, 150] width 566 height 27
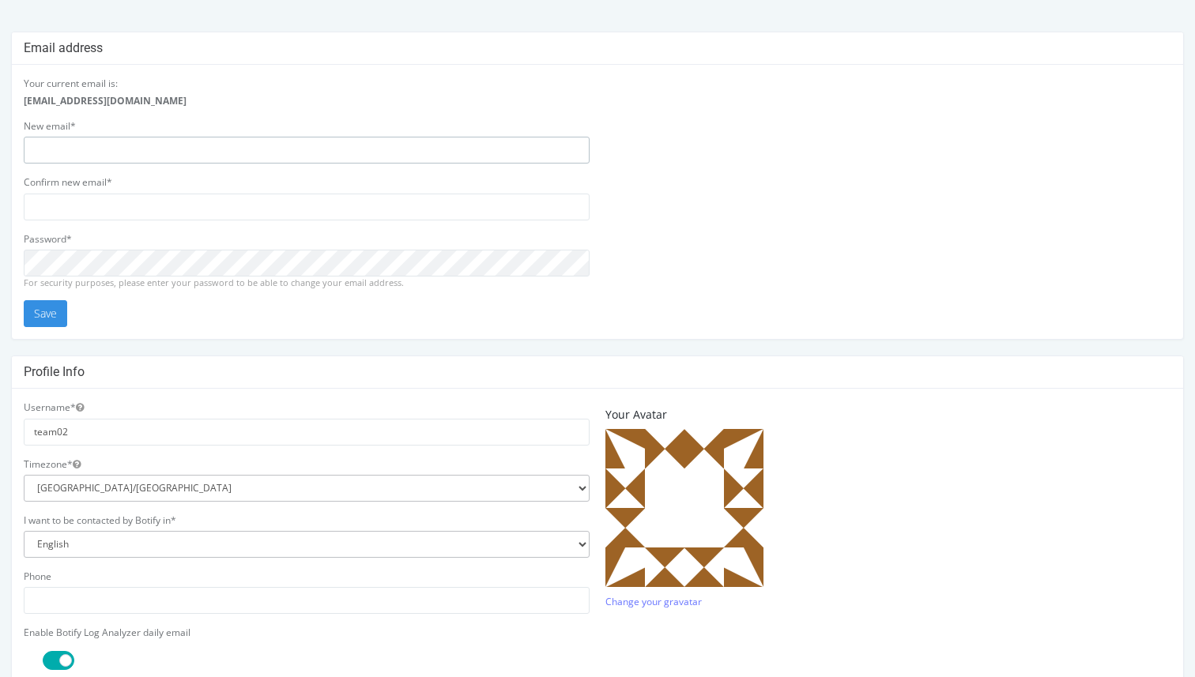
paste input "[EMAIL_ADDRESS][DOMAIN_NAME]"
click at [66, 150] on input "[EMAIL_ADDRESS][DOMAIN_NAME]" at bounding box center [307, 150] width 566 height 27
click at [93, 210] on input "email" at bounding box center [307, 207] width 566 height 27
drag, startPoint x: 68, startPoint y: 153, endPoint x: 8, endPoint y: 149, distance: 60.2
click at [8, 149] on div "Email address Your current email is: [EMAIL_ADDRESS][DOMAIN_NAME] New email* [E…" at bounding box center [597, 505] width 1195 height 947
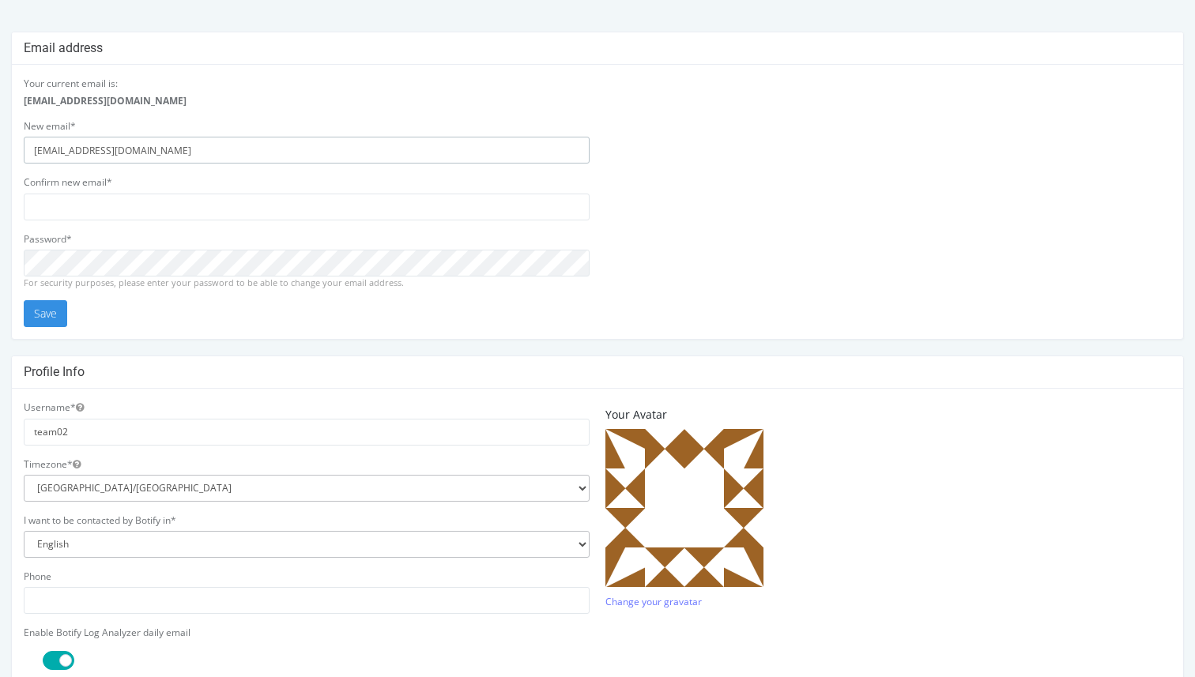
type input "[EMAIL_ADDRESS][DOMAIN_NAME]"
click at [71, 198] on input "email" at bounding box center [307, 207] width 566 height 27
drag, startPoint x: 223, startPoint y: 151, endPoint x: 0, endPoint y: 140, distance: 223.1
click at [0, 140] on div "Email address Your current email is: team02@seralys.net New email* mmahmoudi+bo…" at bounding box center [597, 505] width 1195 height 947
click at [100, 222] on div "Your current email is: team02@seralys.net New email* mmahmoudi+botify02@seralys…" at bounding box center [307, 202] width 582 height 251
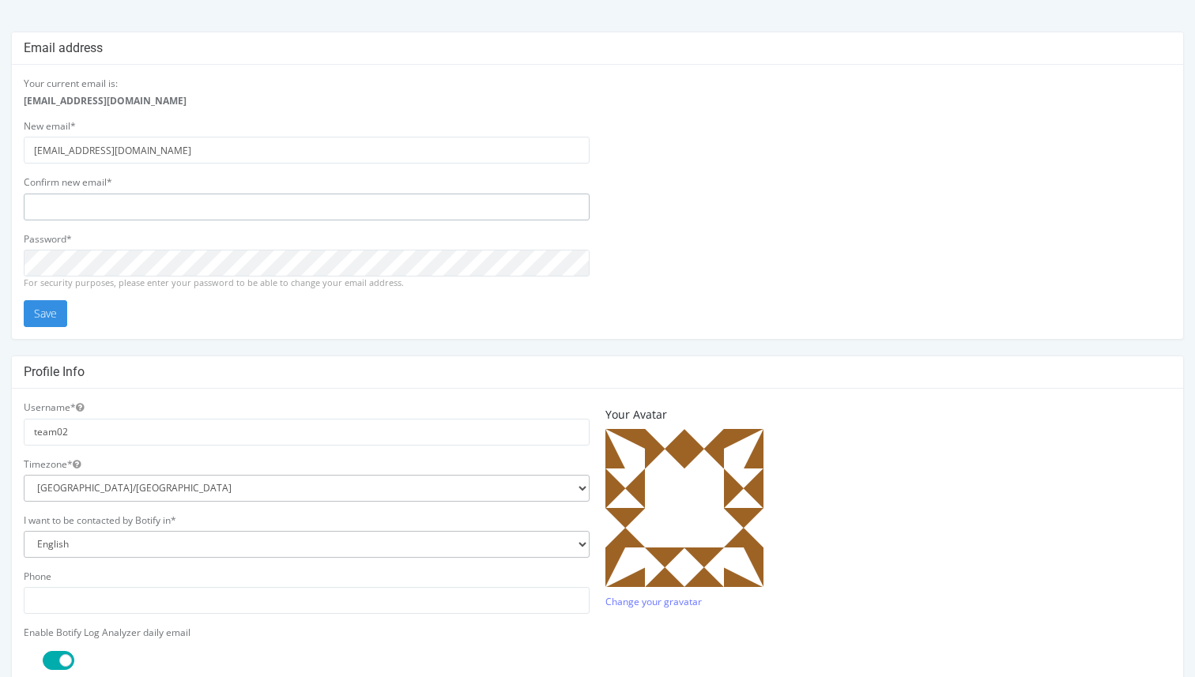
click at [114, 213] on input "email" at bounding box center [307, 207] width 566 height 27
paste input "mmahmoudi+botify02@seralys.net"
type input "mmahmoudi+botify02@seralys.net"
click at [40, 320] on button "Save" at bounding box center [45, 313] width 43 height 27
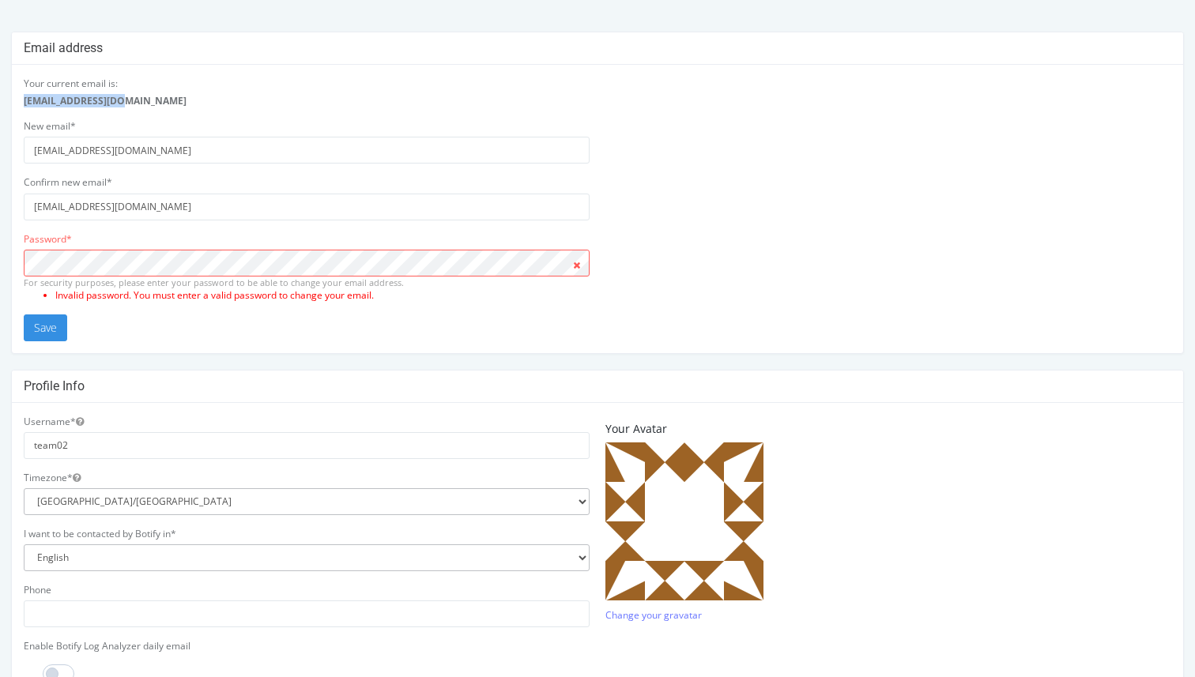
drag, startPoint x: 124, startPoint y: 96, endPoint x: 21, endPoint y: 96, distance: 103.5
click at [21, 96] on div "Your current email is: [EMAIL_ADDRESS][DOMAIN_NAME] New email* [EMAIL_ADDRESS][…" at bounding box center [307, 209] width 582 height 265
copy strong "[EMAIL_ADDRESS][DOMAIN_NAME]"
click at [55, 325] on button "Save" at bounding box center [45, 328] width 43 height 27
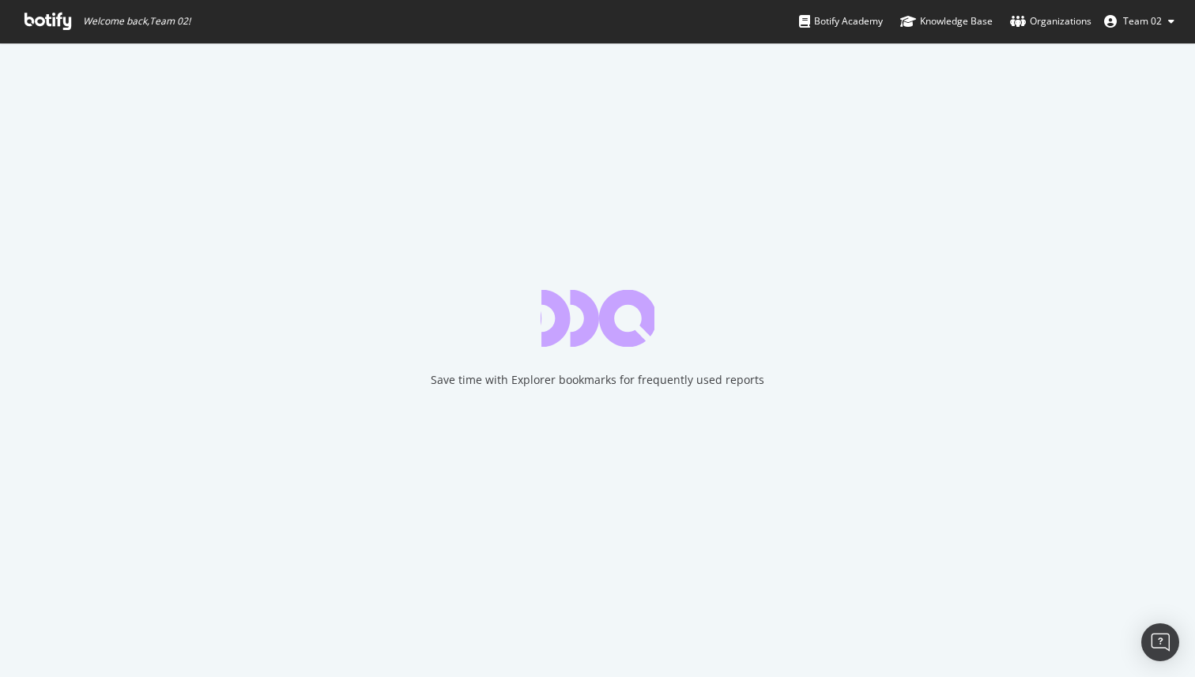
click at [46, 27] on icon at bounding box center [47, 21] width 47 height 17
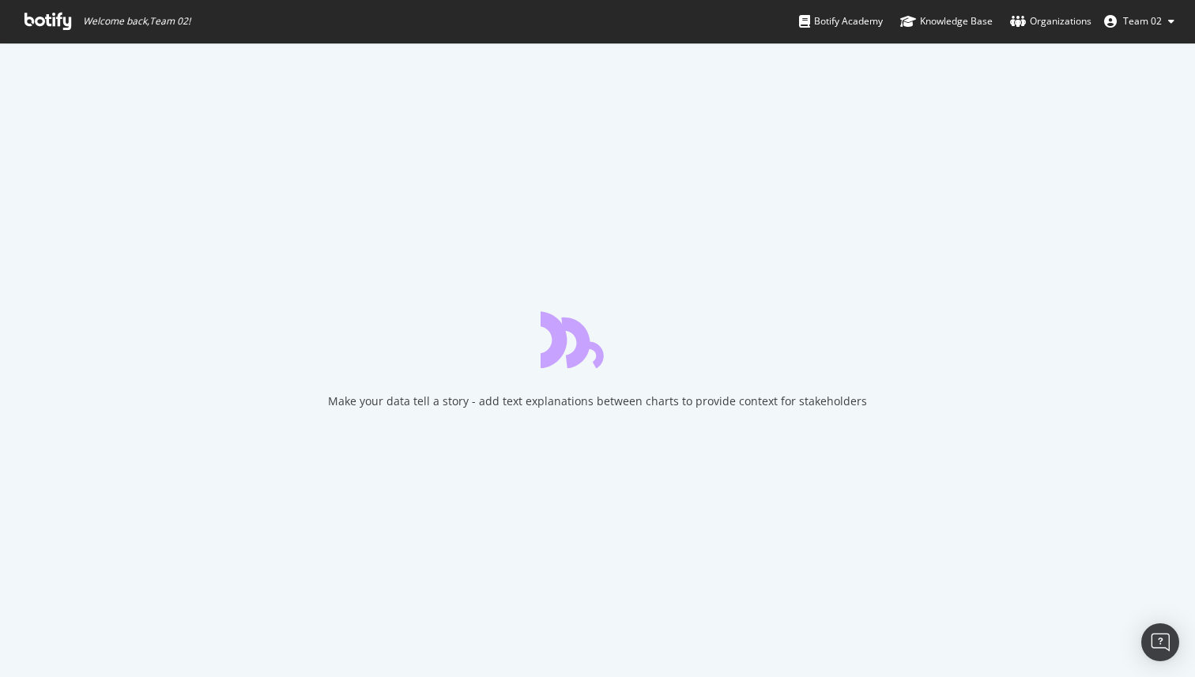
click at [43, 28] on icon at bounding box center [47, 21] width 47 height 17
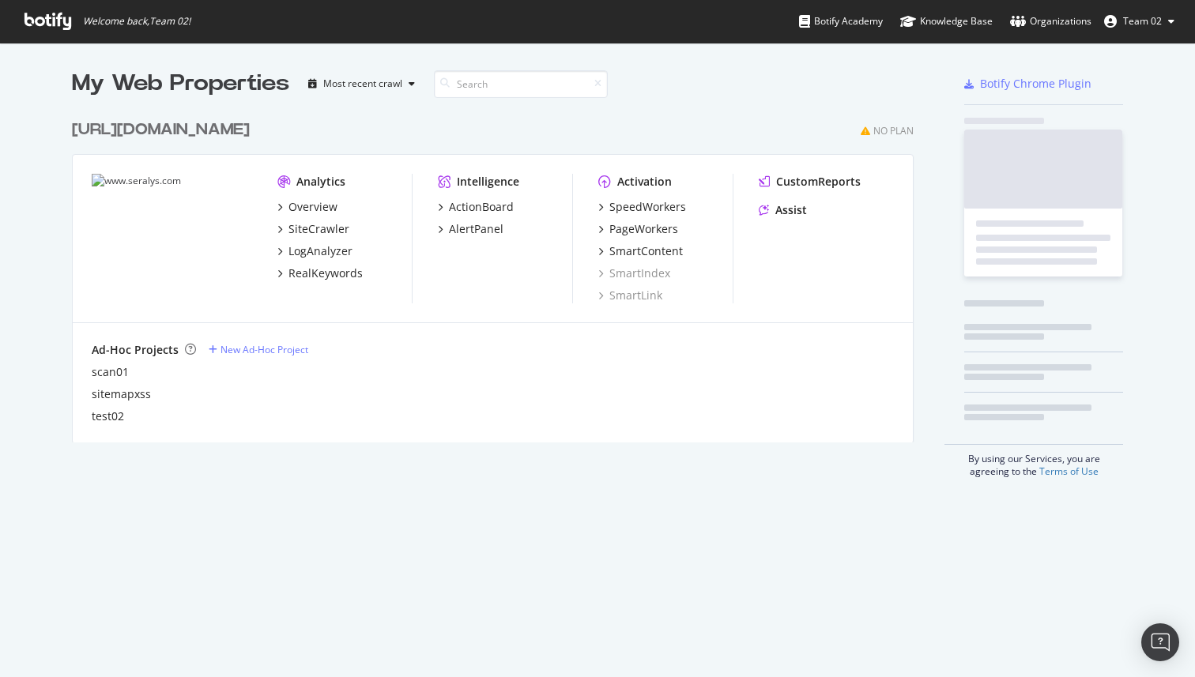
scroll to position [343, 854]
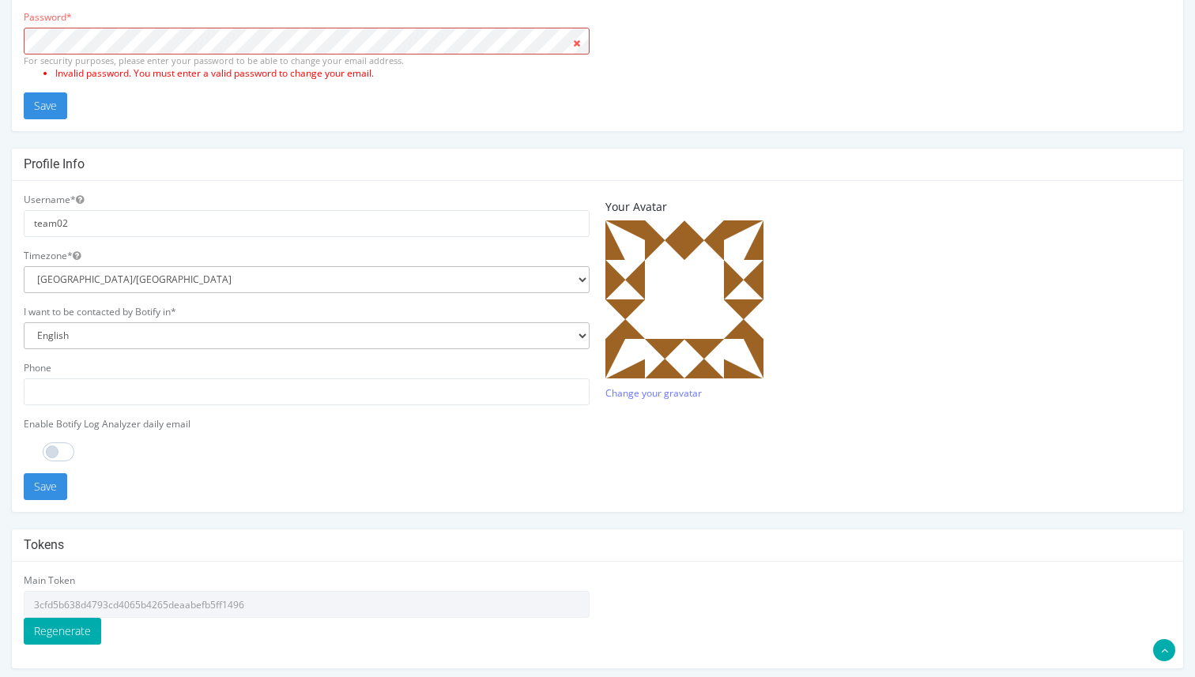
scroll to position [241, 0]
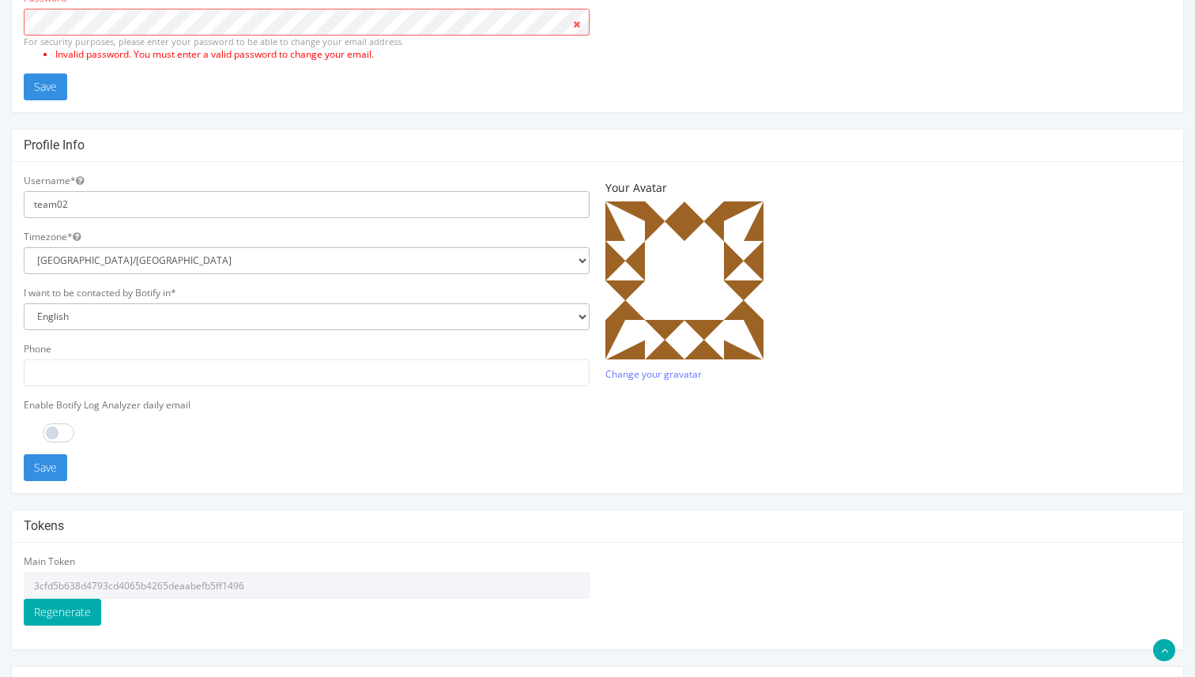
click at [214, 209] on input "team02" at bounding box center [307, 204] width 566 height 27
type input "team01"
click at [54, 470] on button "Save" at bounding box center [45, 467] width 43 height 27
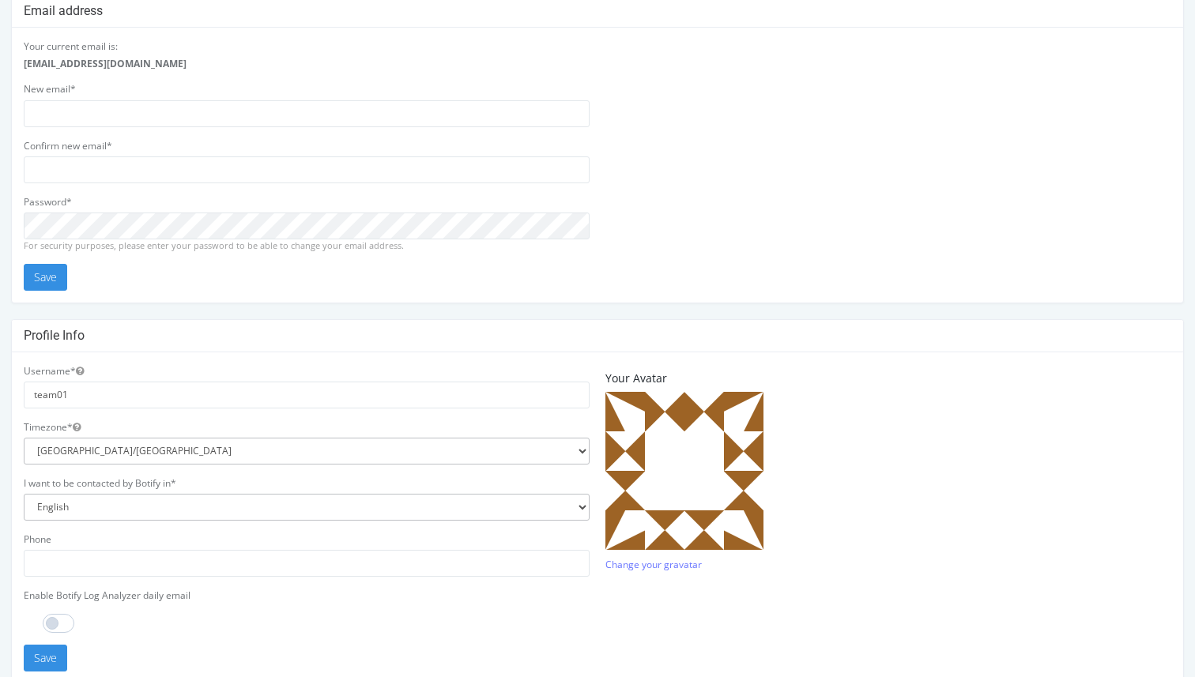
scroll to position [101, 0]
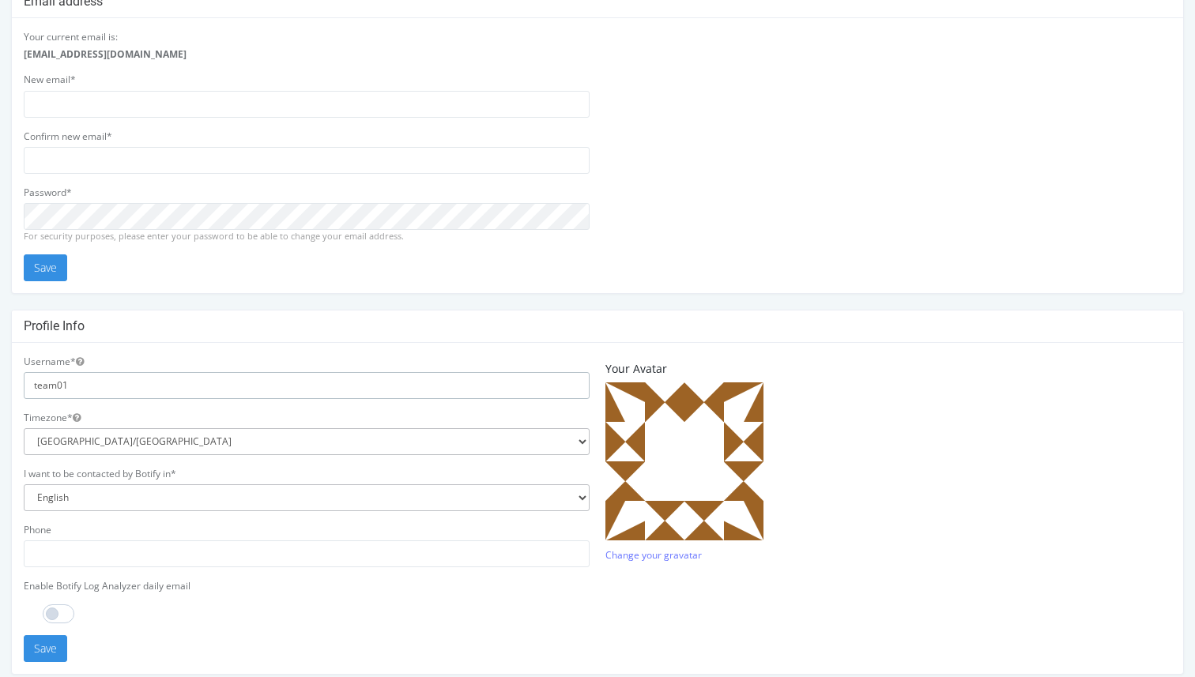
click at [260, 387] on input "team01" at bounding box center [307, 385] width 566 height 27
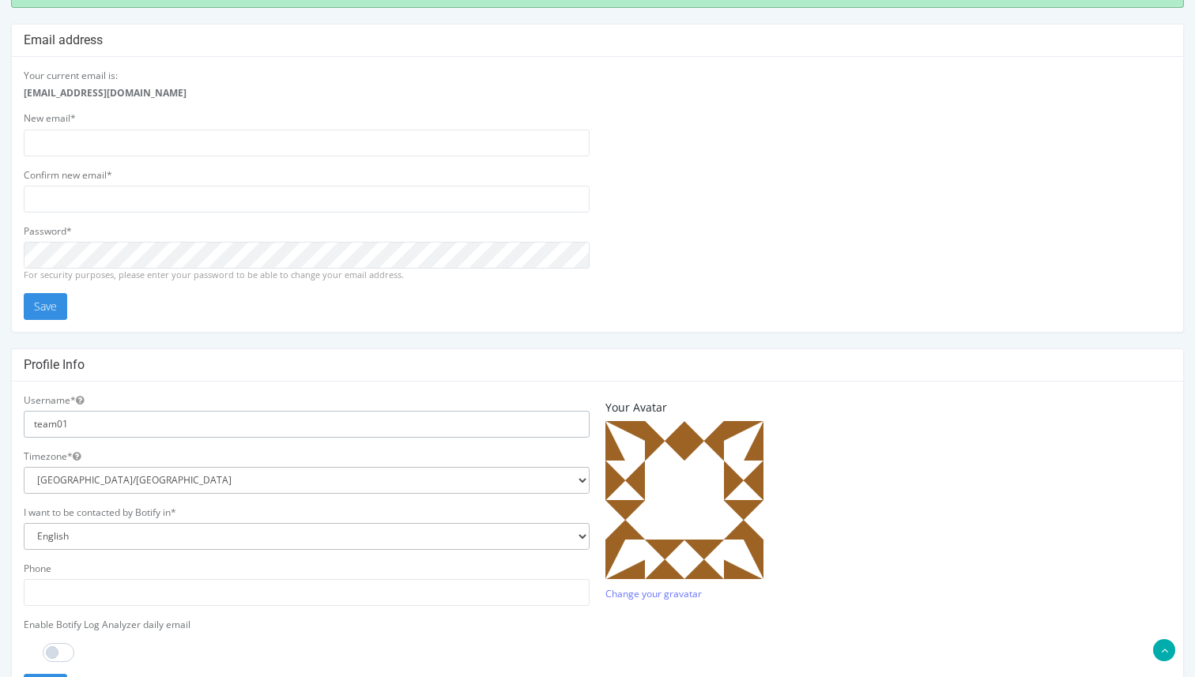
scroll to position [0, 0]
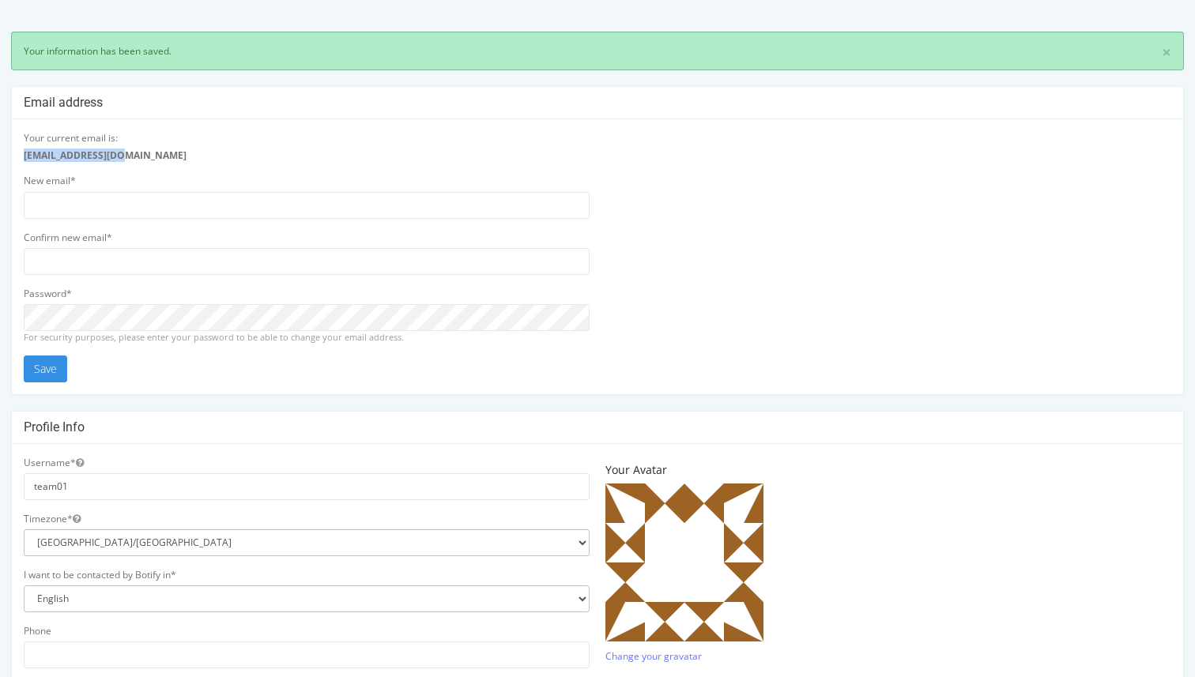
drag, startPoint x: 134, startPoint y: 155, endPoint x: 13, endPoint y: 154, distance: 120.9
click at [13, 154] on div "Your current email is: team02@seralys.net New email* Confirm new email* Passwor…" at bounding box center [597, 256] width 1171 height 274
copy strong "[EMAIL_ADDRESS][DOMAIN_NAME]"
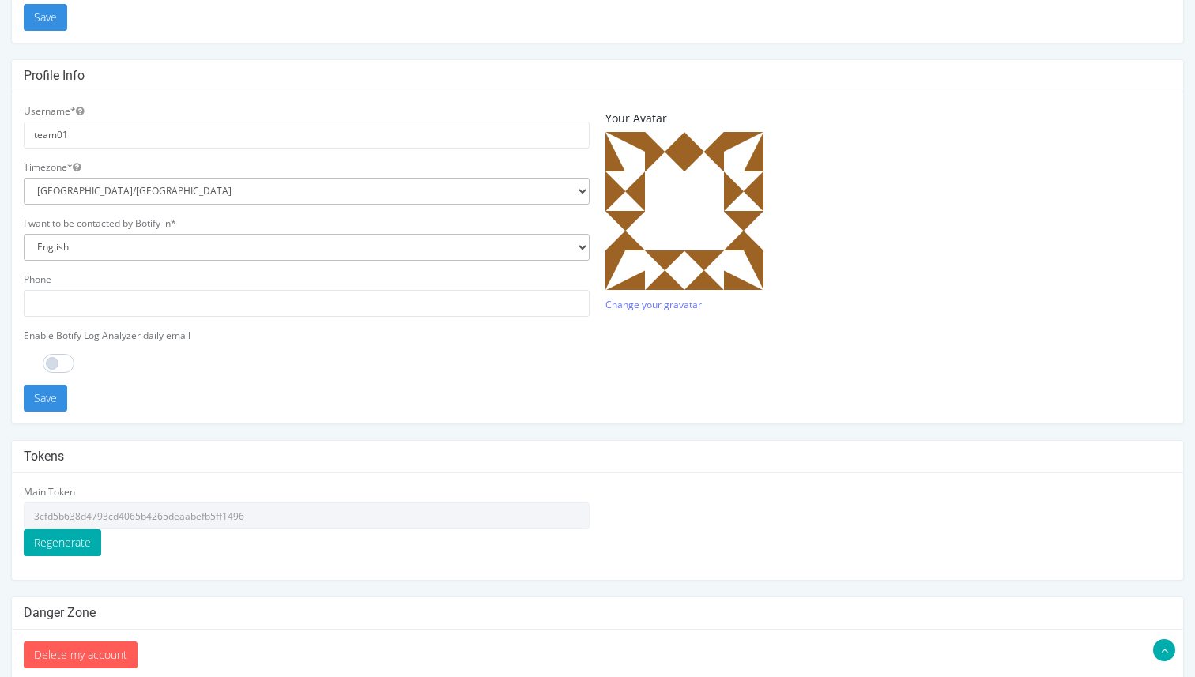
scroll to position [356, 0]
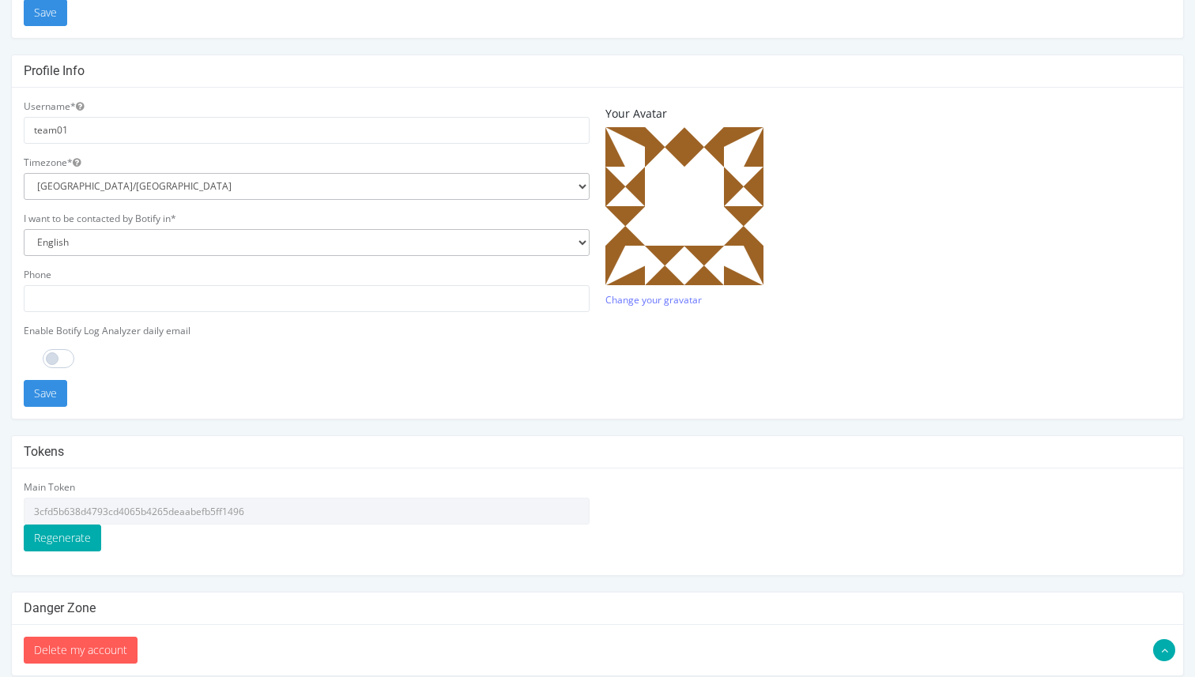
click at [691, 214] on img at bounding box center [684, 206] width 158 height 158
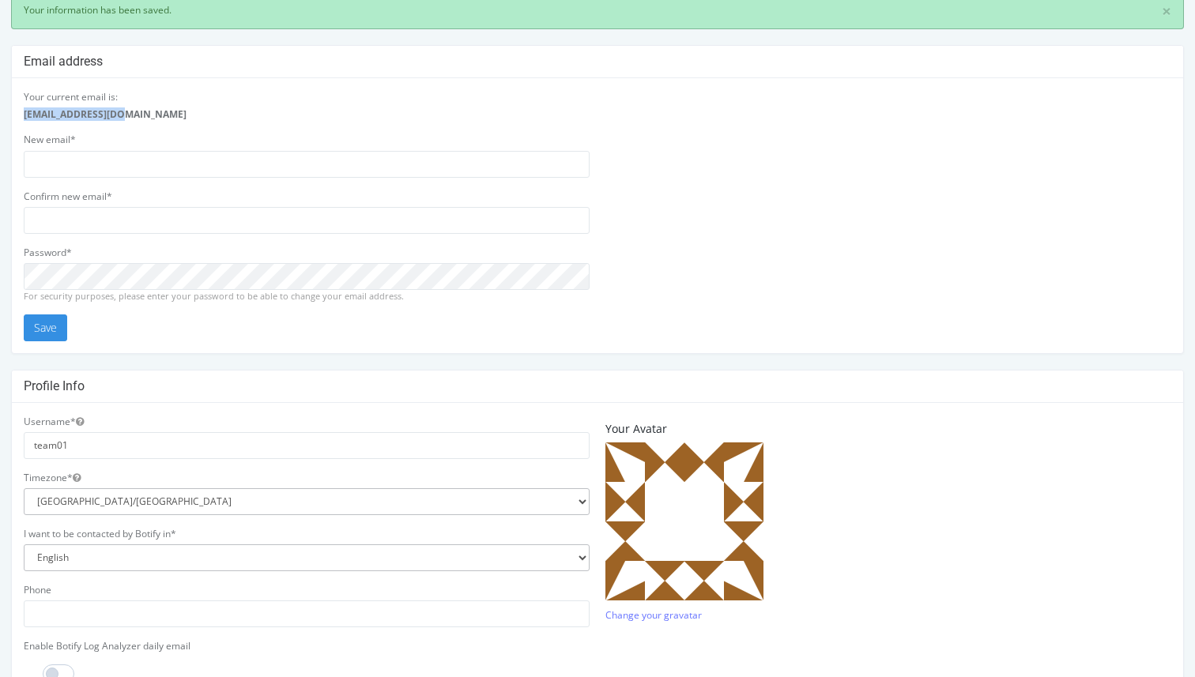
scroll to position [44, 0]
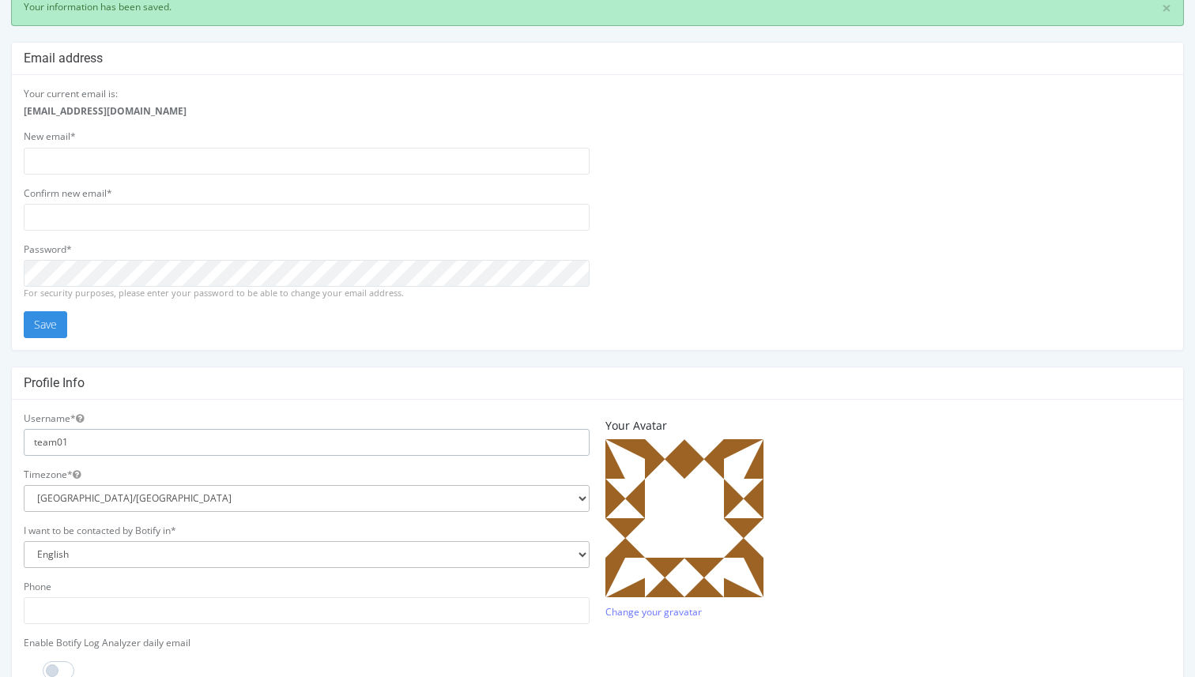
click at [157, 441] on input "team01" at bounding box center [307, 442] width 566 height 27
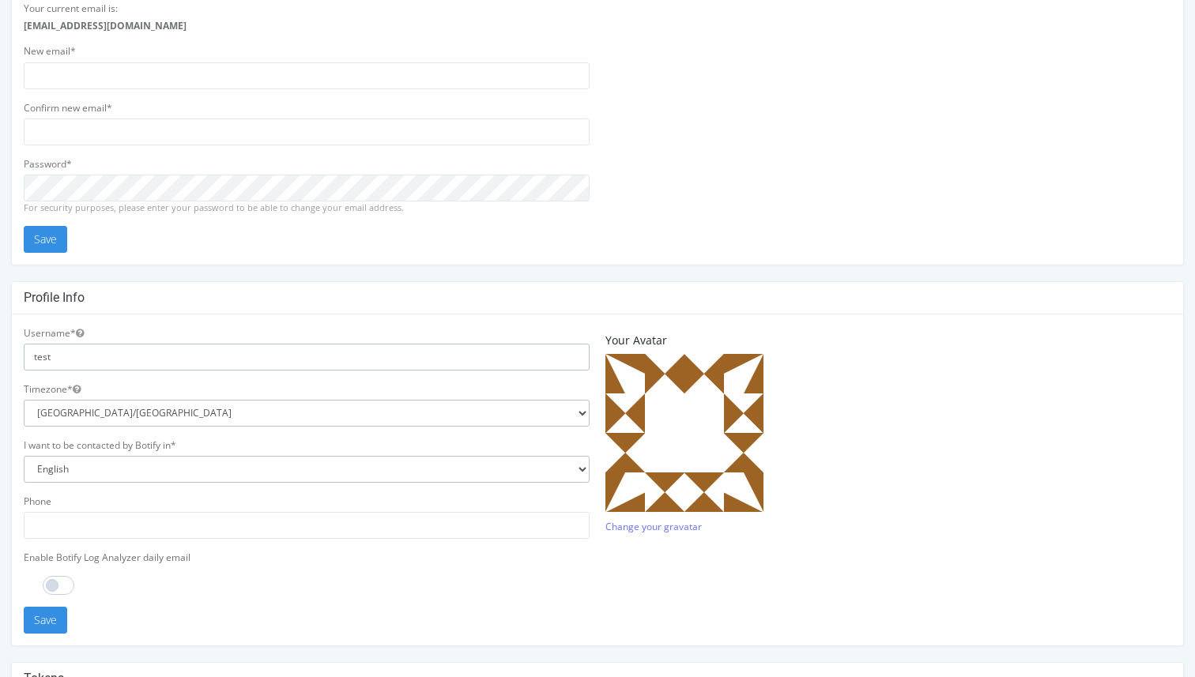
scroll to position [151, 0]
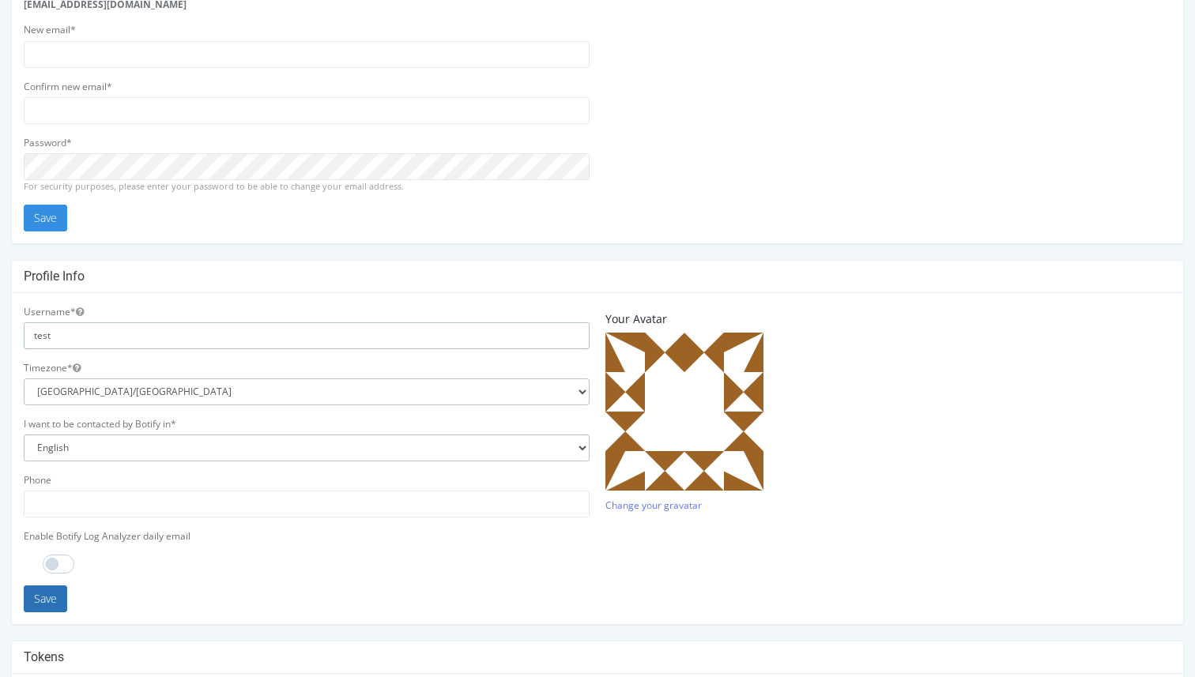
type input "test"
click at [35, 605] on button "Save" at bounding box center [45, 599] width 43 height 27
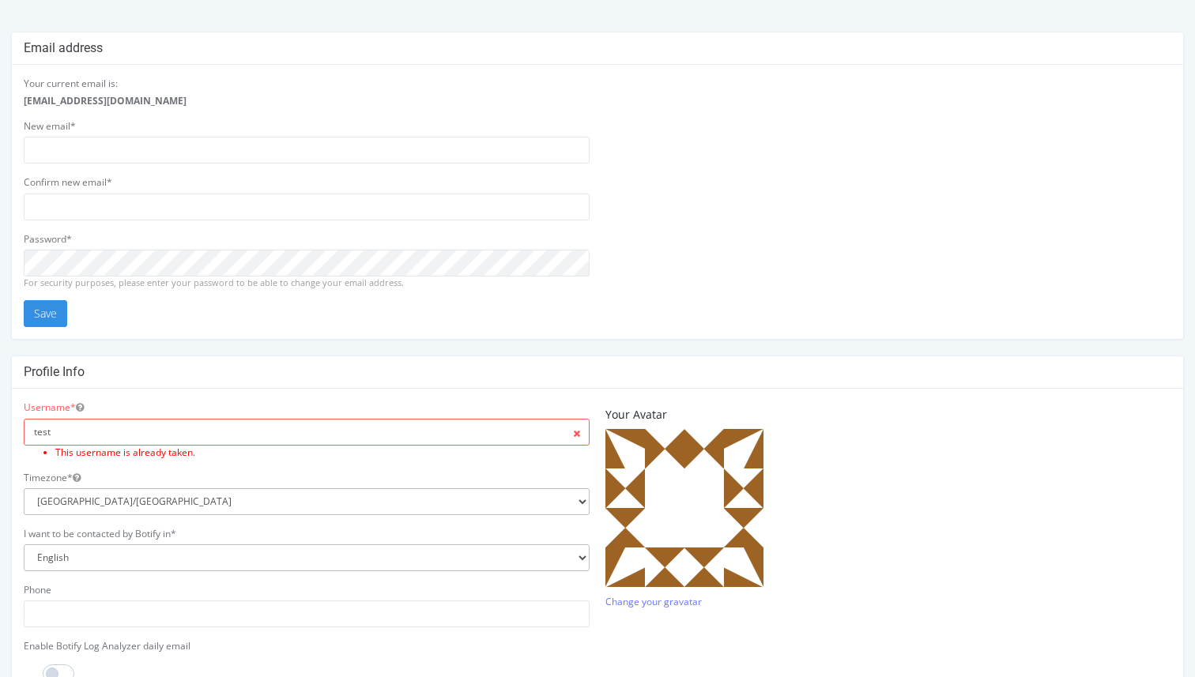
click at [202, 441] on input "test" at bounding box center [307, 432] width 566 height 27
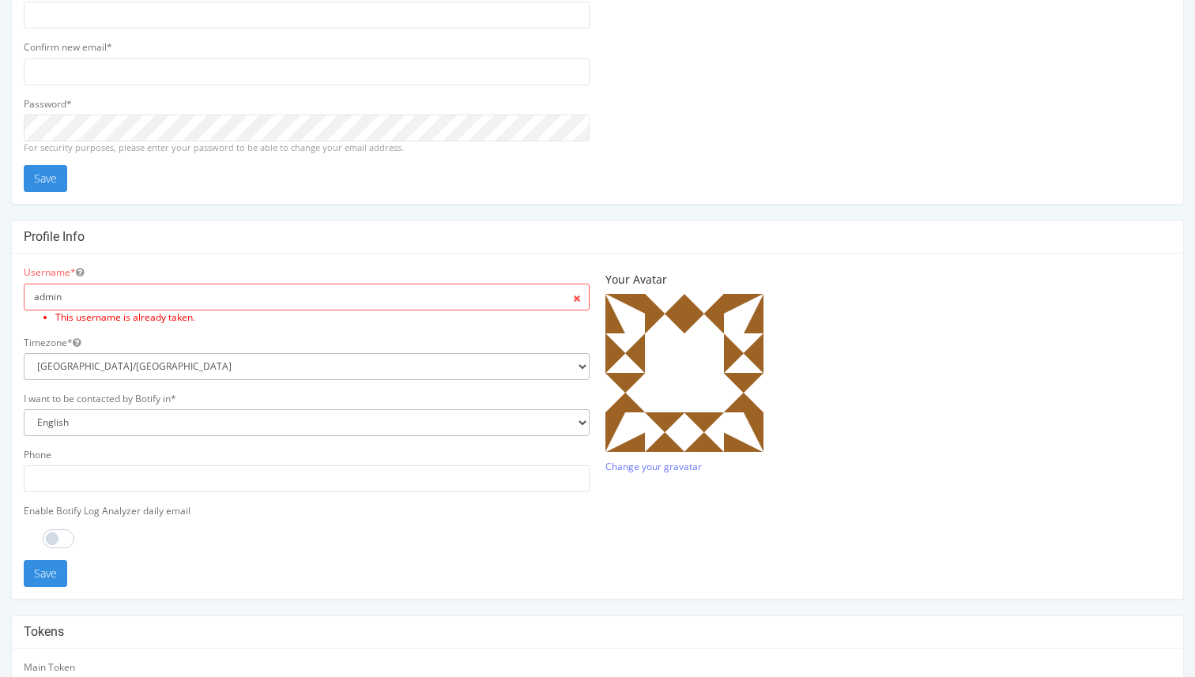
scroll to position [153, 0]
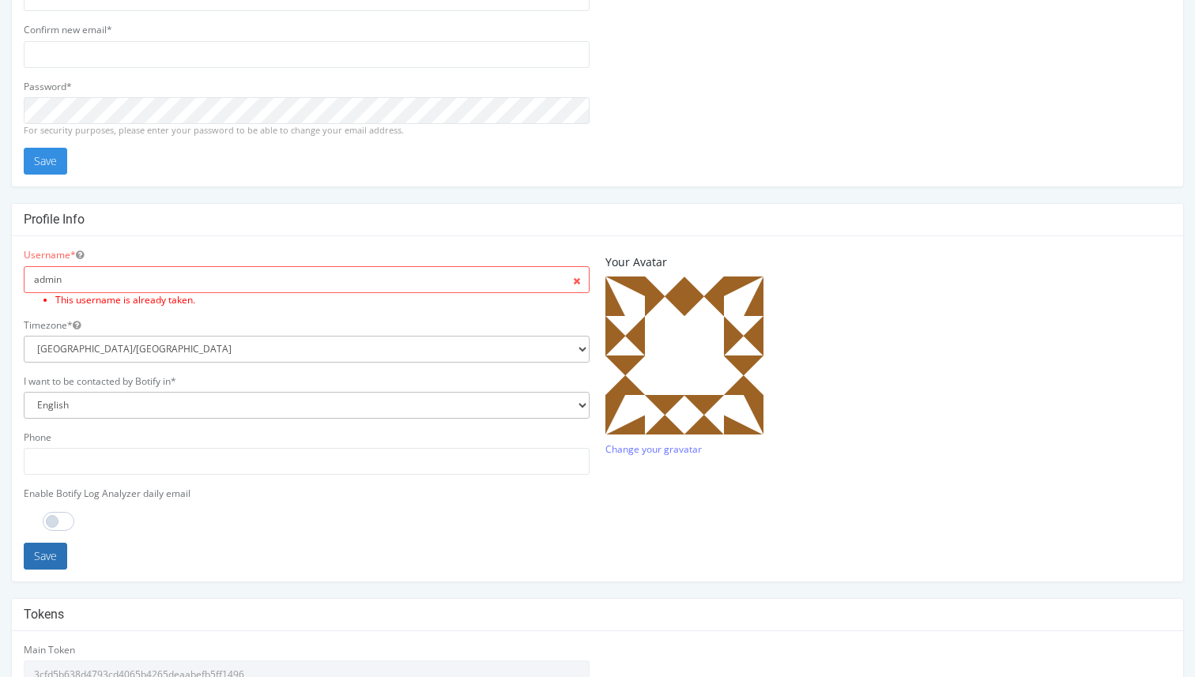
type input "admin"
click at [47, 561] on button "Save" at bounding box center [45, 556] width 43 height 27
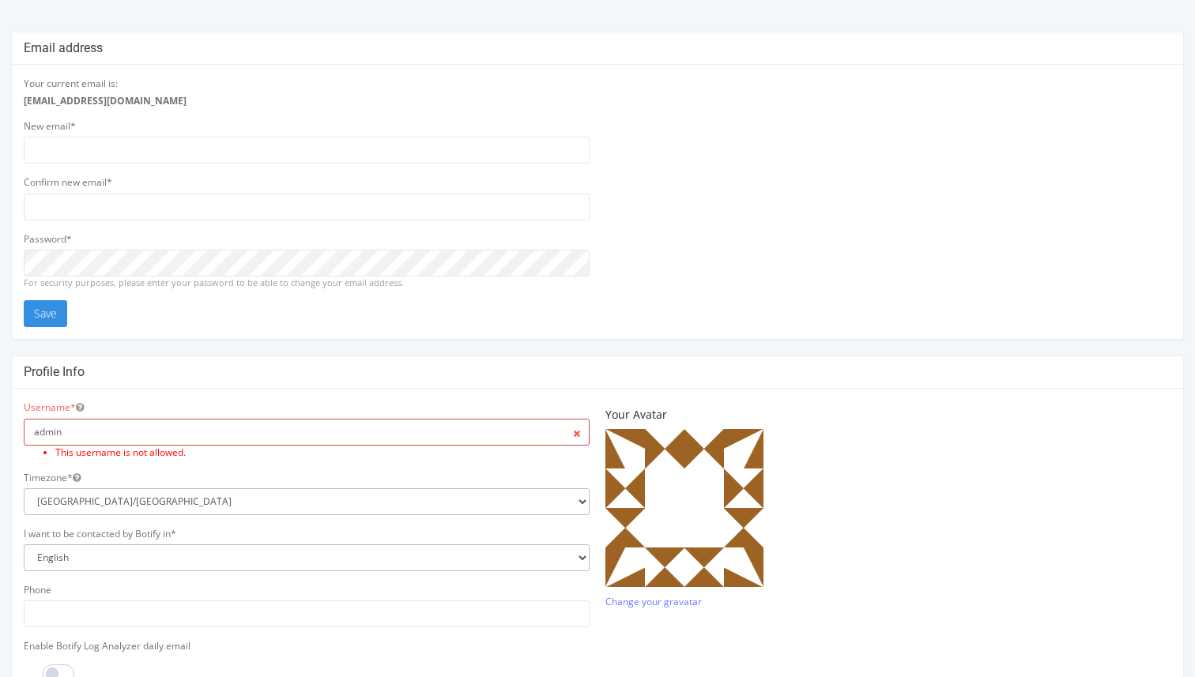
click at [255, 432] on input "admin" at bounding box center [307, 432] width 566 height 27
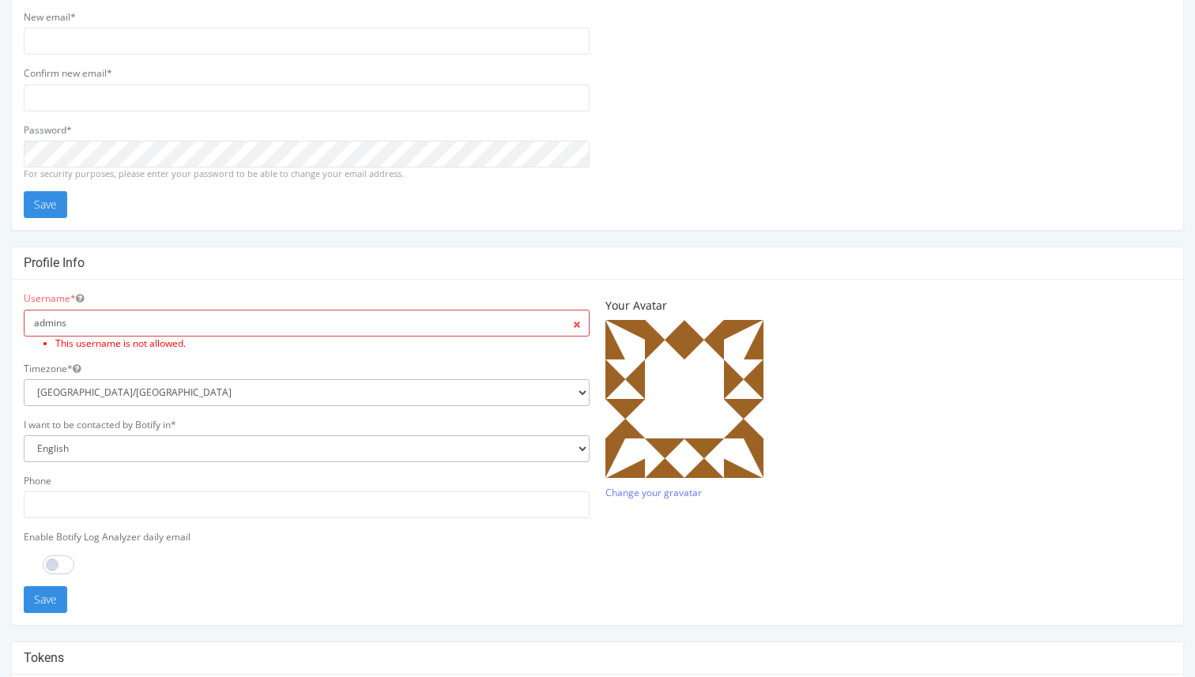
scroll to position [247, 0]
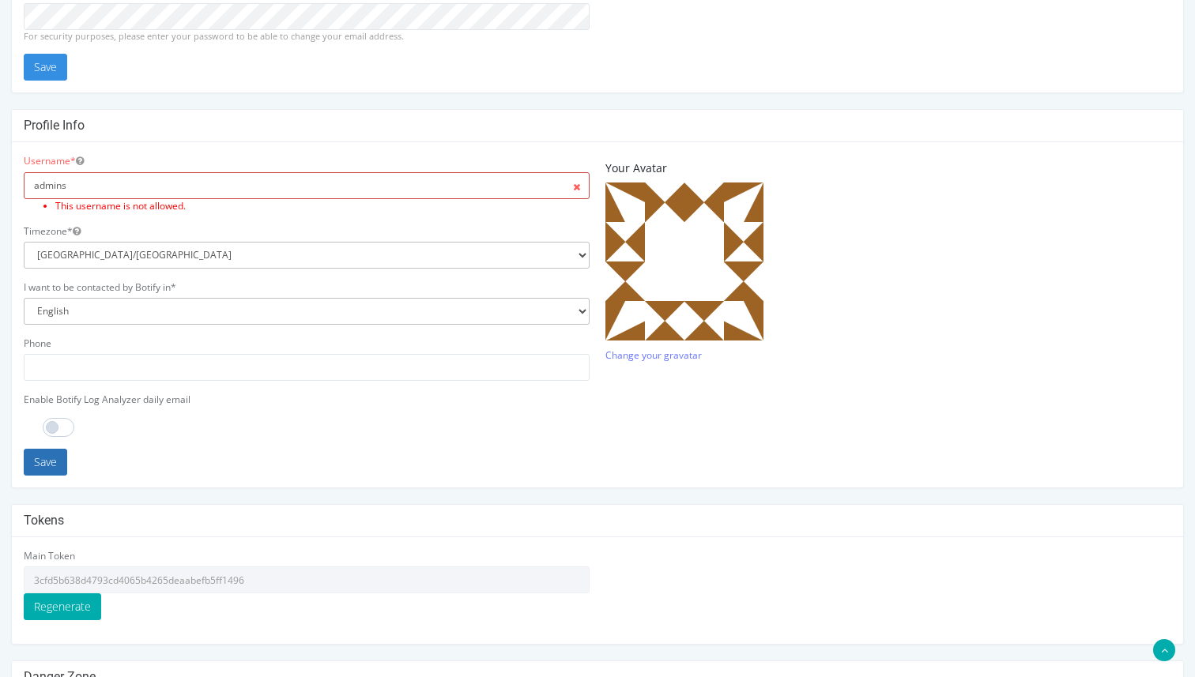
type input "admins"
click at [61, 457] on button "Save" at bounding box center [45, 462] width 43 height 27
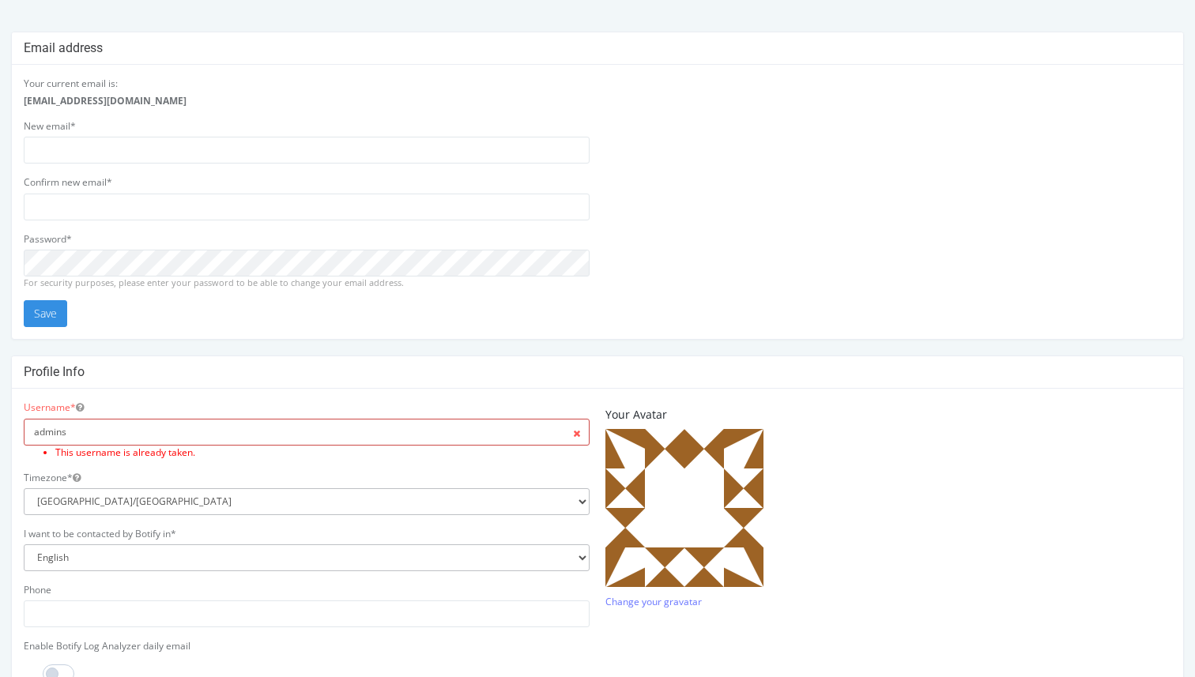
click at [186, 423] on input "admins" at bounding box center [307, 432] width 566 height 27
click at [205, 428] on input "admins" at bounding box center [307, 432] width 566 height 27
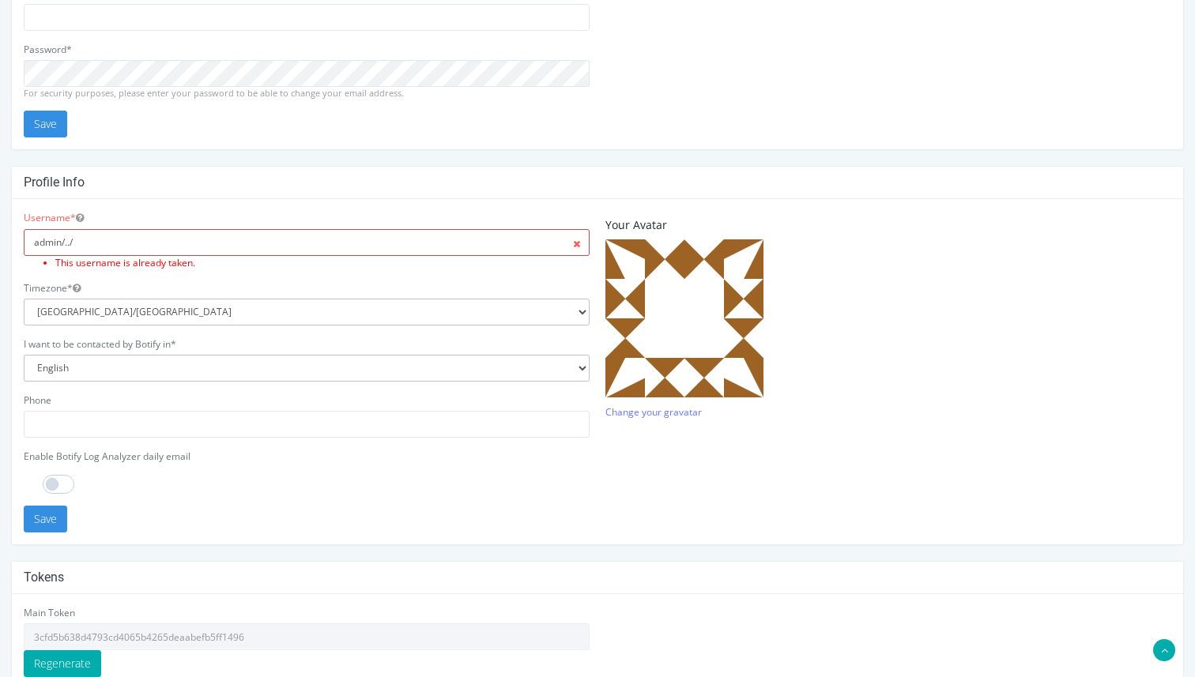
scroll to position [243, 0]
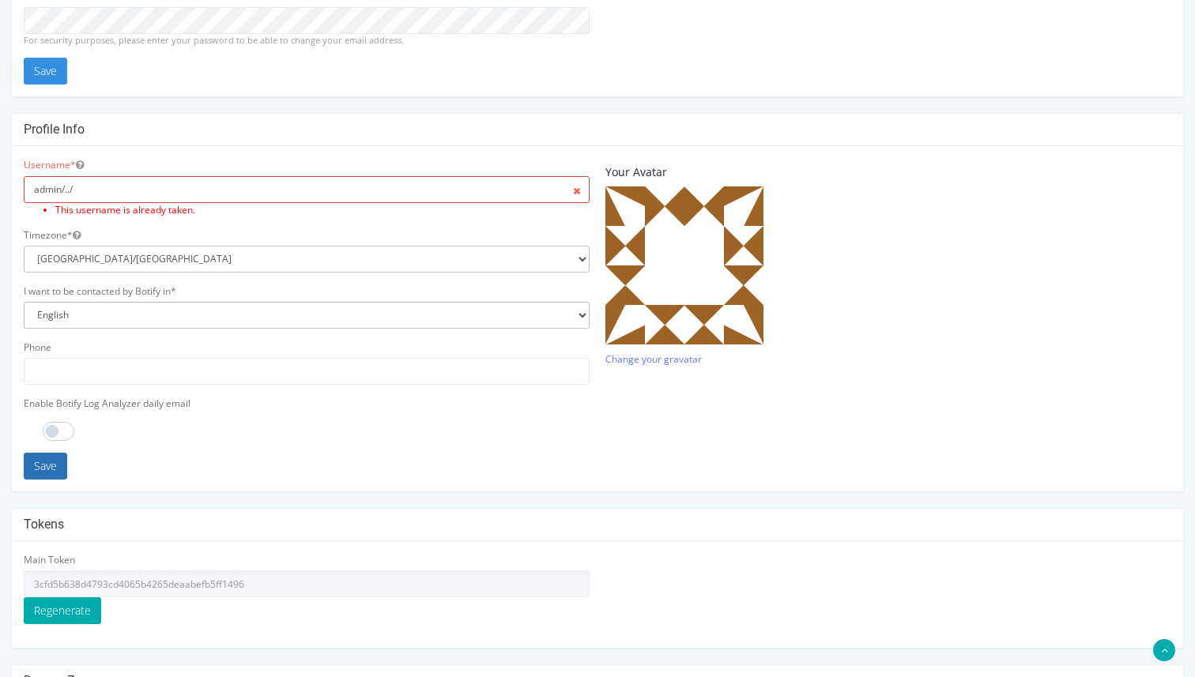
type input "admin/../"
click at [55, 473] on button "Save" at bounding box center [45, 466] width 43 height 27
